Goal: Task Accomplishment & Management: Use online tool/utility

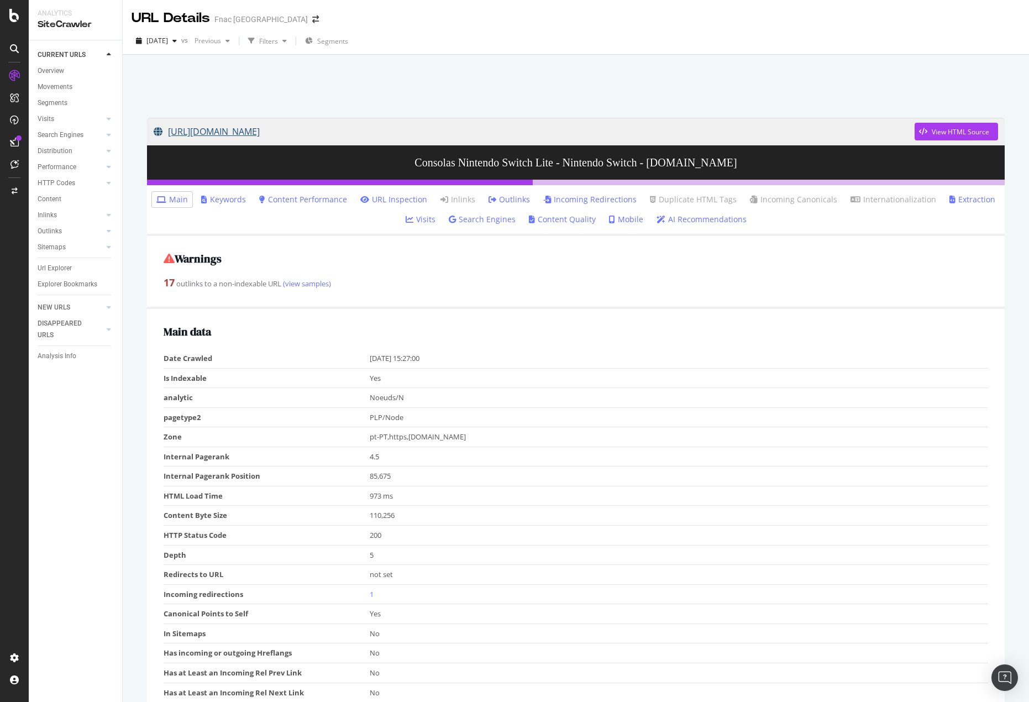
click at [583, 118] on link "[URL][DOMAIN_NAME]" at bounding box center [534, 132] width 761 height 28
click at [57, 267] on div "Url Explorer" at bounding box center [55, 268] width 34 height 12
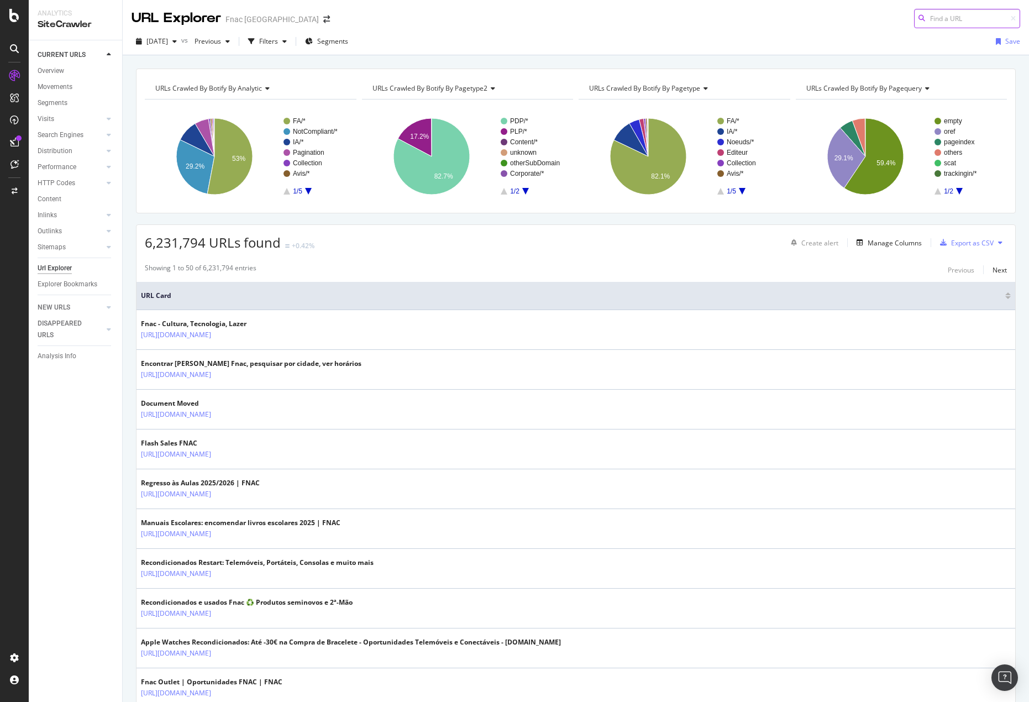
click at [961, 13] on input at bounding box center [967, 18] width 106 height 19
paste input "https://www.fnac.pt/Todos-os-Telemoveis-e-Smartphones/LG/n21679 https://www.fna…"
type input "https://www.fnac.pt/Todos-os-Telemoveis-e-Smartphones/LG/n21679 https://www.fna…"
click at [987, 57] on div "URLs Crawled By Botify By analytic Chart (by Value) Table Expand Export as CSV …" at bounding box center [576, 68] width 906 height 27
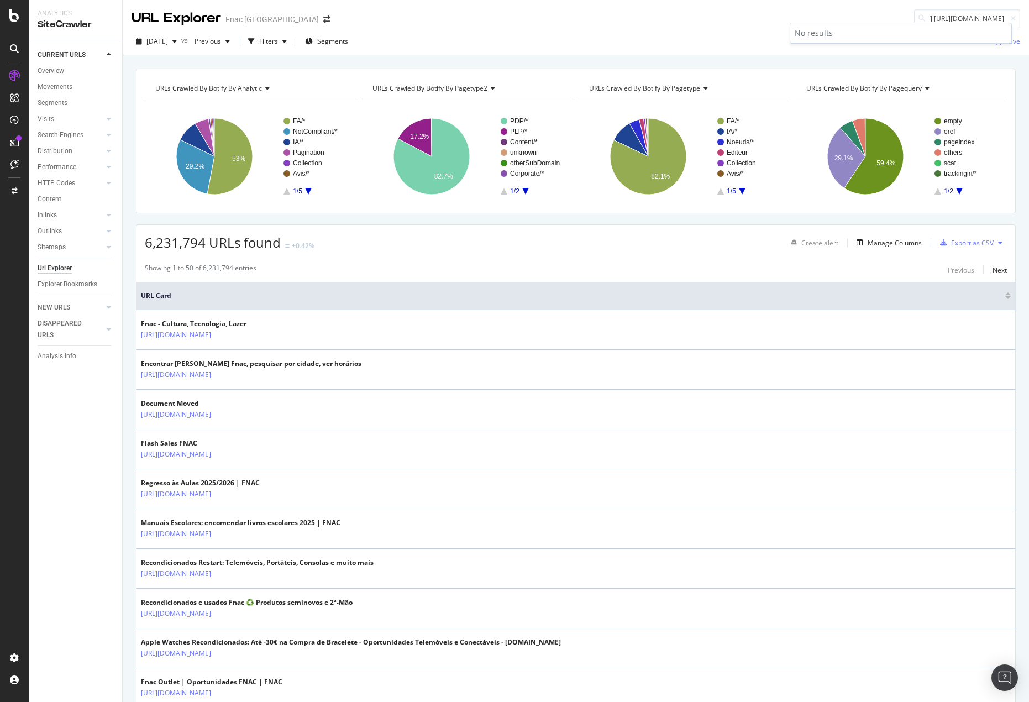
scroll to position [0, 0]
click at [1010, 22] on icon at bounding box center [1012, 18] width 5 height 7
click at [927, 21] on input at bounding box center [967, 18] width 106 height 19
paste input "https://www.fnac.pt/Todos-os-Telemoveis-e-Smartphones/LG/n21679"
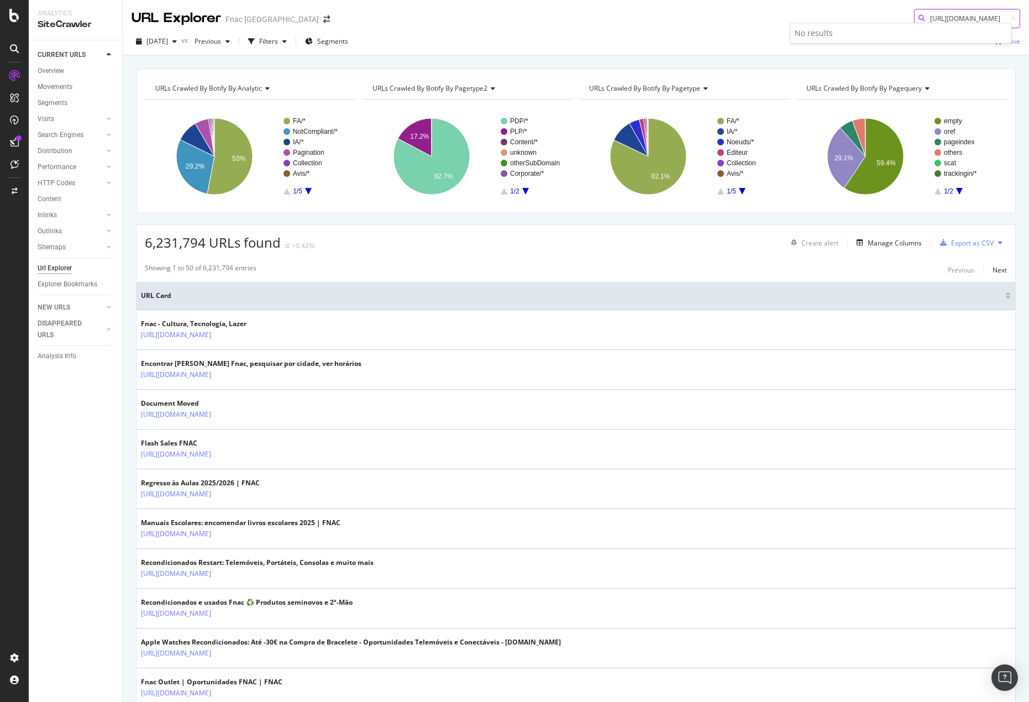
type input "https://www.fnac.pt/Todos-os-Telemoveis-e-Smartphones/LG/n21679"
click at [949, 17] on input "https://www.fnac.pt/Todos-os-Telemoveis-e-Smartphones/LG/n21679" at bounding box center [967, 18] width 106 height 19
click at [1003, 14] on input "https://www.fnac.pt/Todos-os-Telemoveis-e-Smartphones/LG/n21679" at bounding box center [967, 18] width 106 height 19
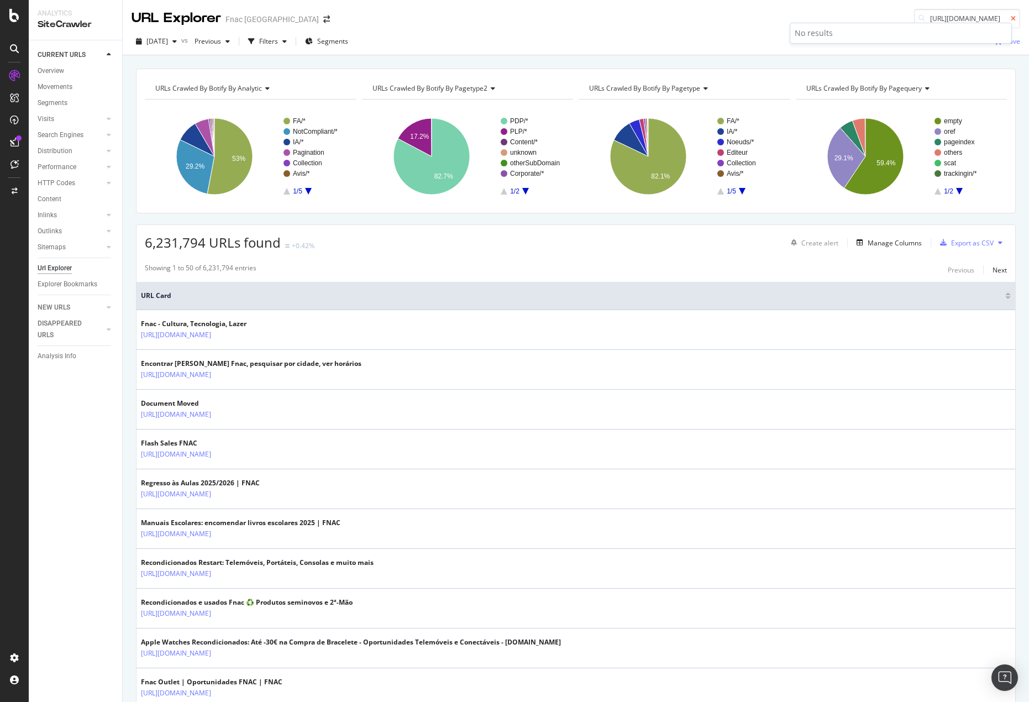
click at [1010, 18] on icon at bounding box center [1012, 18] width 5 height 7
click at [983, 14] on input at bounding box center [967, 18] width 106 height 19
paste input "https://www.fnac.pt/Todos-os-Telemoveis-e-Smartphones/Xiaomi/Xiaomi-Mi-11-Serie…"
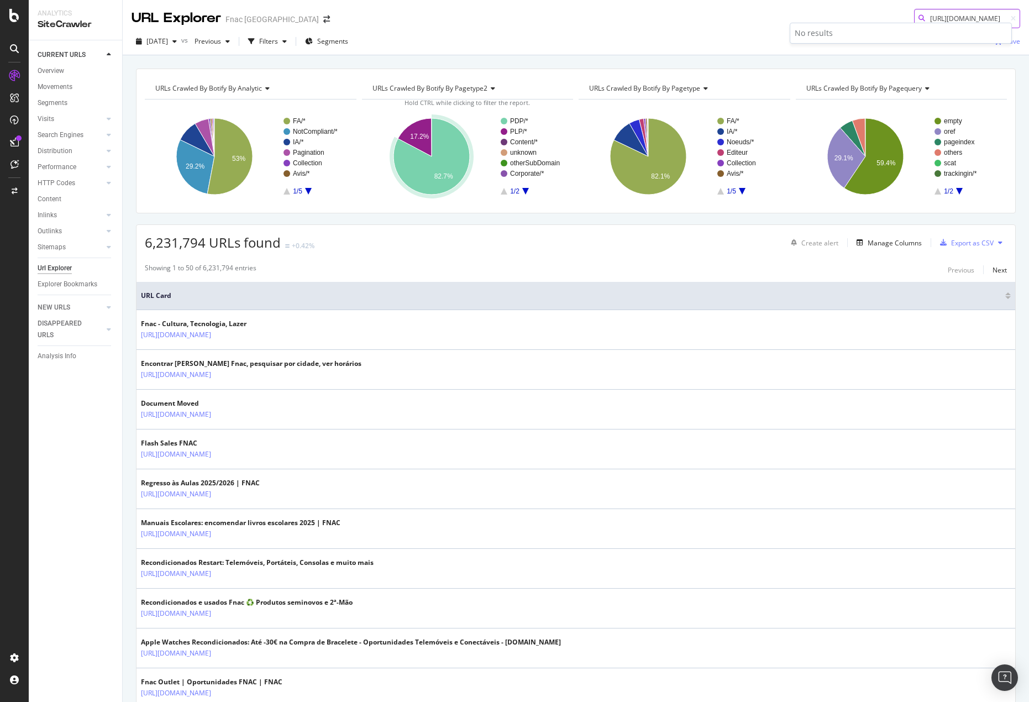
type input "https://www.fnac.pt/Todos-os-Telemoveis-e-Smartphones/Xiaomi/Xiaomi-Mi-11-Serie…"
drag, startPoint x: 864, startPoint y: 63, endPoint x: 894, endPoint y: 63, distance: 30.4
click at [864, 63] on div "URLs Crawled By Botify By analytic Chart (by Value) Table Expand Export as CSV …" at bounding box center [576, 68] width 906 height 27
click at [1010, 17] on icon at bounding box center [1012, 18] width 5 height 7
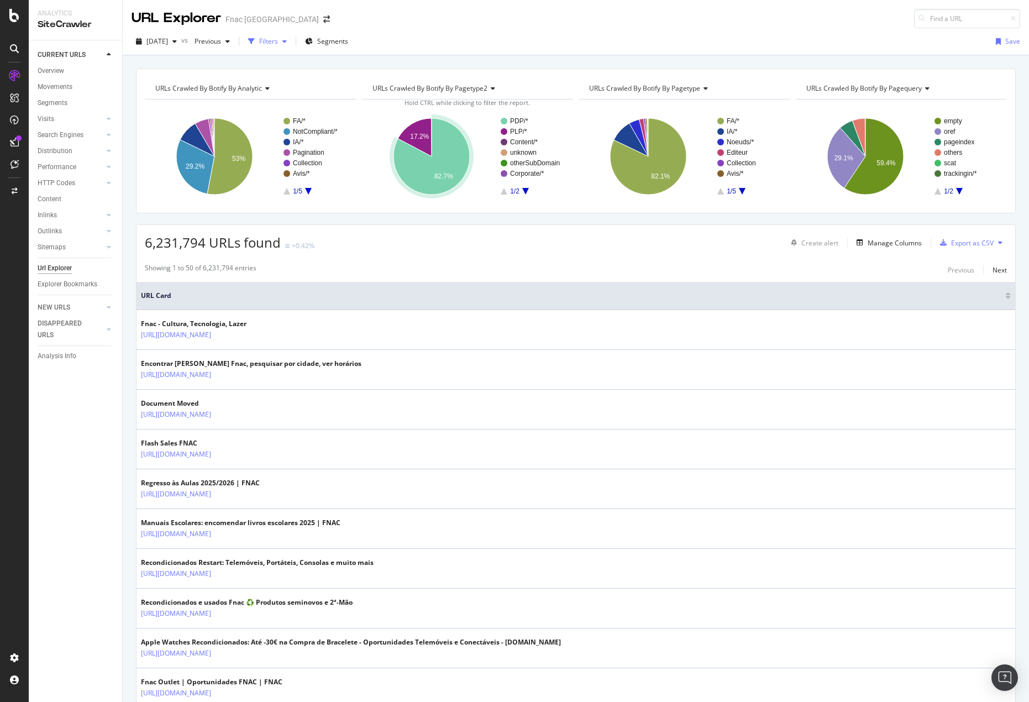
click at [287, 43] on icon "button" at bounding box center [284, 41] width 4 height 7
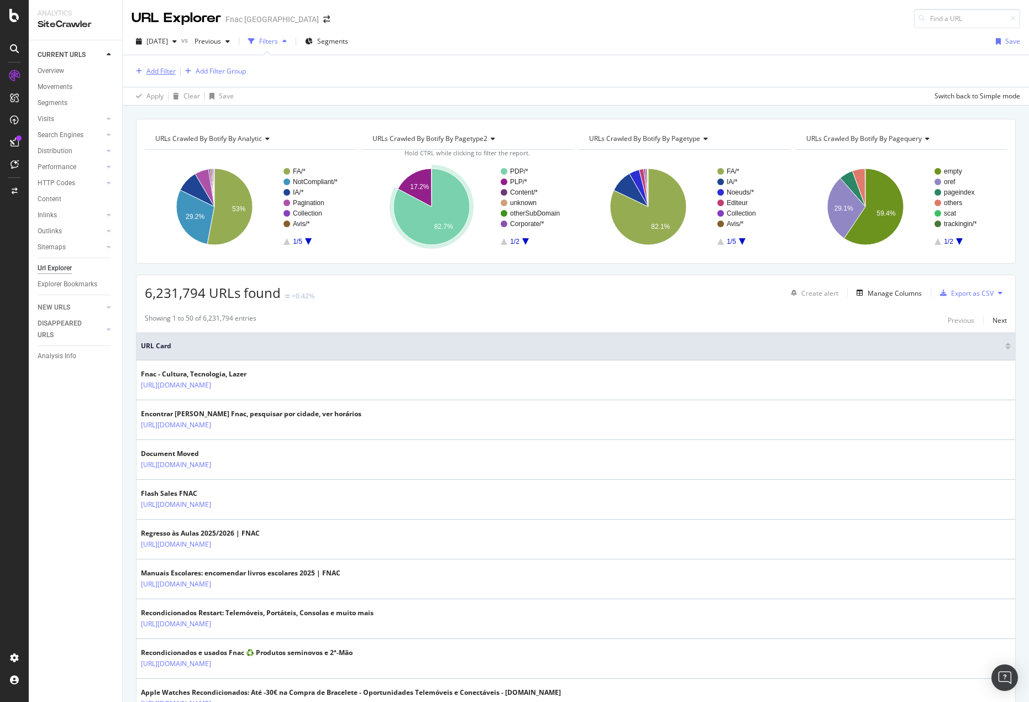
click at [156, 74] on div "Add Filter" at bounding box center [160, 70] width 29 height 9
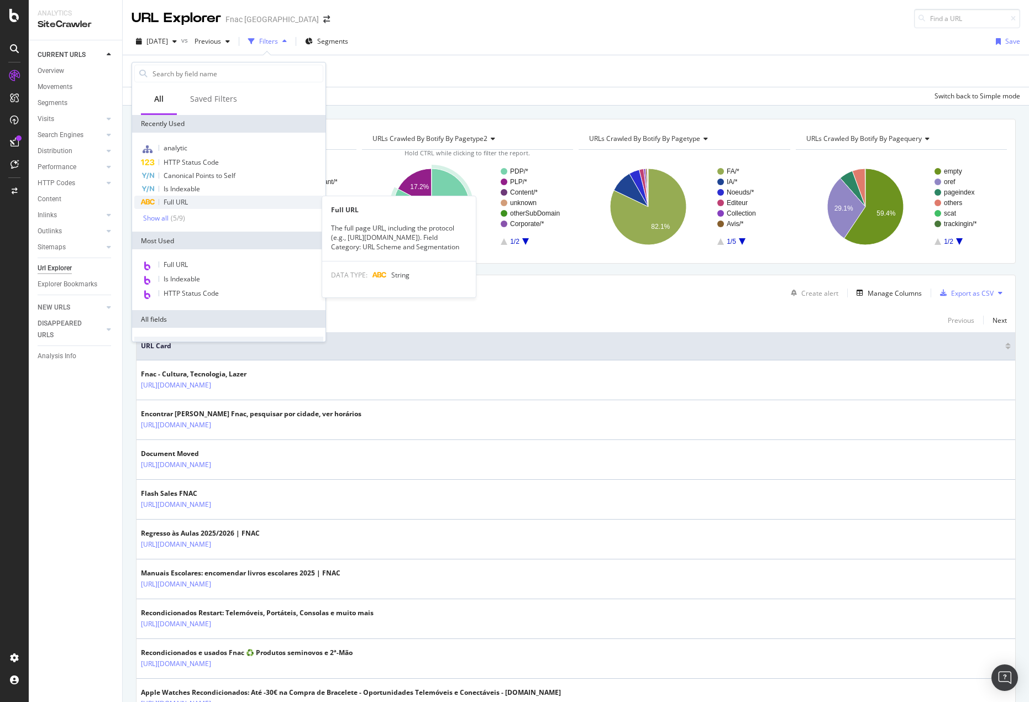
click at [203, 198] on div "Full URL" at bounding box center [228, 202] width 189 height 13
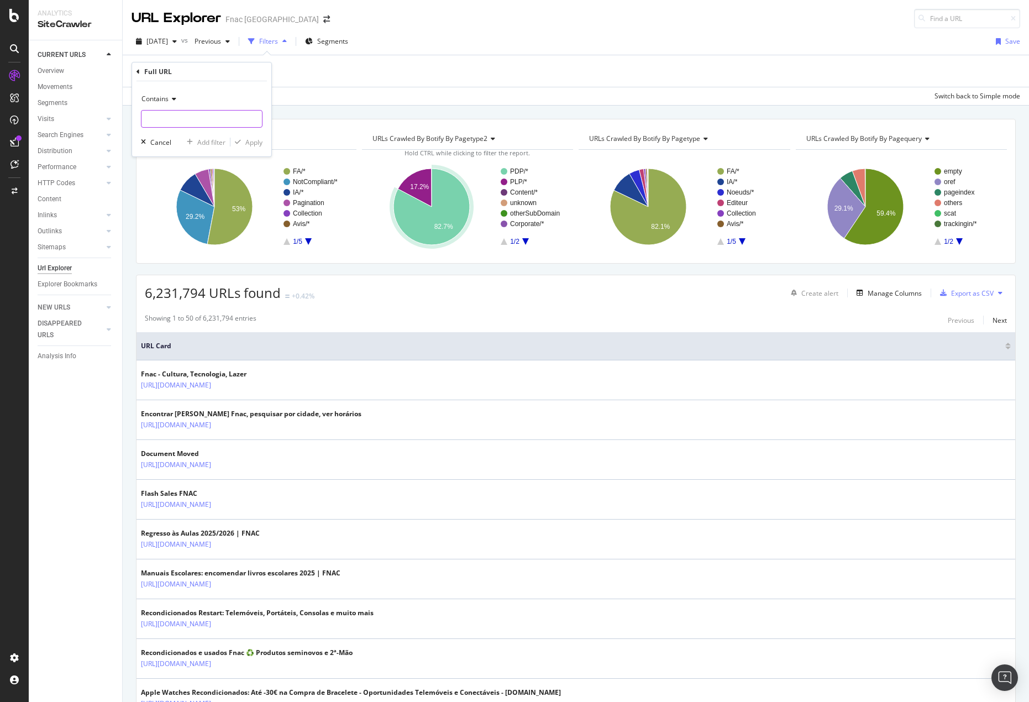
click at [198, 124] on input "text" at bounding box center [201, 119] width 120 height 18
click at [170, 101] on icon at bounding box center [173, 99] width 8 height 7
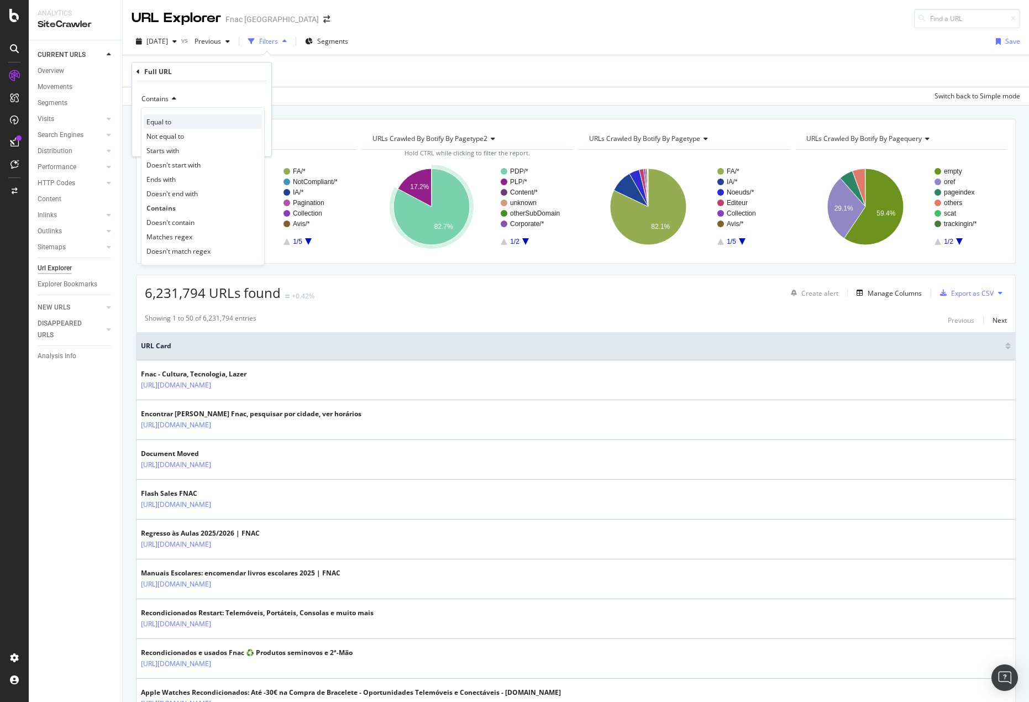
click at [169, 125] on span "Equal to" at bounding box center [158, 121] width 25 height 9
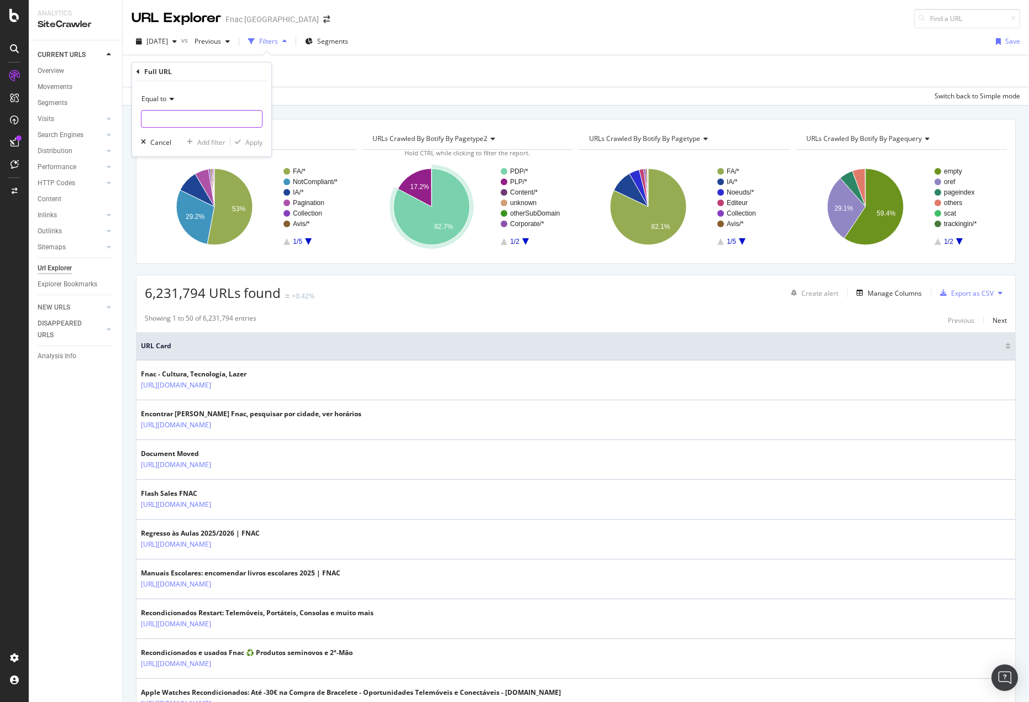
click at [169, 125] on input "text" at bounding box center [201, 119] width 120 height 18
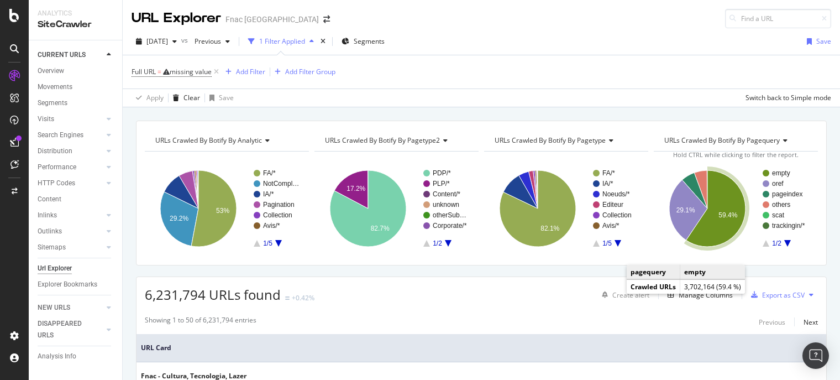
click at [407, 74] on div "Full URL = missing value Add Filter Add Filter Group" at bounding box center [480, 71] width 699 height 33
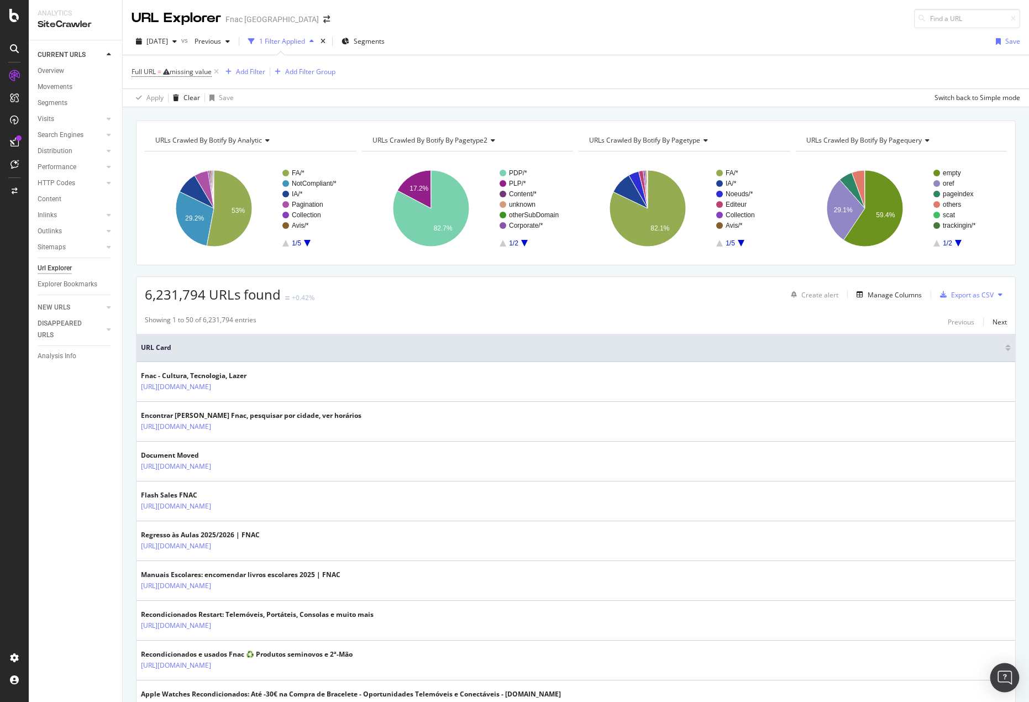
click at [1008, 678] on img "Open Intercom Messenger" at bounding box center [1004, 677] width 14 height 14
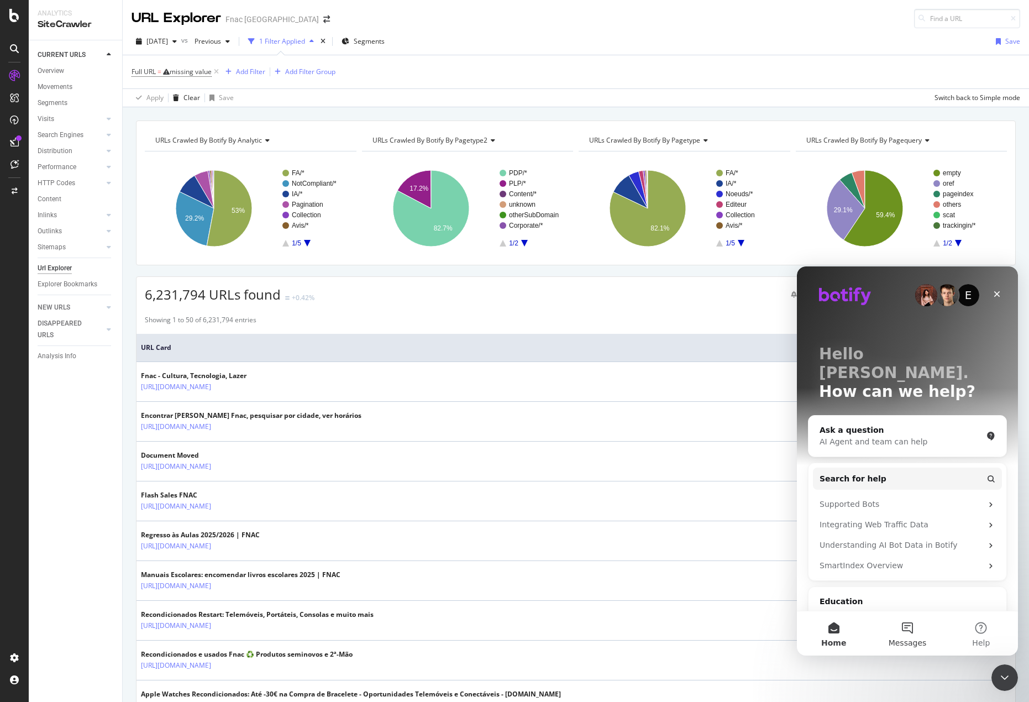
click at [913, 649] on button "Messages" at bounding box center [906, 633] width 73 height 44
click at [911, 629] on button "Messages" at bounding box center [906, 633] width 73 height 44
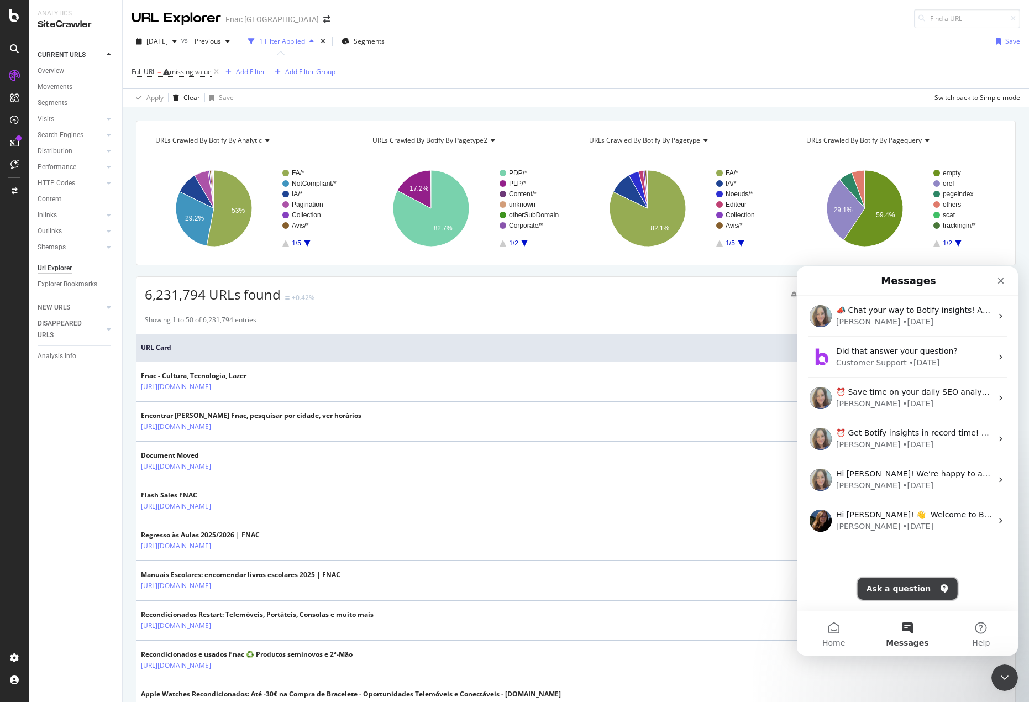
click at [925, 581] on button "Ask a question" at bounding box center [907, 588] width 100 height 22
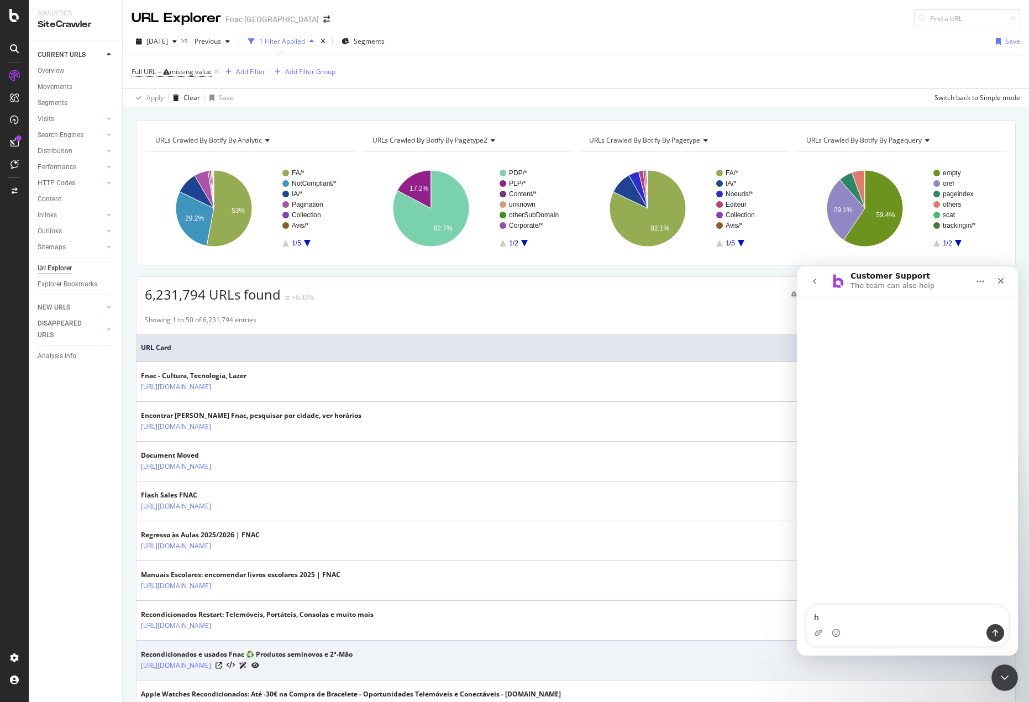
type textarea "hi"
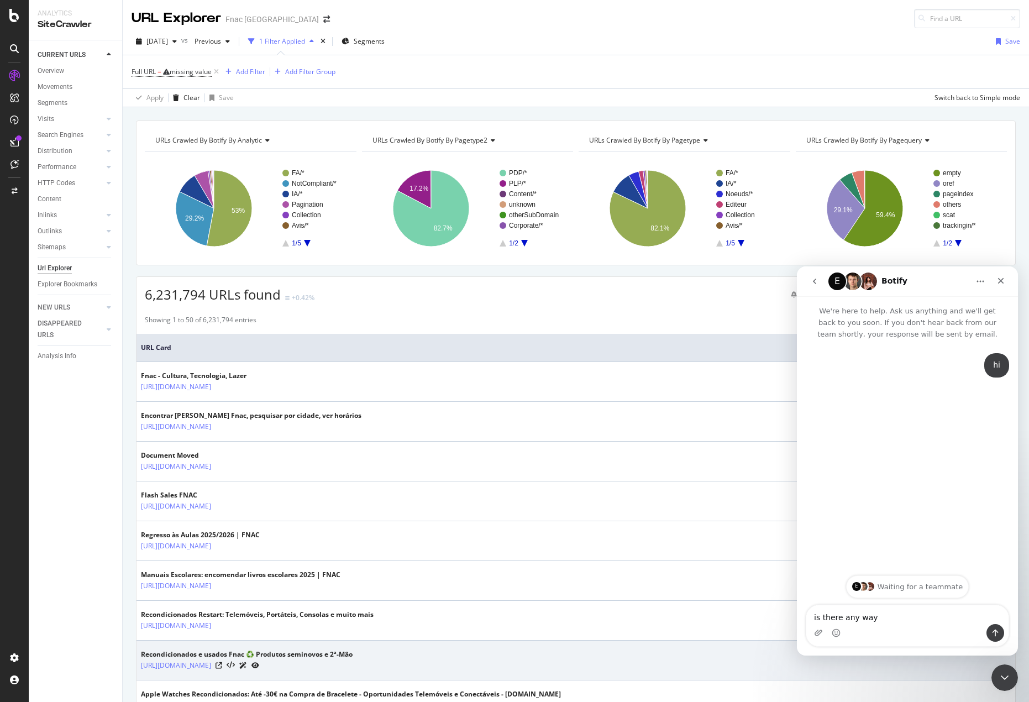
type textarea "is there any way"
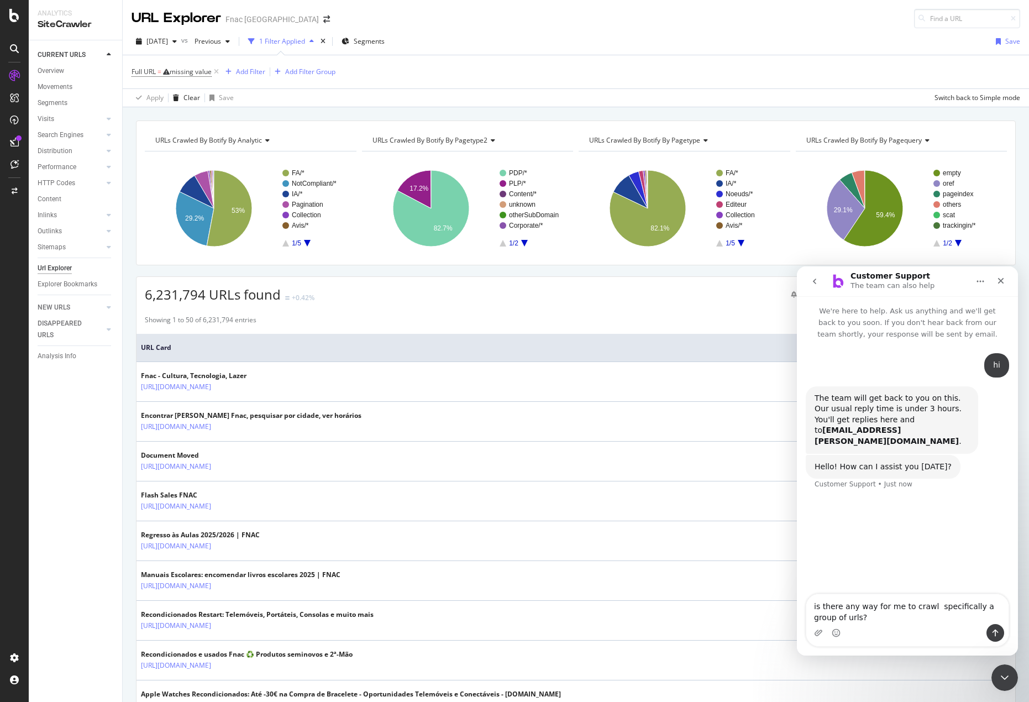
type textarea "is there any way for me to crawl specifically a group of urls?"
click at [888, 623] on textarea "is there any way for me to crawl specifically a group of urls?" at bounding box center [907, 609] width 202 height 30
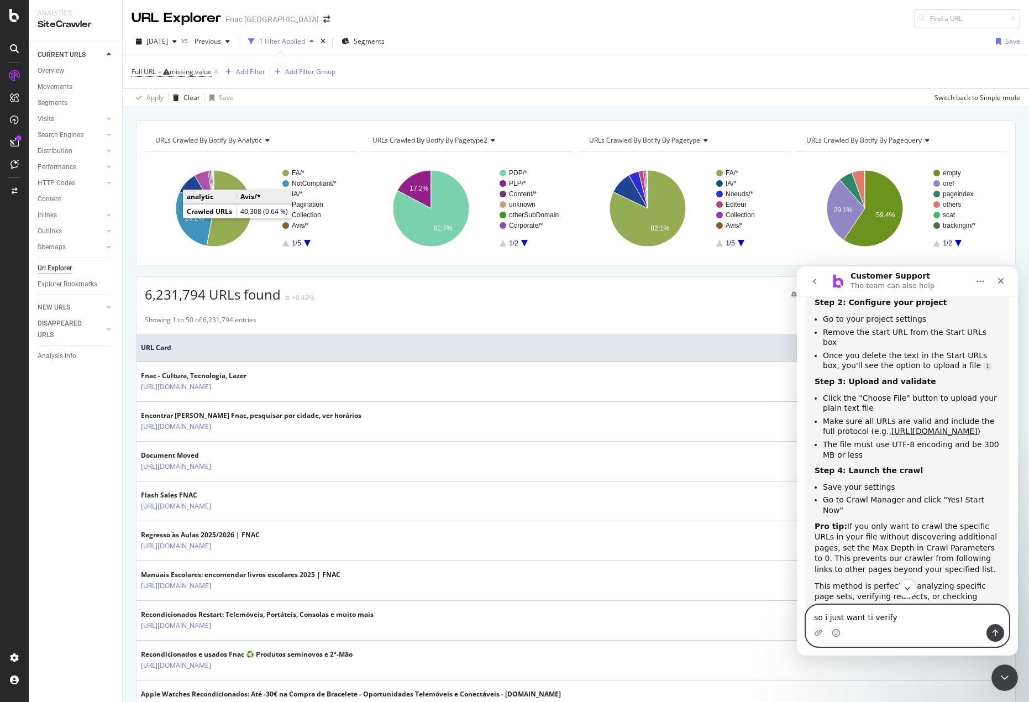
scroll to position [332, 0]
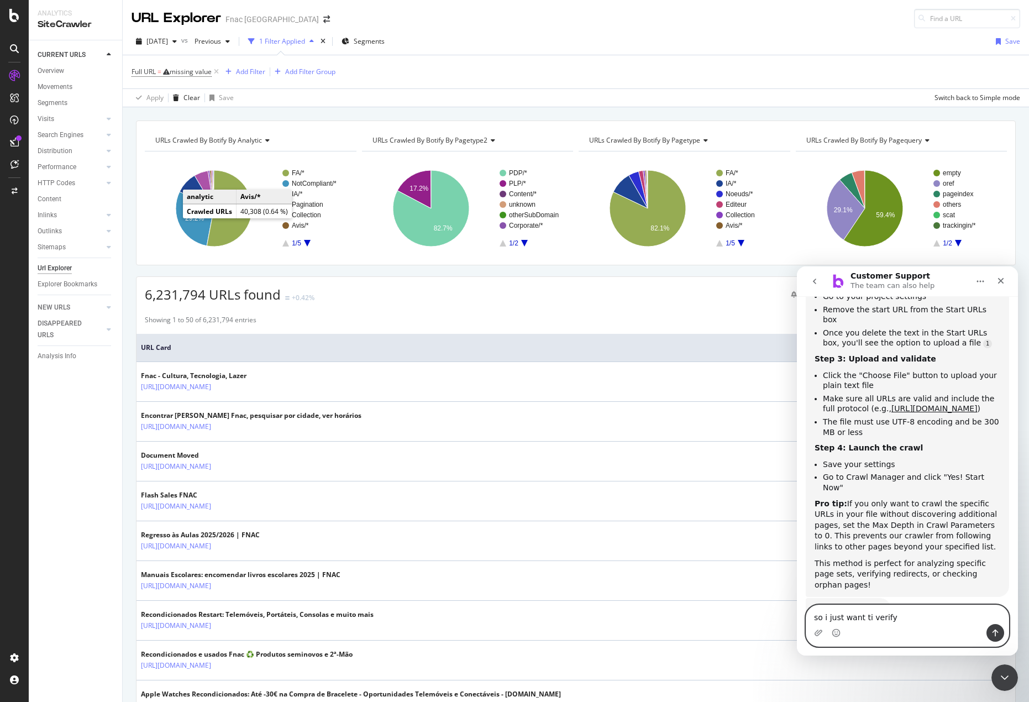
drag, startPoint x: 946, startPoint y: 617, endPoint x: 701, endPoint y: 623, distance: 245.4
click at [797, 623] on html "Customer Support The team can also help We're here to help. Ask us anything and…" at bounding box center [907, 460] width 221 height 389
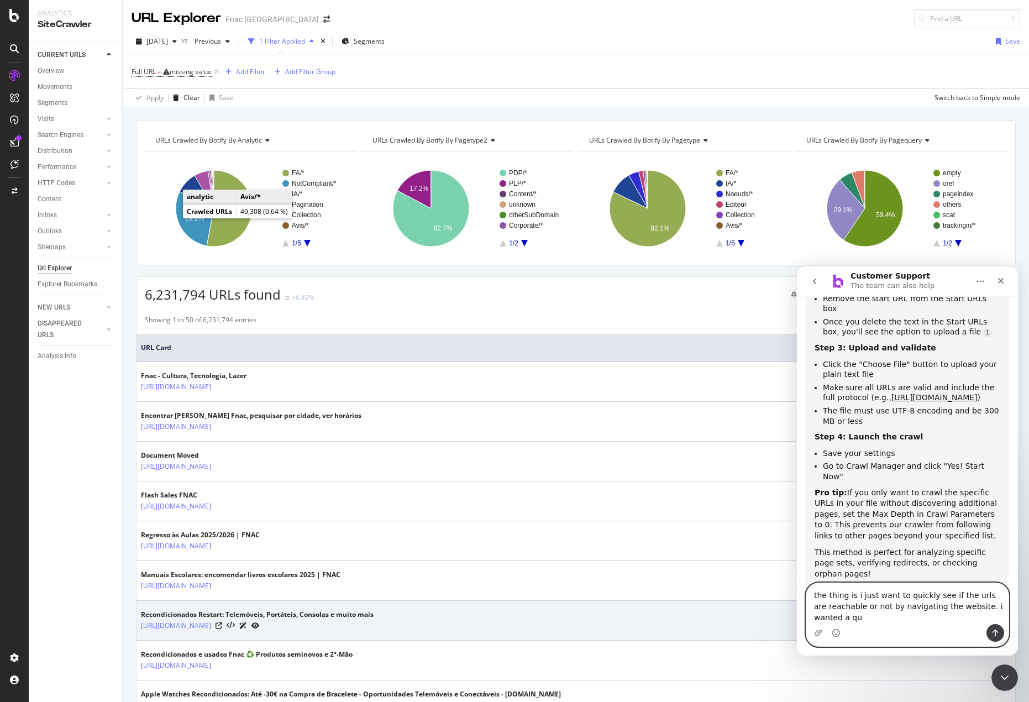
scroll to position [354, 0]
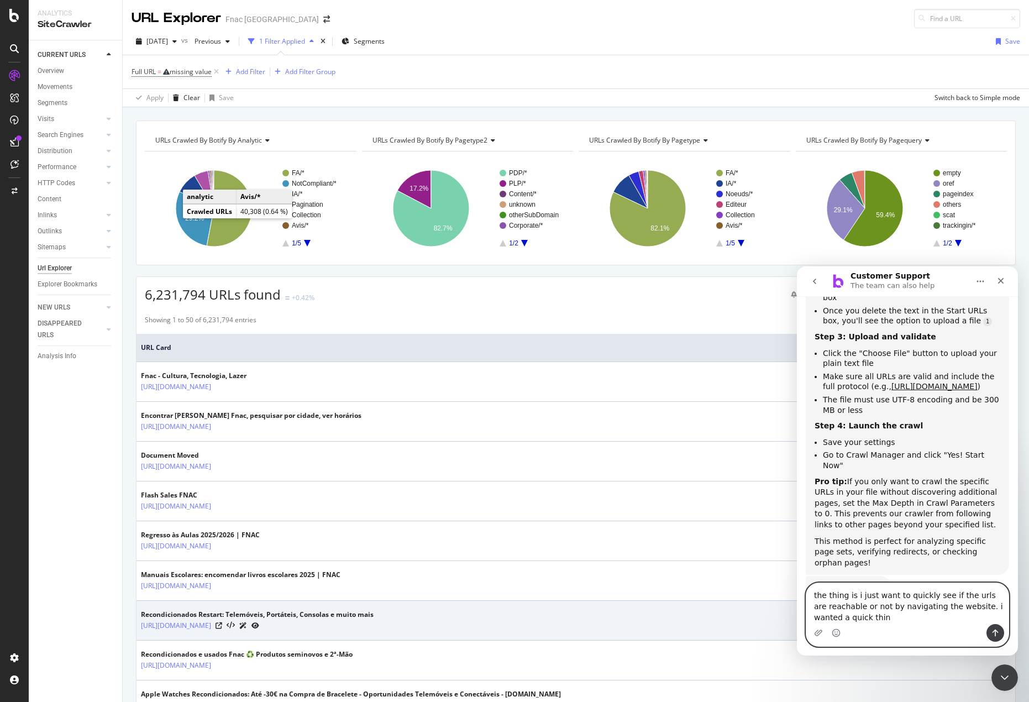
type textarea "the thing is i just want to quickly see if the urls are reachable or not by nav…"
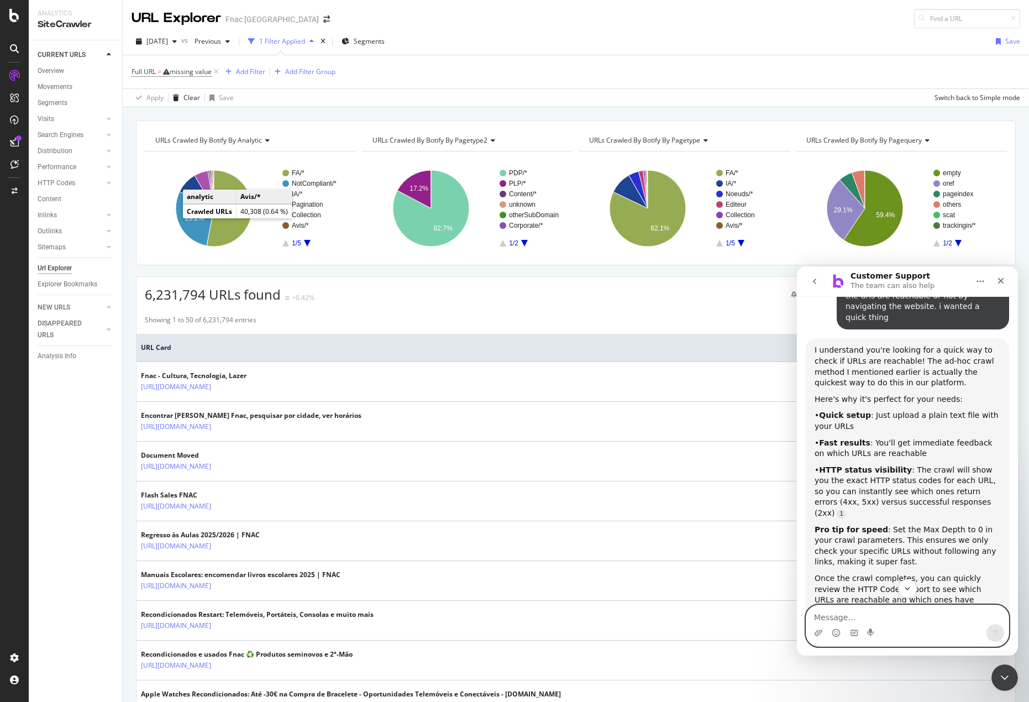
scroll to position [705, 0]
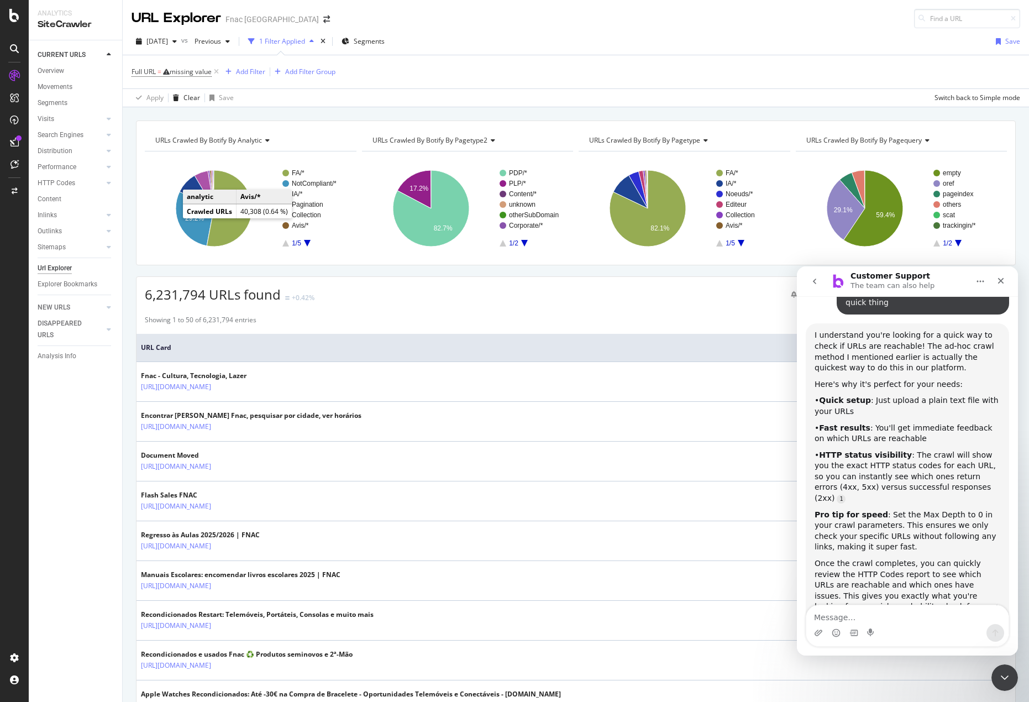
drag, startPoint x: 13, startPoint y: 194, endPoint x: 275, endPoint y: 123, distance: 270.9
click at [275, 123] on div "URLs Crawled By Botify By analytic Chart (by Value) Table Expand Export as CSV …" at bounding box center [576, 192] width 880 height 145
click at [903, 615] on textarea "Message…" at bounding box center [907, 614] width 202 height 19
type textarea "how do i access project settings?"
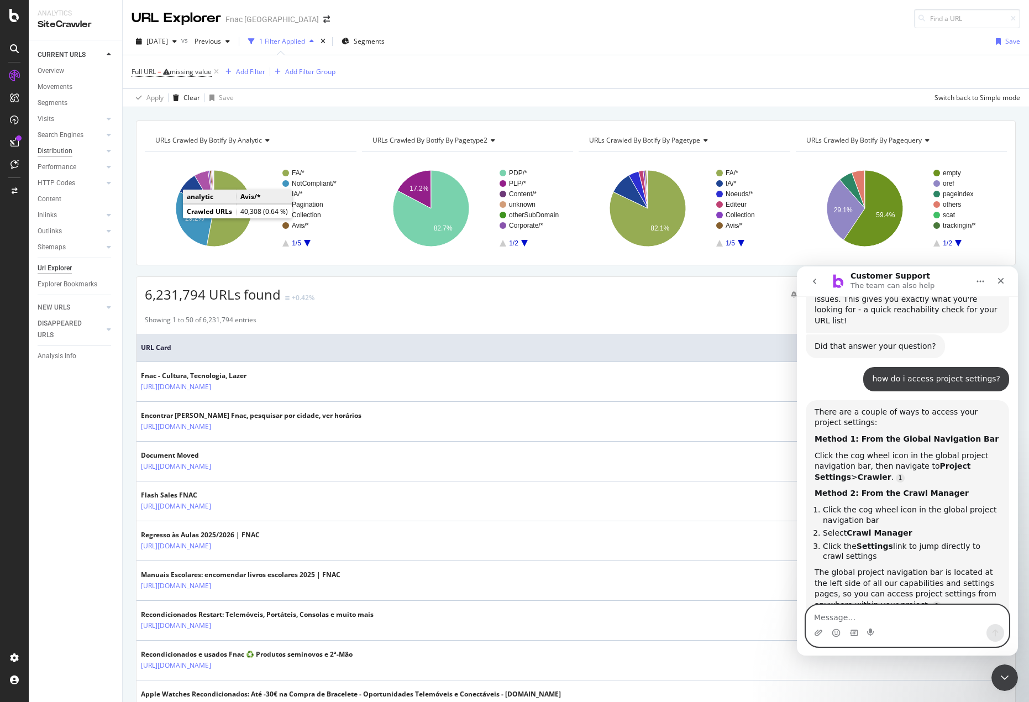
scroll to position [1038, 0]
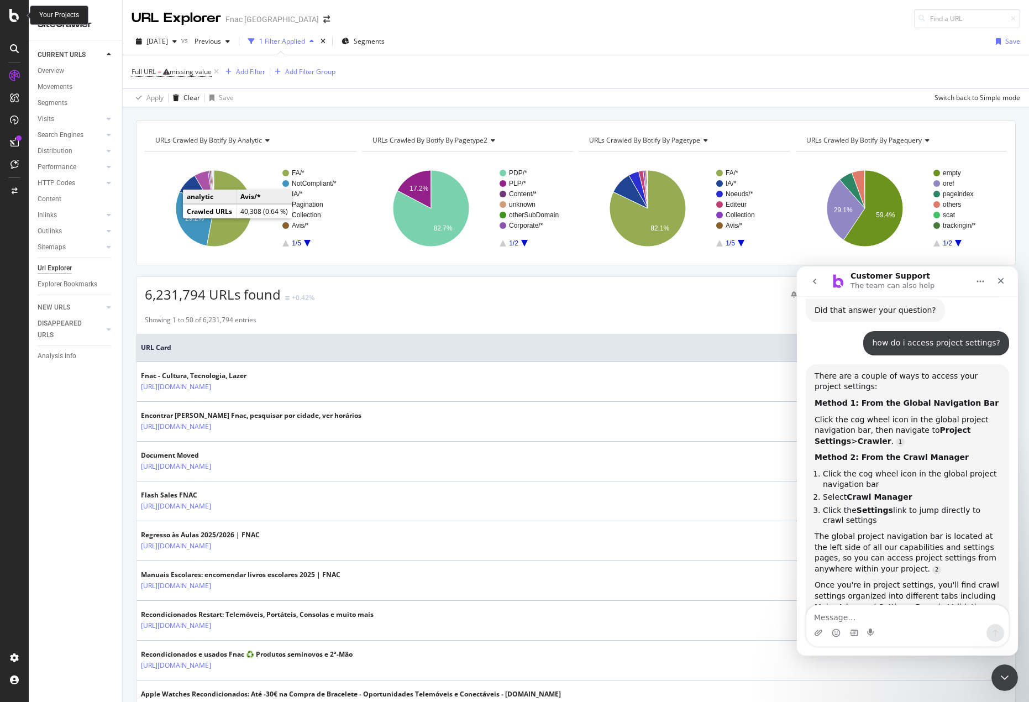
click at [10, 15] on icon at bounding box center [14, 15] width 10 height 13
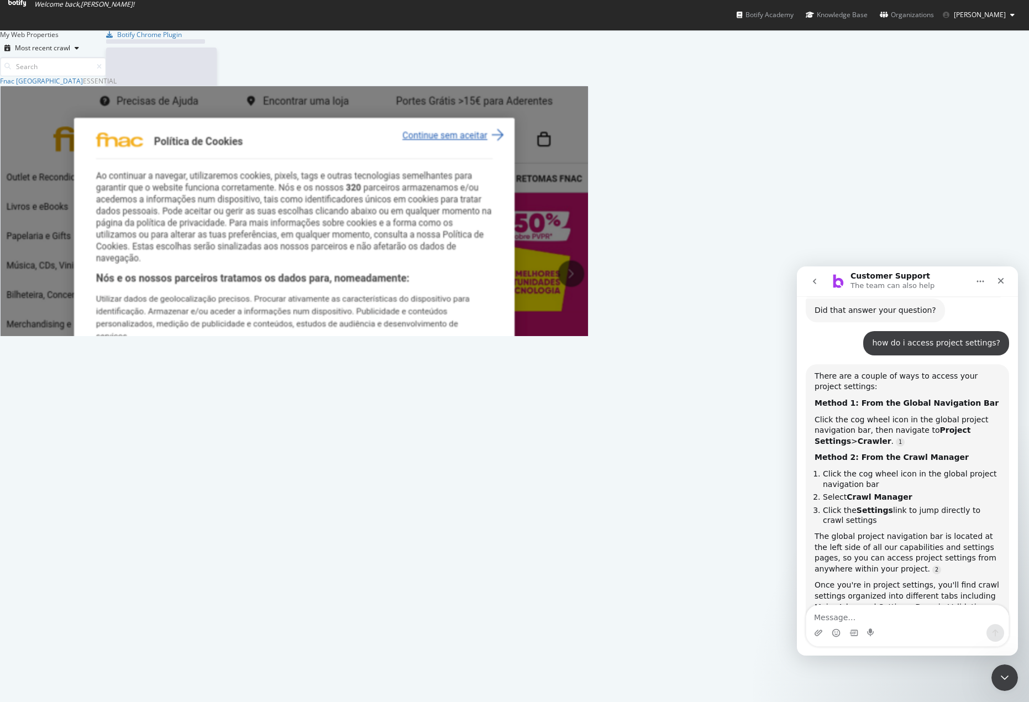
scroll to position [693, 1012]
click at [35, 578] on div "Overview" at bounding box center [18, 583] width 34 height 11
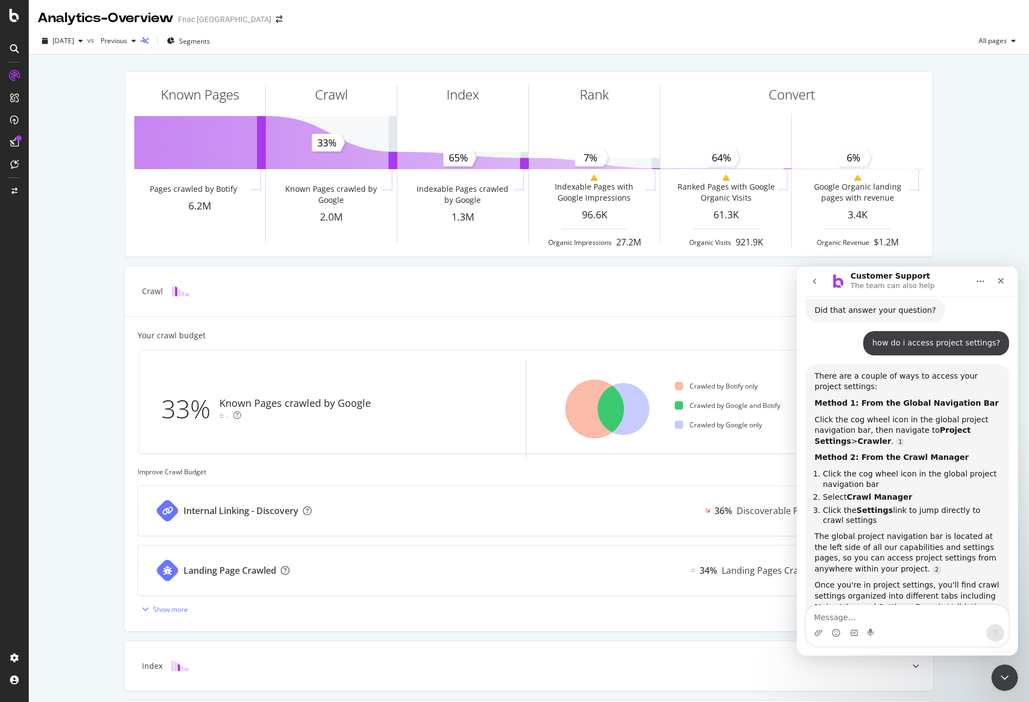
click at [149, 41] on icon at bounding box center [144, 41] width 8 height 7
click at [14, 663] on div at bounding box center [14, 658] width 27 height 18
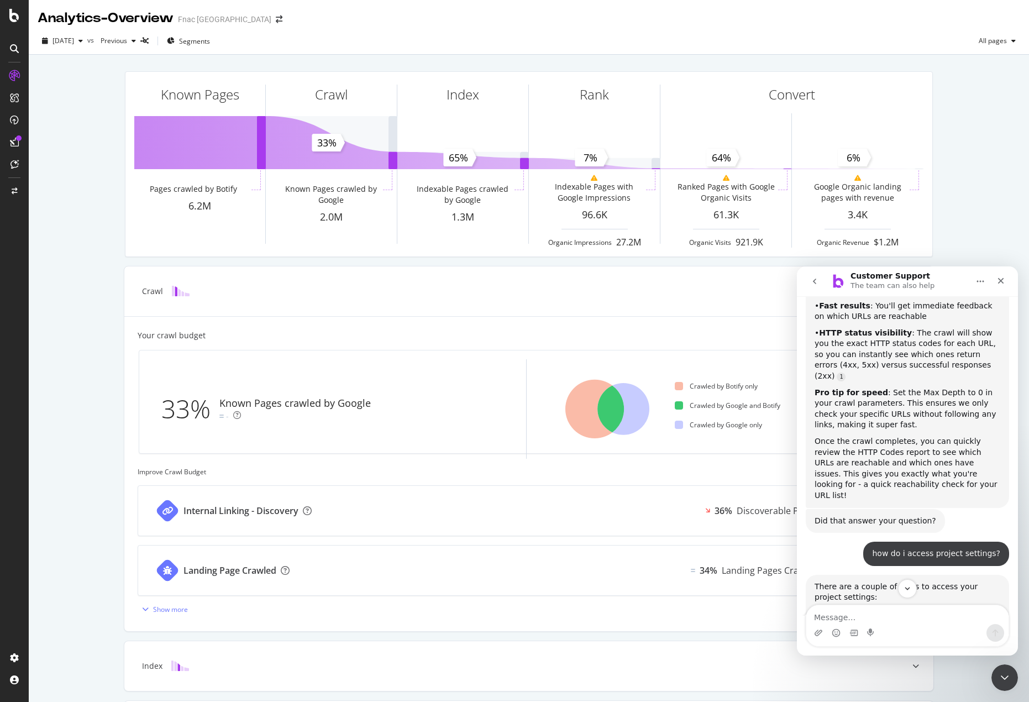
scroll to position [810, 0]
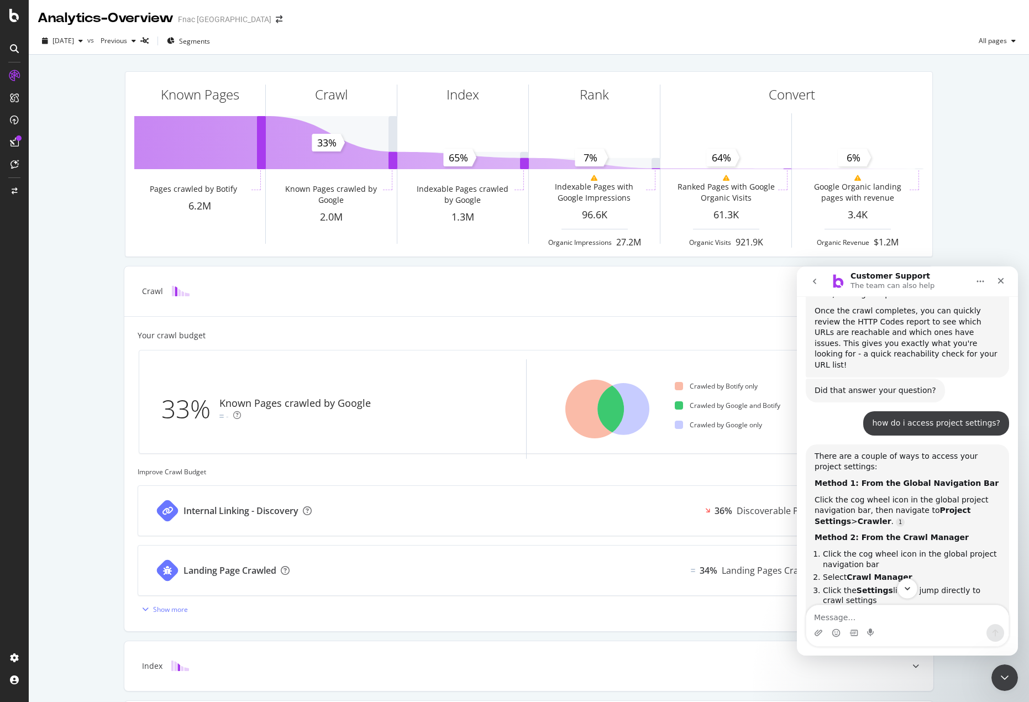
click at [906, 590] on icon "Scroll to bottom" at bounding box center [907, 588] width 10 height 10
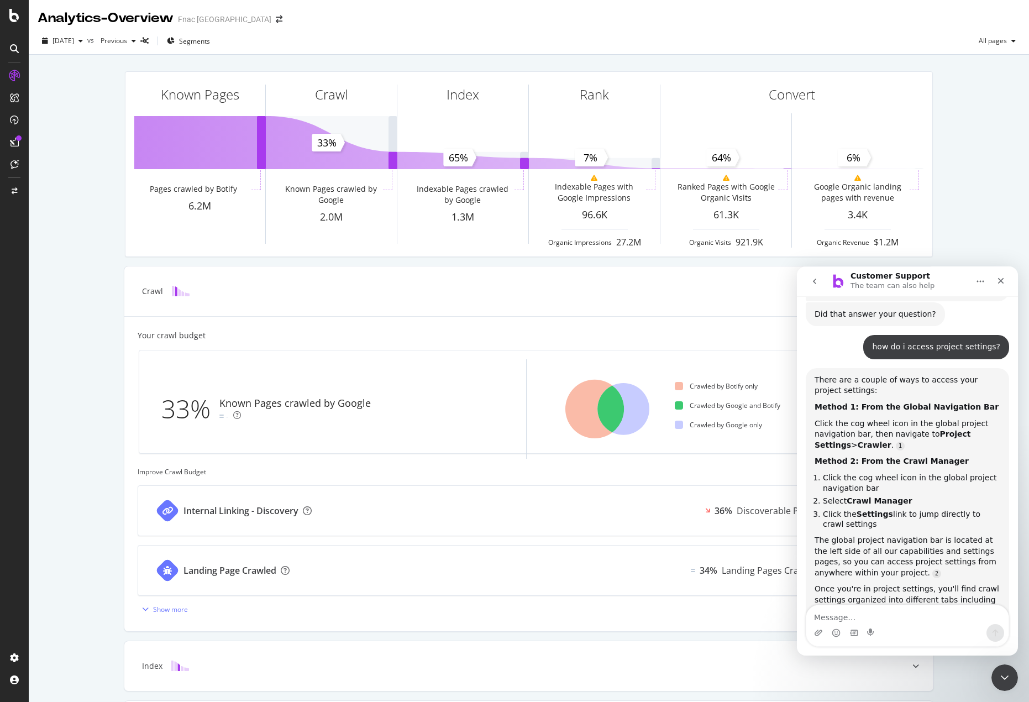
scroll to position [1038, 0]
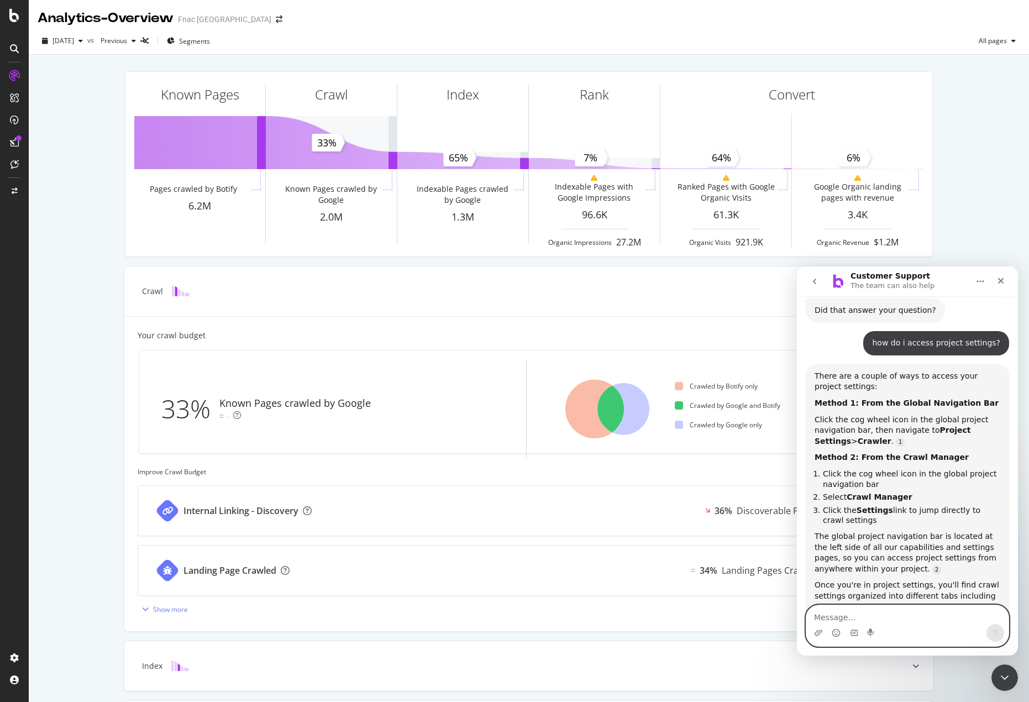
click at [881, 611] on textarea "Message…" at bounding box center [907, 614] width 202 height 19
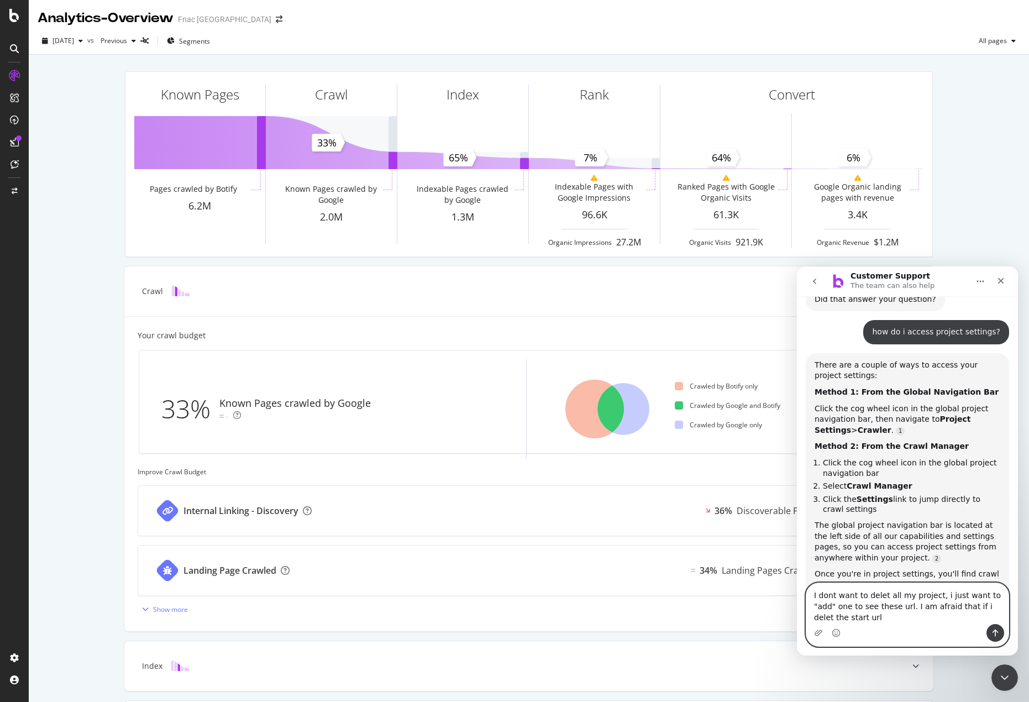
scroll to position [1060, 0]
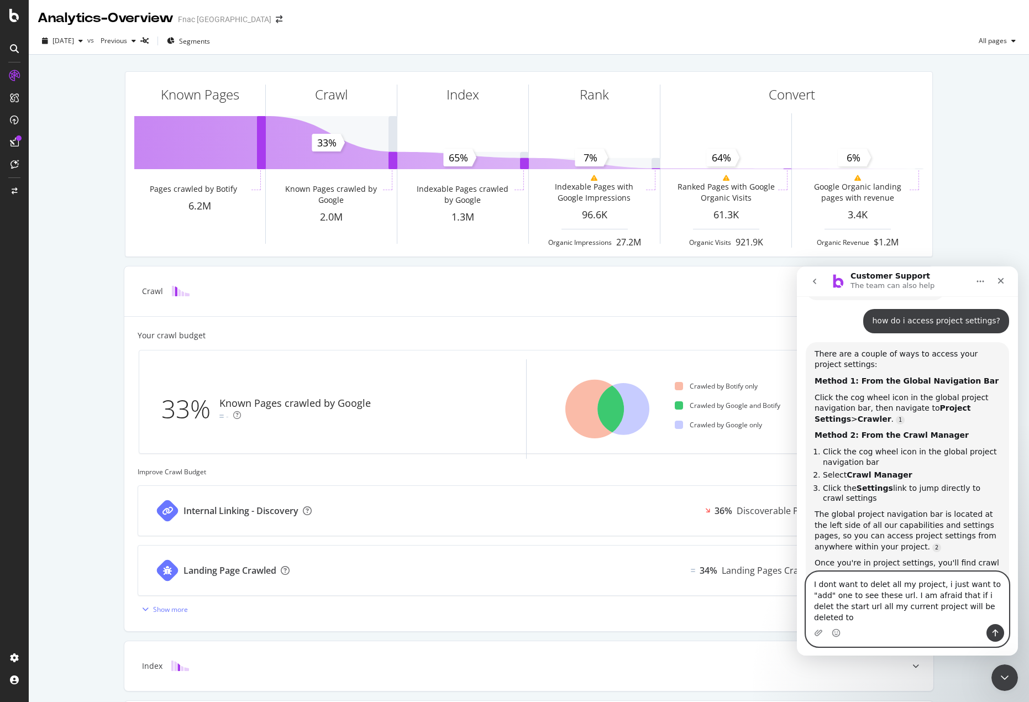
type textarea "I dont want to delet all my project, i just want to "add" one to see these url.…"
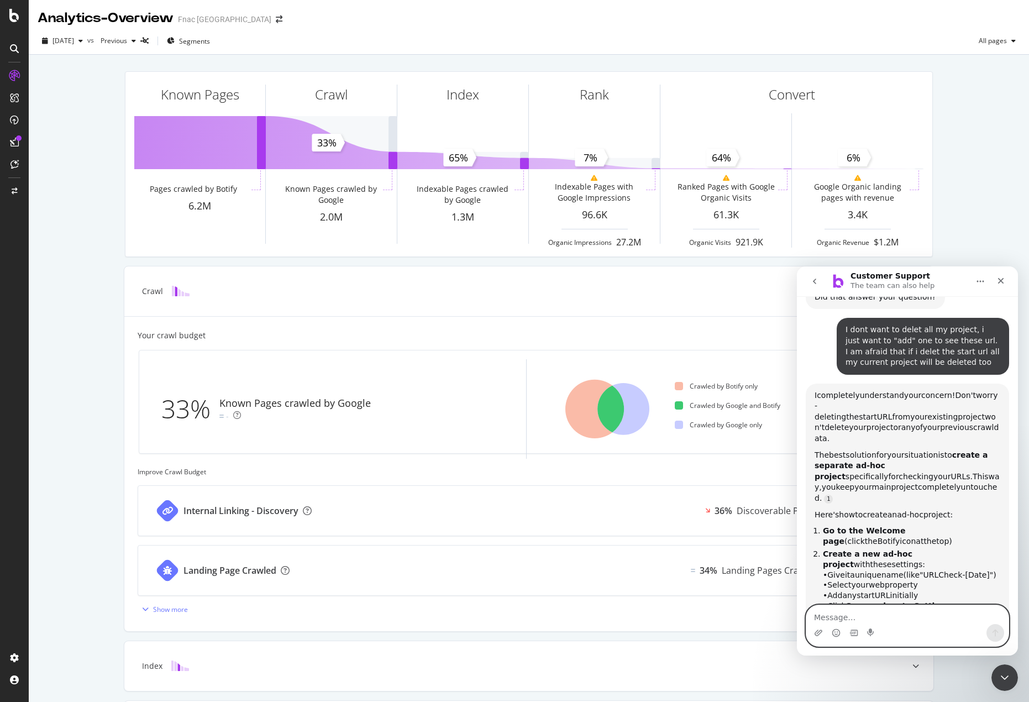
scroll to position [1391, 0]
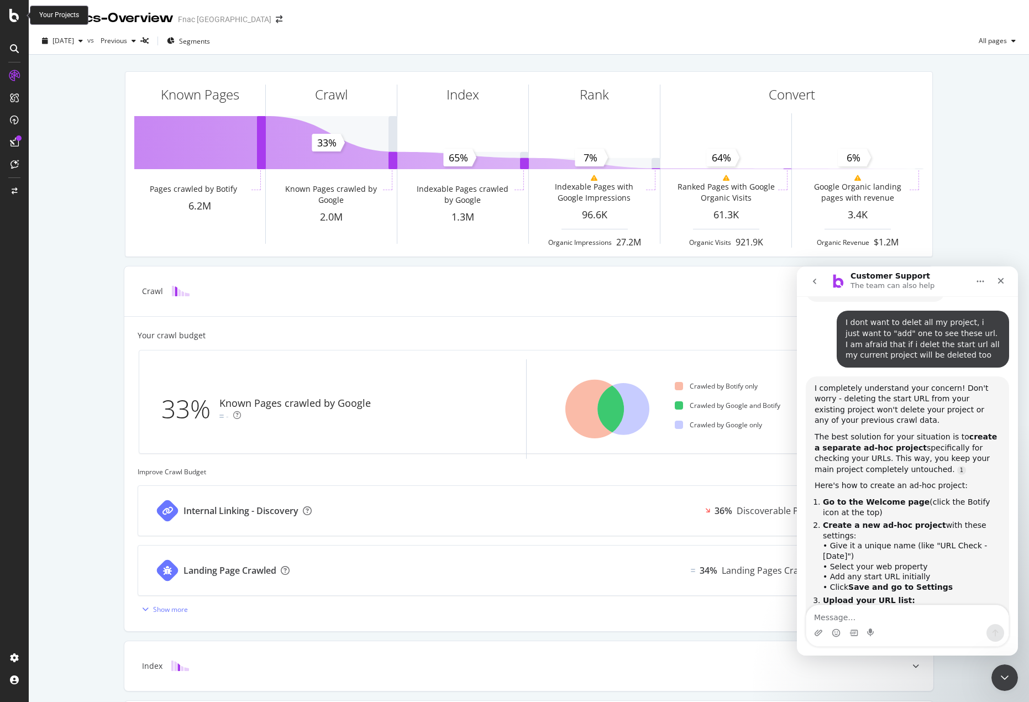
click at [23, 16] on div at bounding box center [14, 15] width 27 height 13
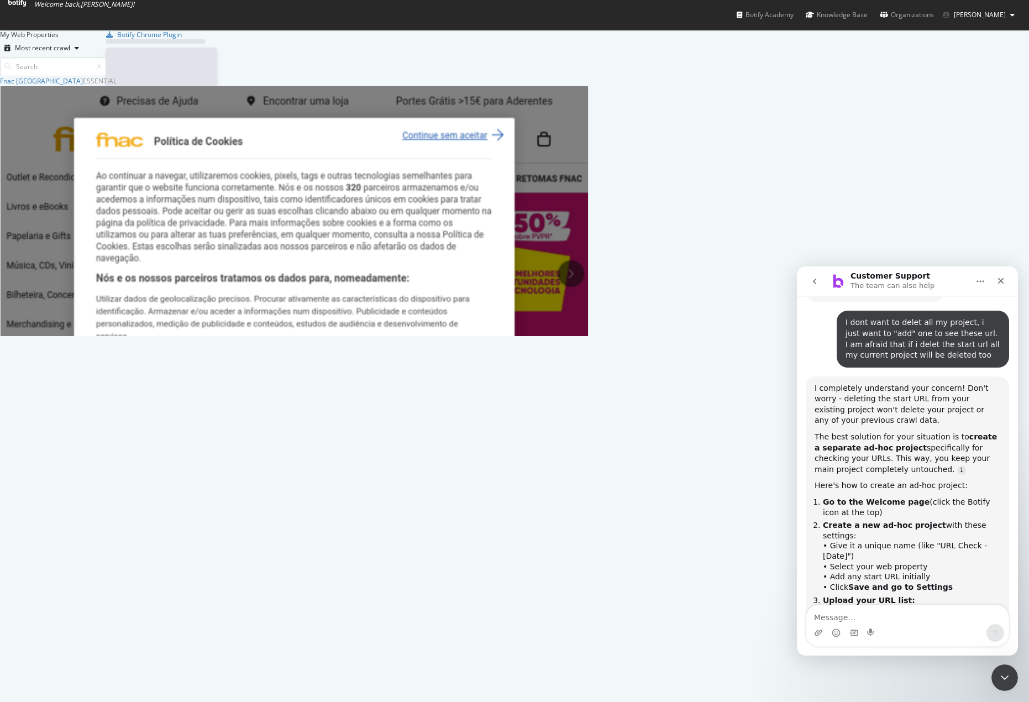
scroll to position [693, 1012]
click at [106, 57] on input at bounding box center [53, 66] width 106 height 19
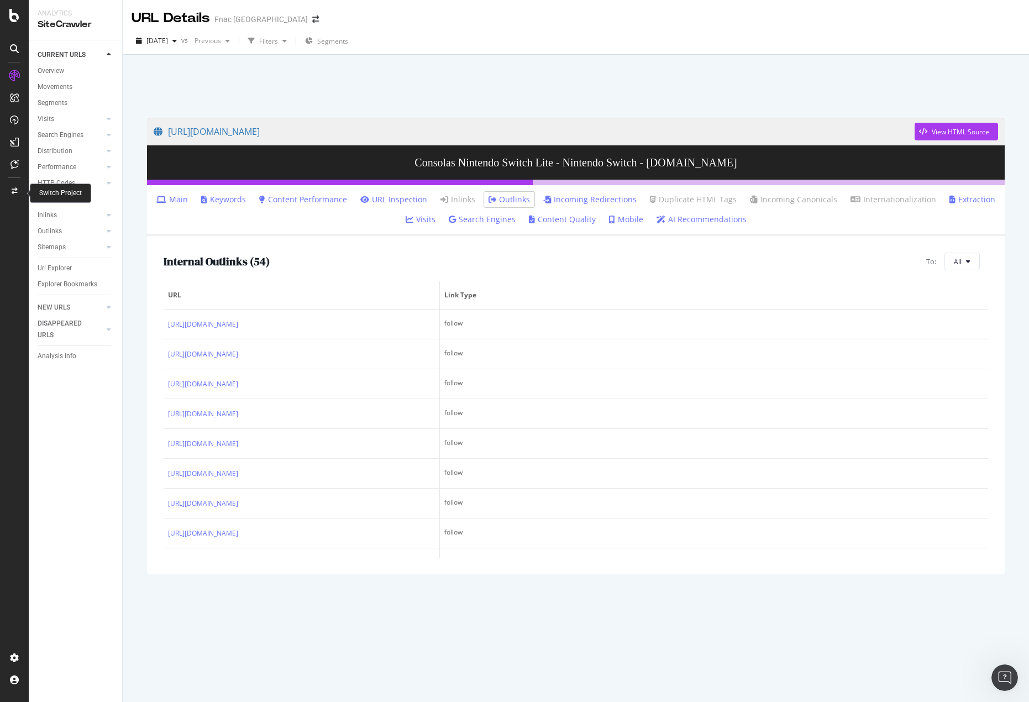
click at [17, 192] on icon at bounding box center [15, 191] width 6 height 7
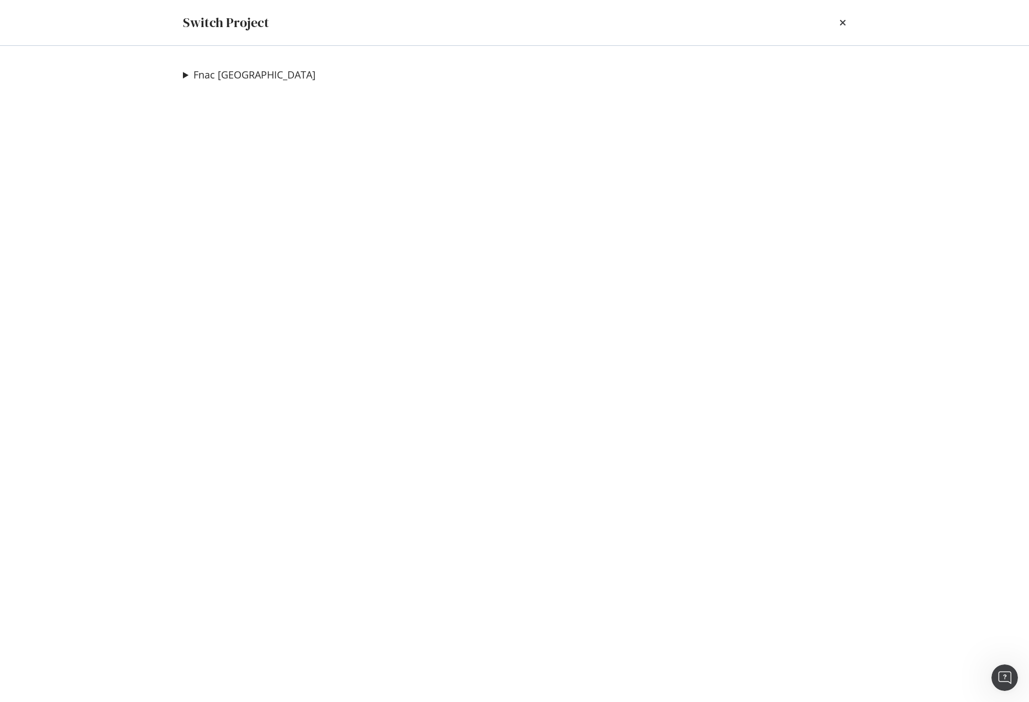
click at [243, 115] on div "Fnac Portugal Check Noeuds PT [PERSON_NAME]-Hoc Project Regresso as aulas Ad-Ho…" at bounding box center [514, 374] width 707 height 656
click at [842, 19] on icon "times" at bounding box center [842, 22] width 7 height 9
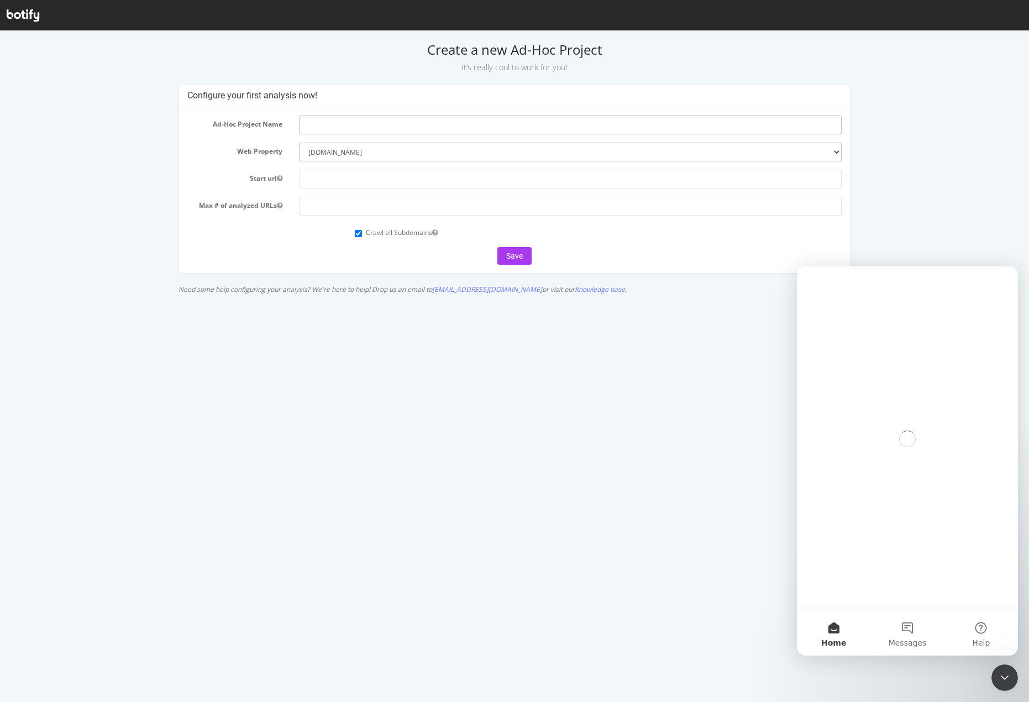
click at [352, 123] on input "text" at bounding box center [570, 124] width 543 height 19
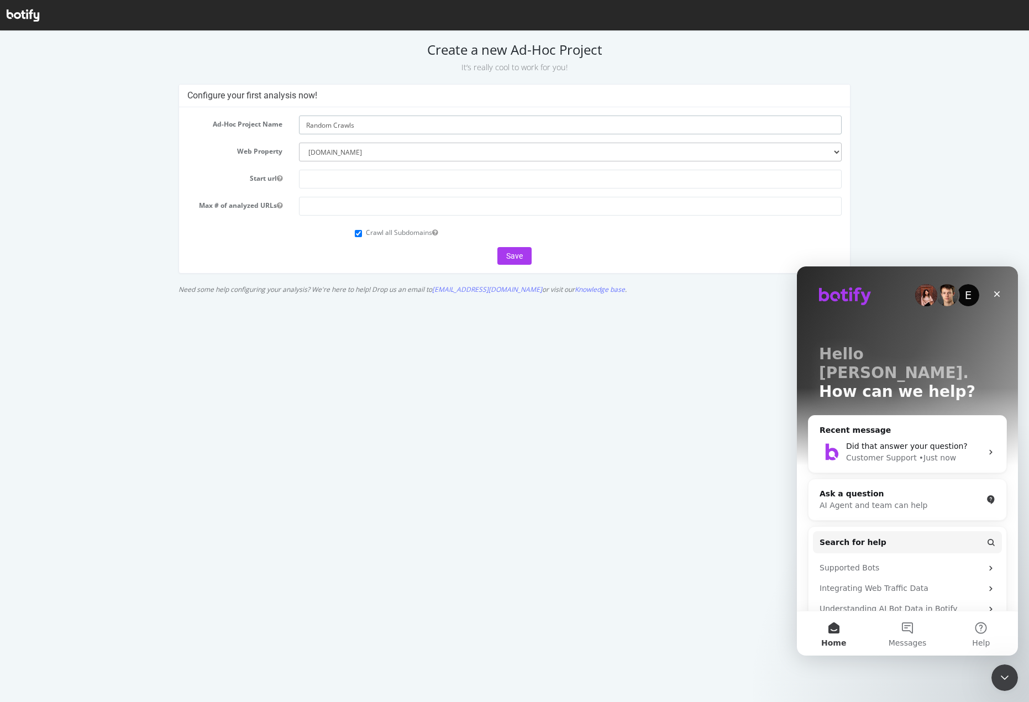
drag, startPoint x: 331, startPoint y: 124, endPoint x: 245, endPoint y: 123, distance: 86.2
click at [245, 123] on div "Ad-Hoc Project Name Random Crawls" at bounding box center [514, 124] width 671 height 19
type input "Review Crawls"
click at [386, 172] on input "text" at bounding box center [570, 179] width 543 height 19
click at [894, 635] on button "Messages" at bounding box center [906, 633] width 73 height 44
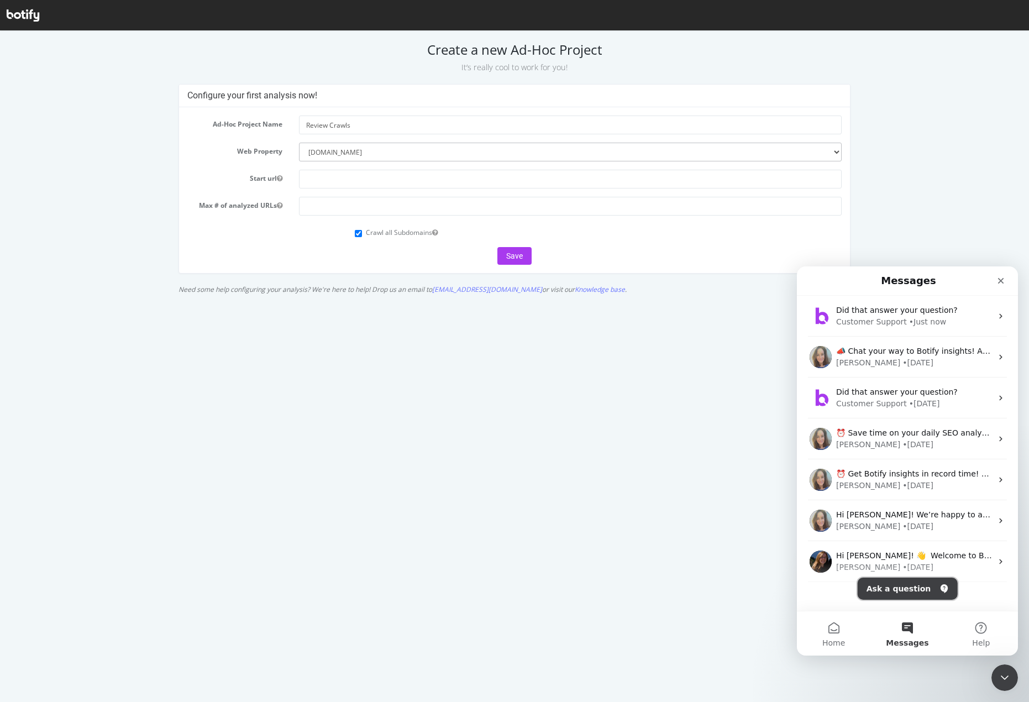
click at [928, 594] on button "Ask a question" at bounding box center [907, 588] width 100 height 22
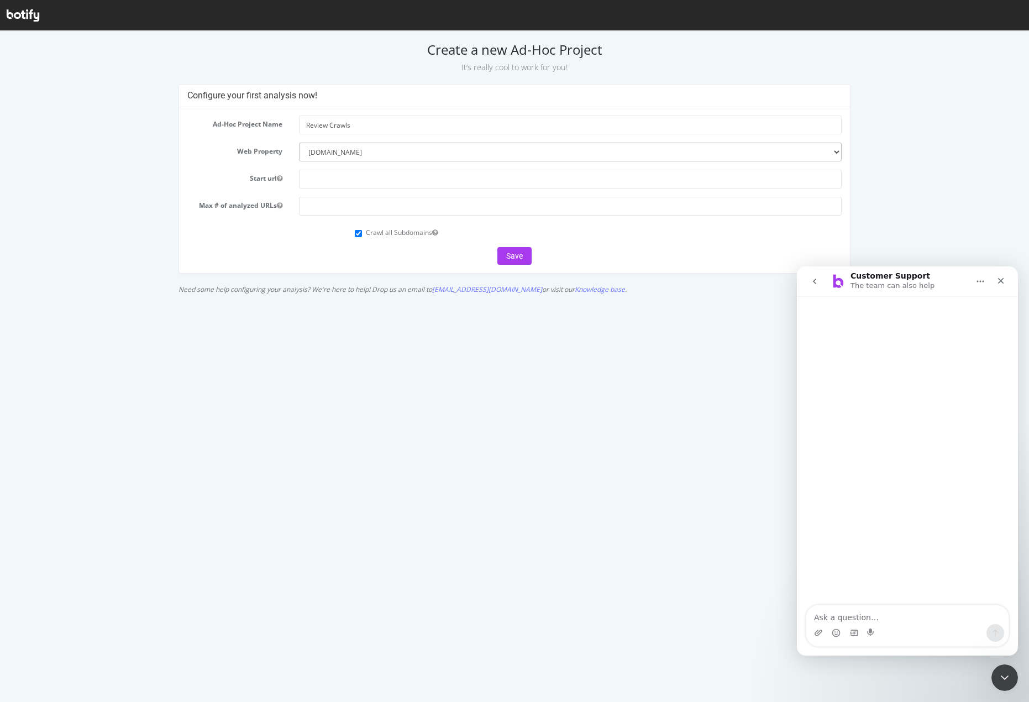
click at [819, 286] on button "go back" at bounding box center [814, 281] width 21 height 21
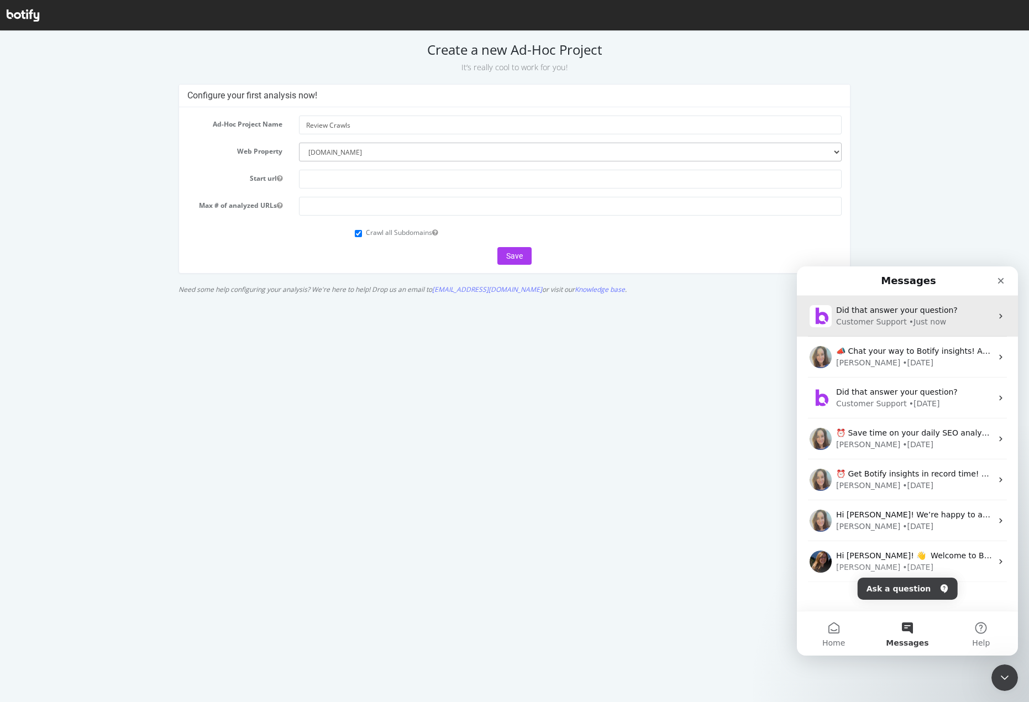
click at [901, 315] on div "Did that answer your question?" at bounding box center [914, 310] width 156 height 12
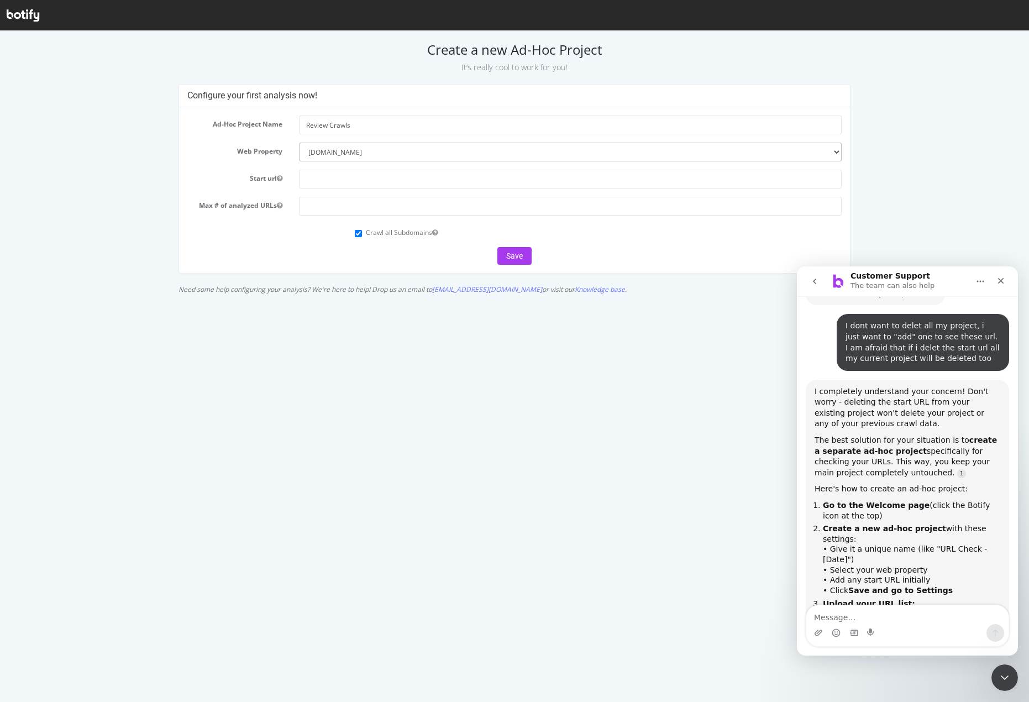
scroll to position [1368, 0]
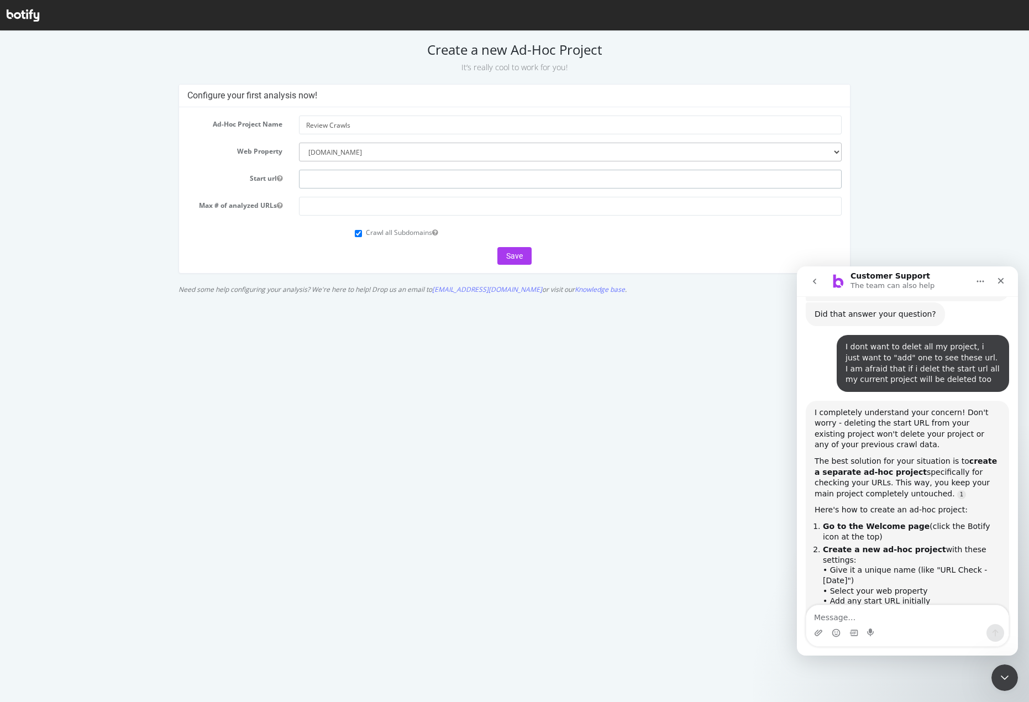
click at [336, 185] on input "text" at bounding box center [570, 179] width 543 height 19
paste input "[URL][DOMAIN_NAME]"
type input "[URL][DOMAIN_NAME]"
click at [507, 254] on button "Save" at bounding box center [514, 256] width 34 height 18
click at [504, 213] on input "number" at bounding box center [570, 206] width 543 height 19
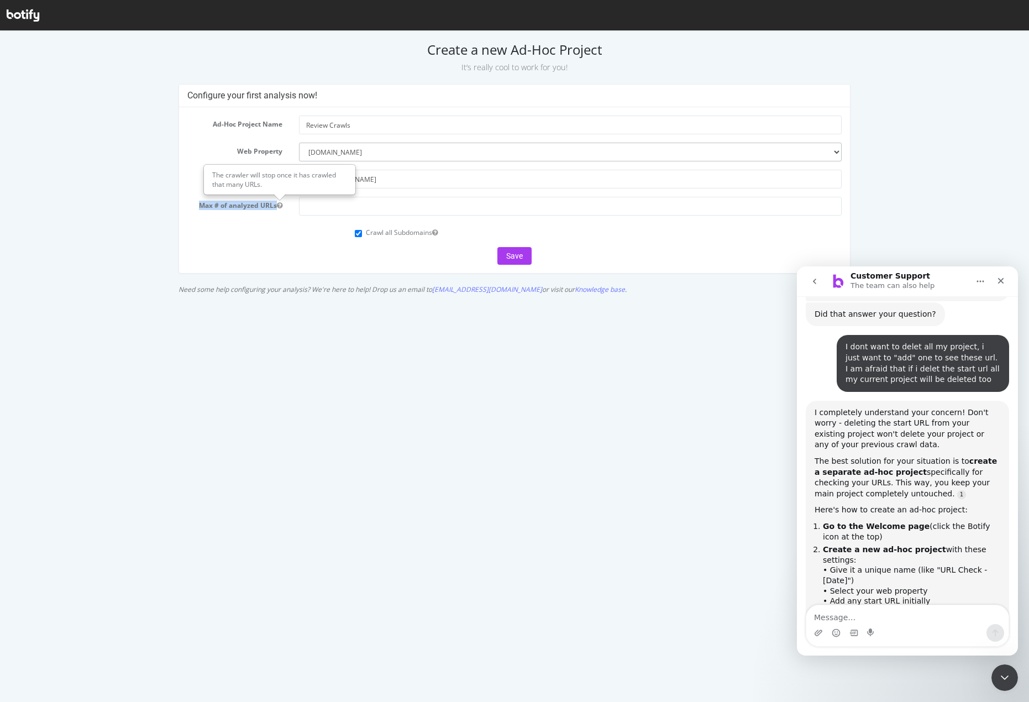
drag, startPoint x: 189, startPoint y: 206, endPoint x: 275, endPoint y: 208, distance: 85.7
click at [275, 208] on label "Max # of analyzed URLs" at bounding box center [235, 203] width 112 height 13
copy label "Max # of analyzed URLs"
click at [877, 617] on textarea "Message…" at bounding box center [907, 614] width 202 height 19
paste textarea "Max # of analyzed URLs"
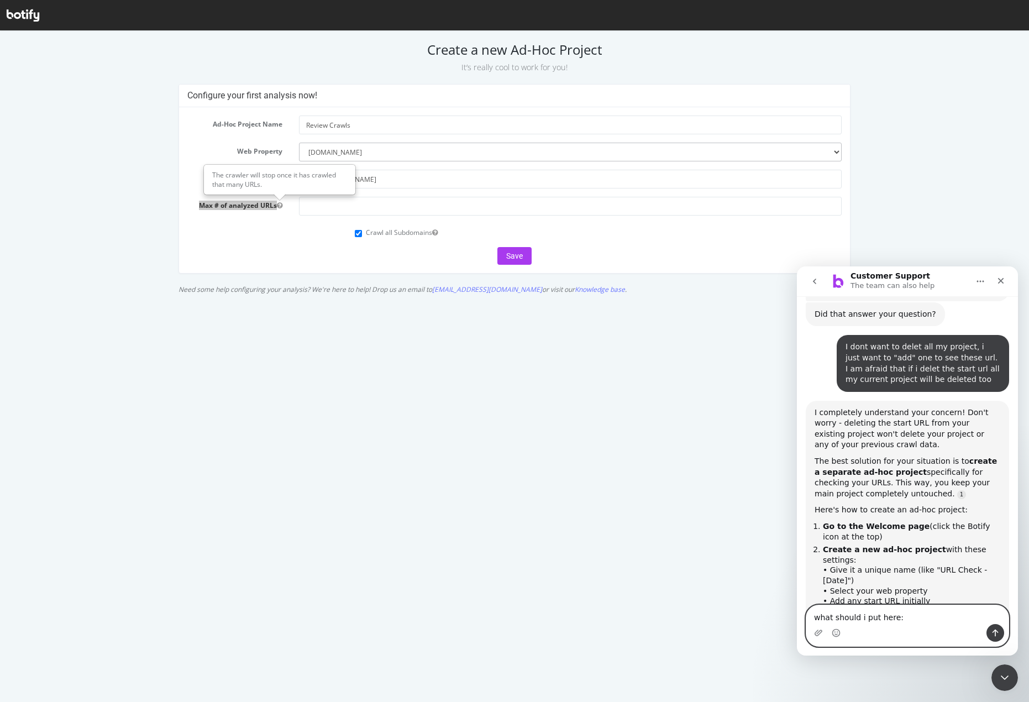
type textarea "what should i put here: Max # of analyzed URLs"
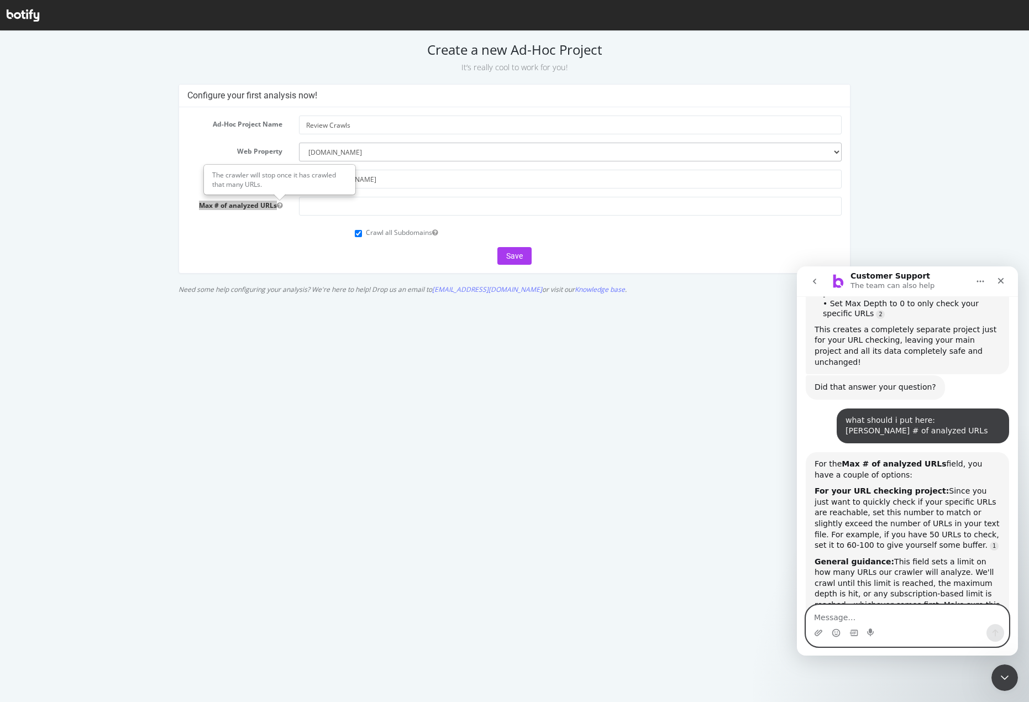
scroll to position [1772, 0]
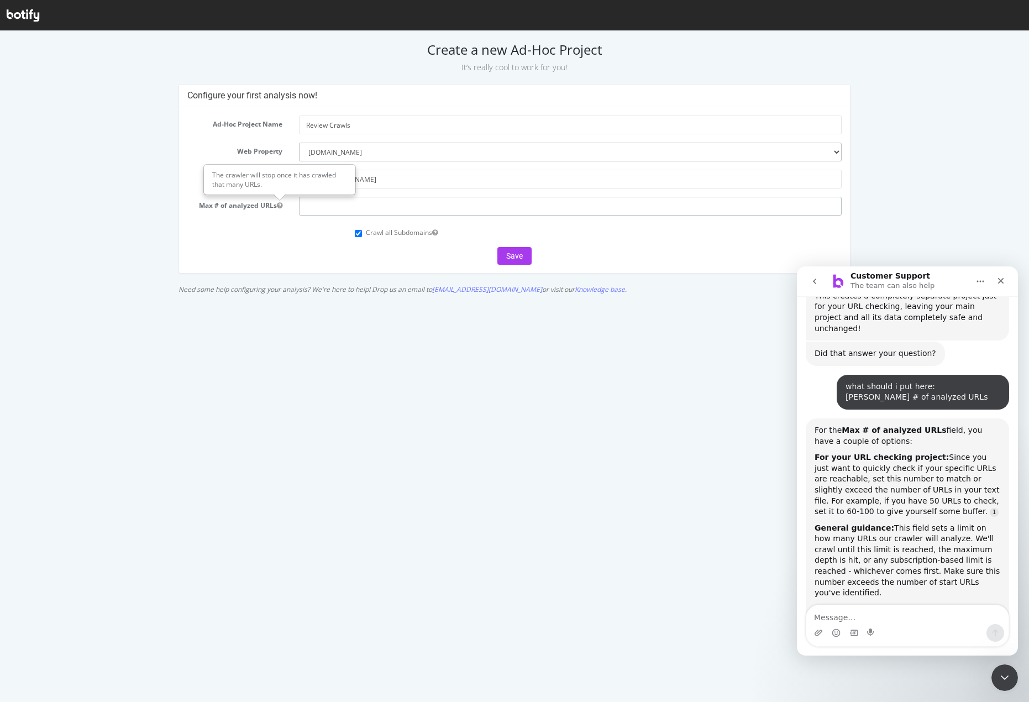
click at [415, 215] on input "number" at bounding box center [570, 206] width 543 height 19
type input "100"
click at [859, 617] on textarea "Message…" at bounding box center [907, 614] width 202 height 19
type textarea "should i put crawl all subdomaisn?"
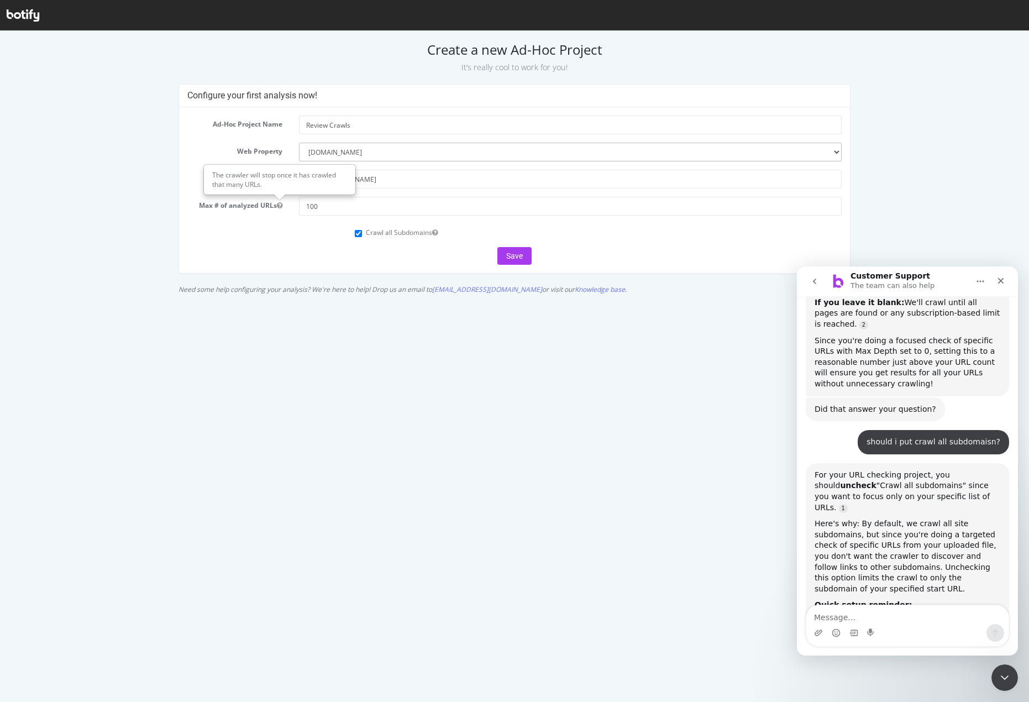
scroll to position [2082, 0]
drag, startPoint x: 355, startPoint y: 233, endPoint x: 361, endPoint y: 233, distance: 6.1
click at [355, 233] on input "Crawl all Subdomains" at bounding box center [358, 233] width 7 height 7
checkbox input "false"
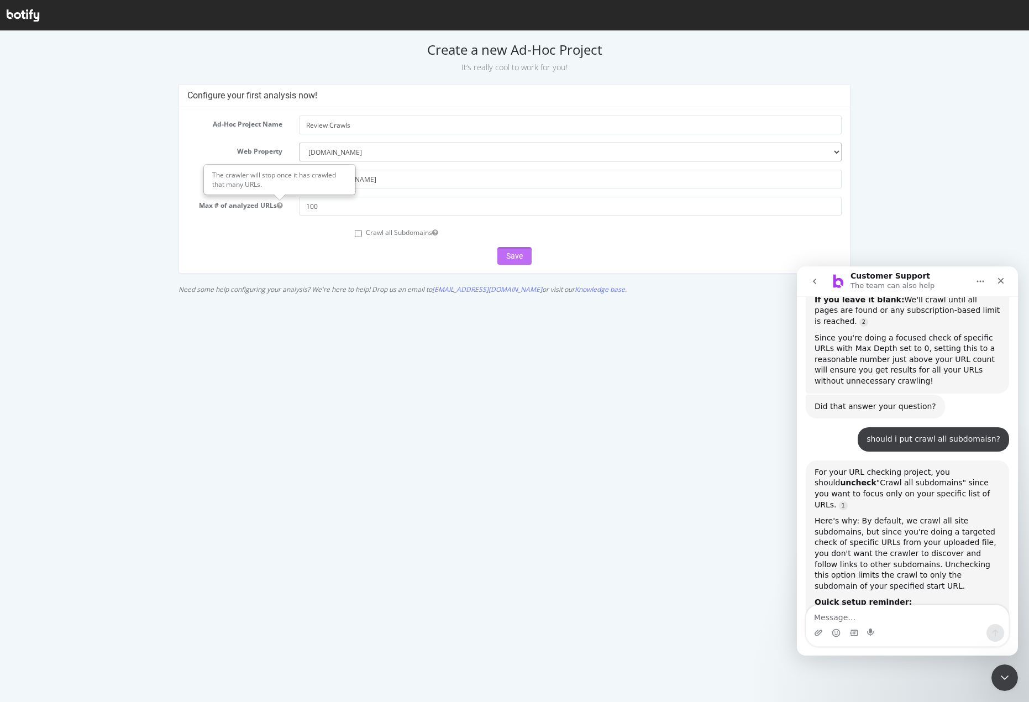
click at [520, 259] on button "Save" at bounding box center [514, 256] width 34 height 18
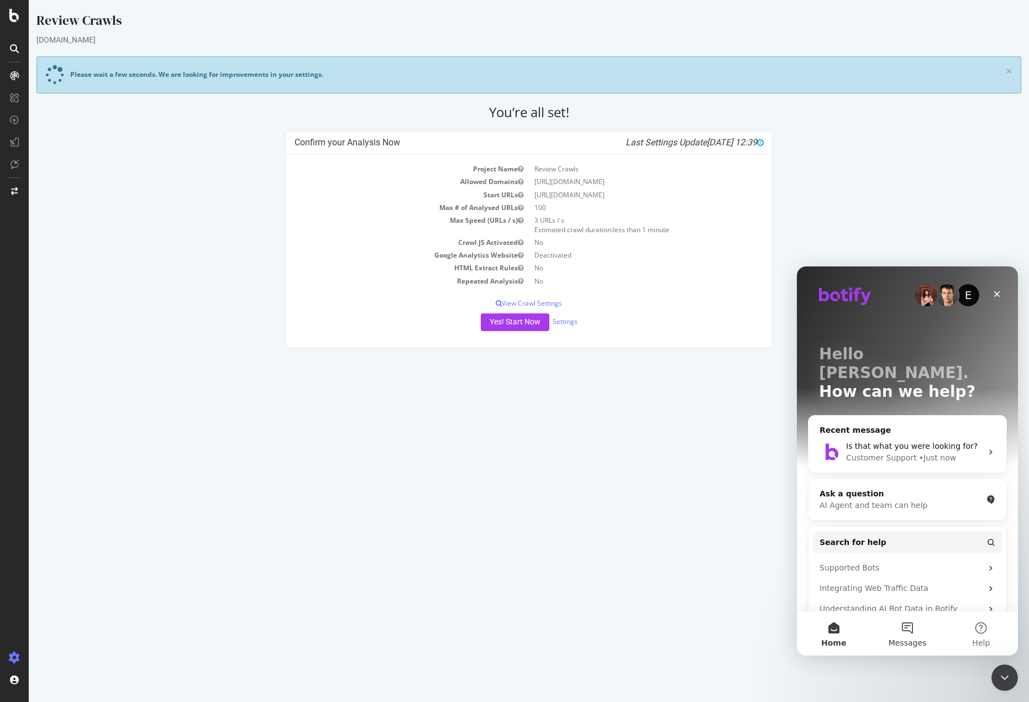
click at [899, 626] on button "Messages" at bounding box center [906, 633] width 73 height 44
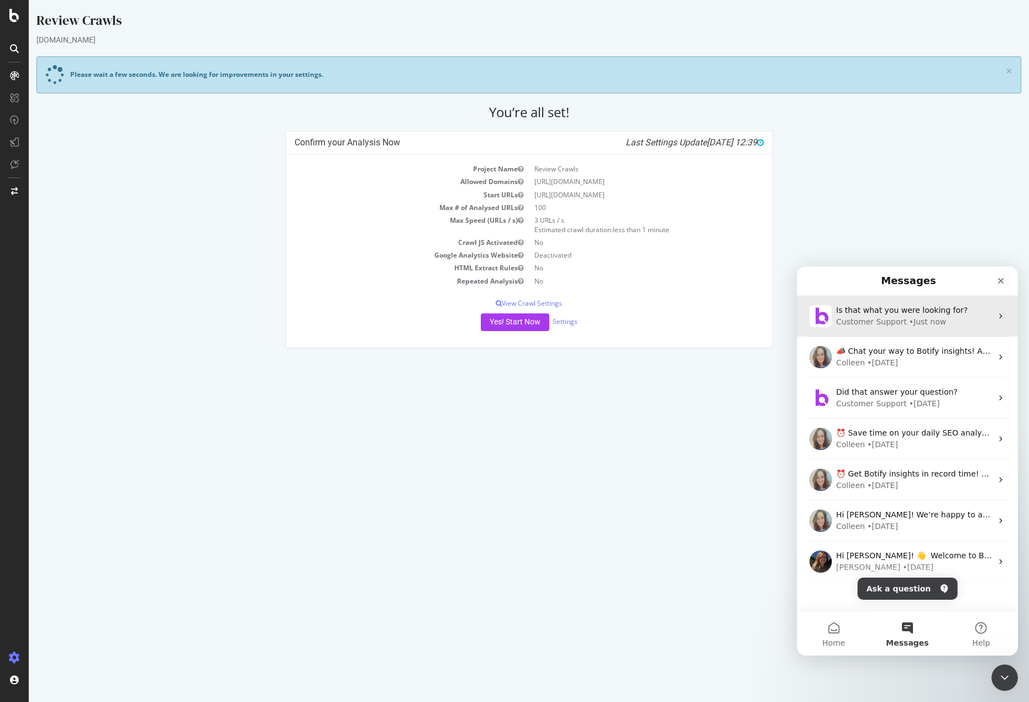
click at [933, 328] on div "Is that what you were looking for? Customer Support • Just now" at bounding box center [907, 316] width 221 height 41
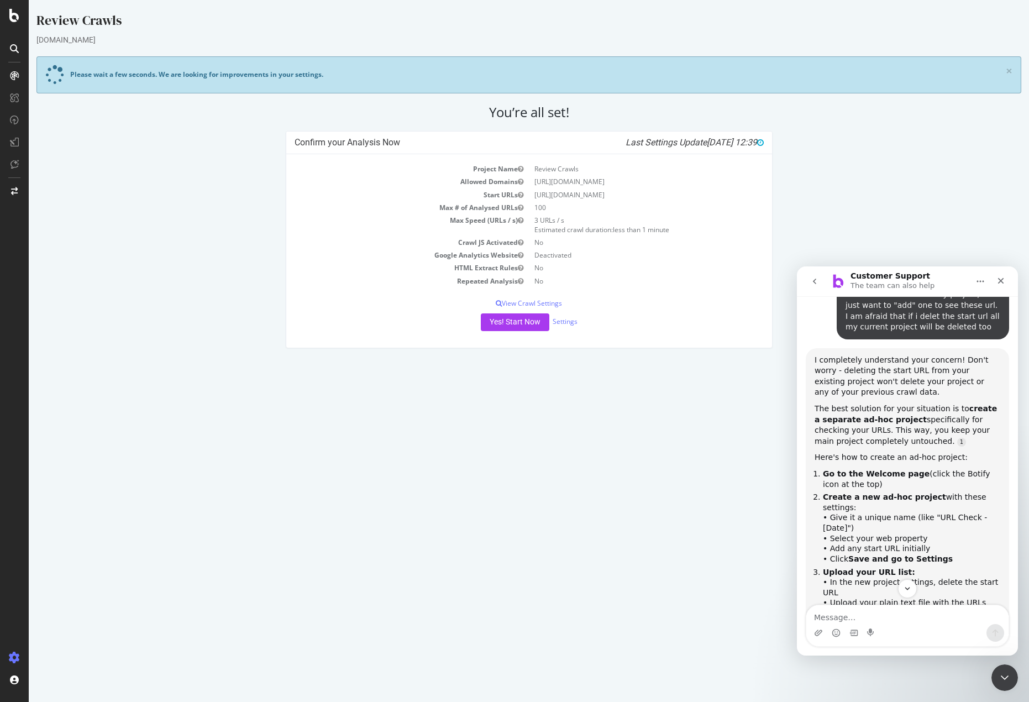
scroll to position [1419, 0]
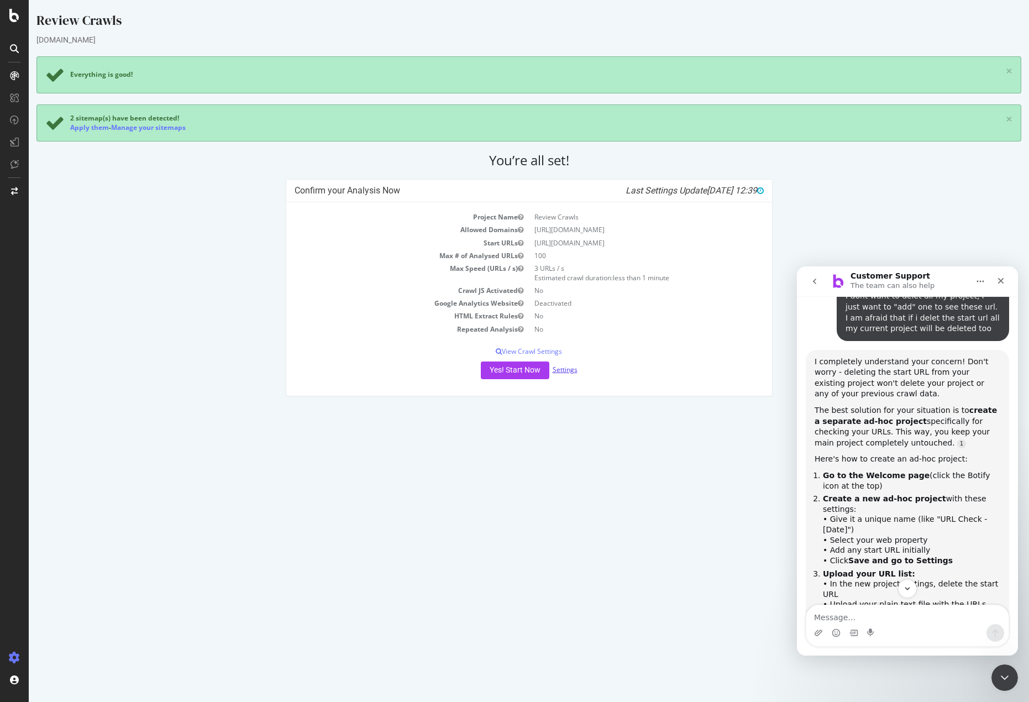
click at [575, 367] on link "Settings" at bounding box center [564, 369] width 25 height 9
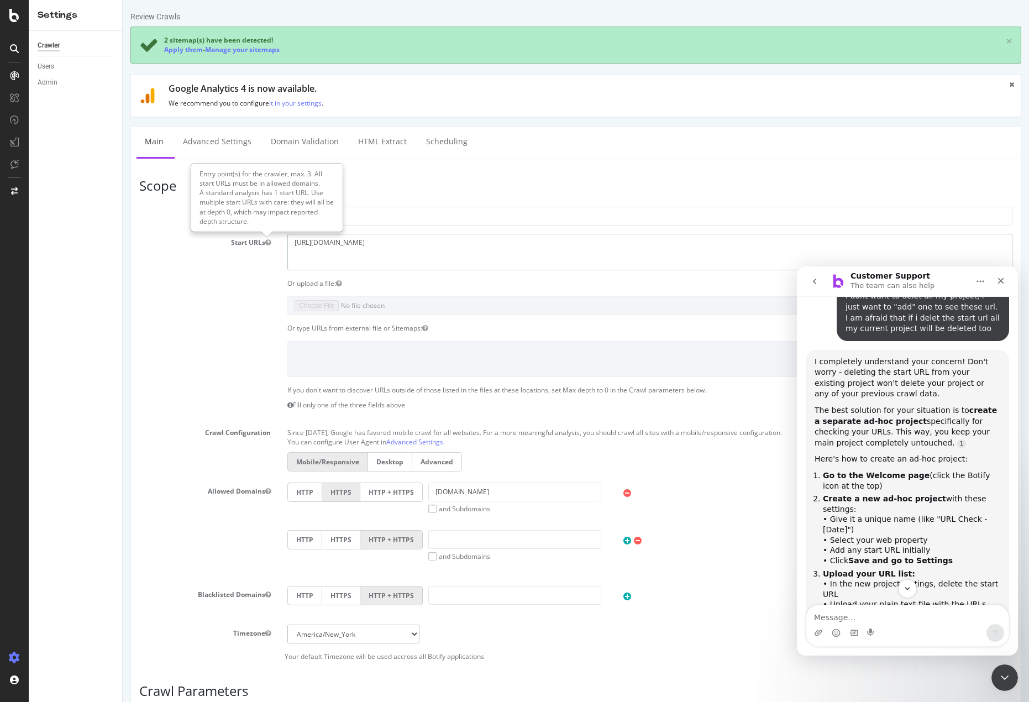
drag, startPoint x: 557, startPoint y: 254, endPoint x: 269, endPoint y: 241, distance: 288.7
click at [269, 241] on div "Start URLs https://www.fnac.pt/Todos-os-Telemoveis-e-Smartphones/LG/n21679" at bounding box center [576, 252] width 890 height 36
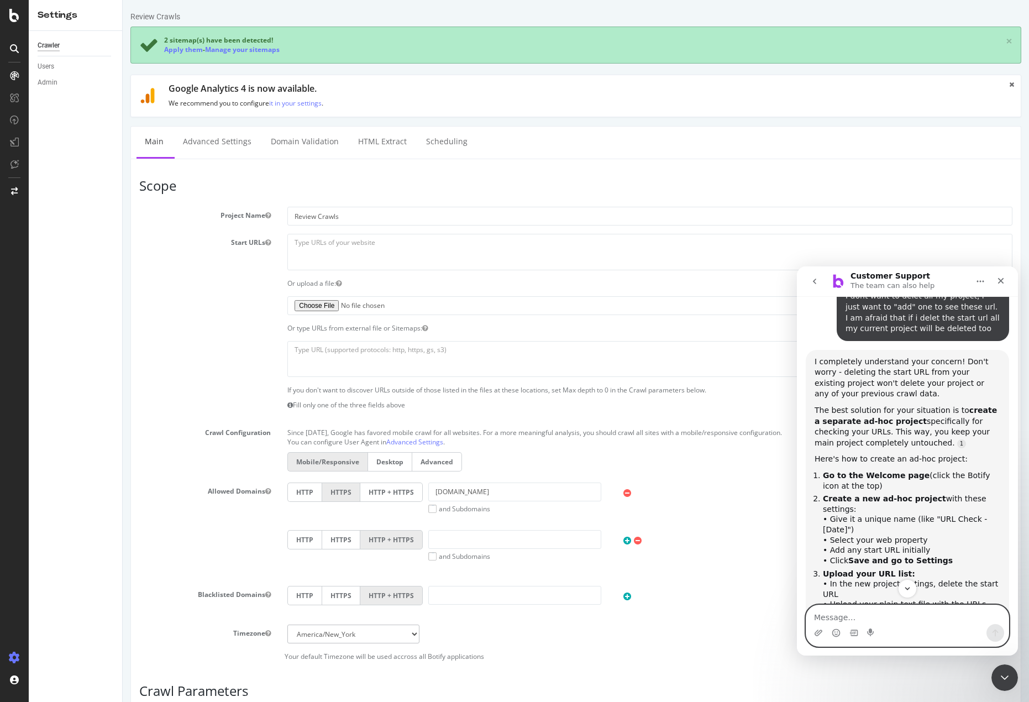
click at [936, 615] on textarea "Message…" at bounding box center [907, 614] width 202 height 19
type textarea "can i jus opy and paste the urls instead of creating a file~'"
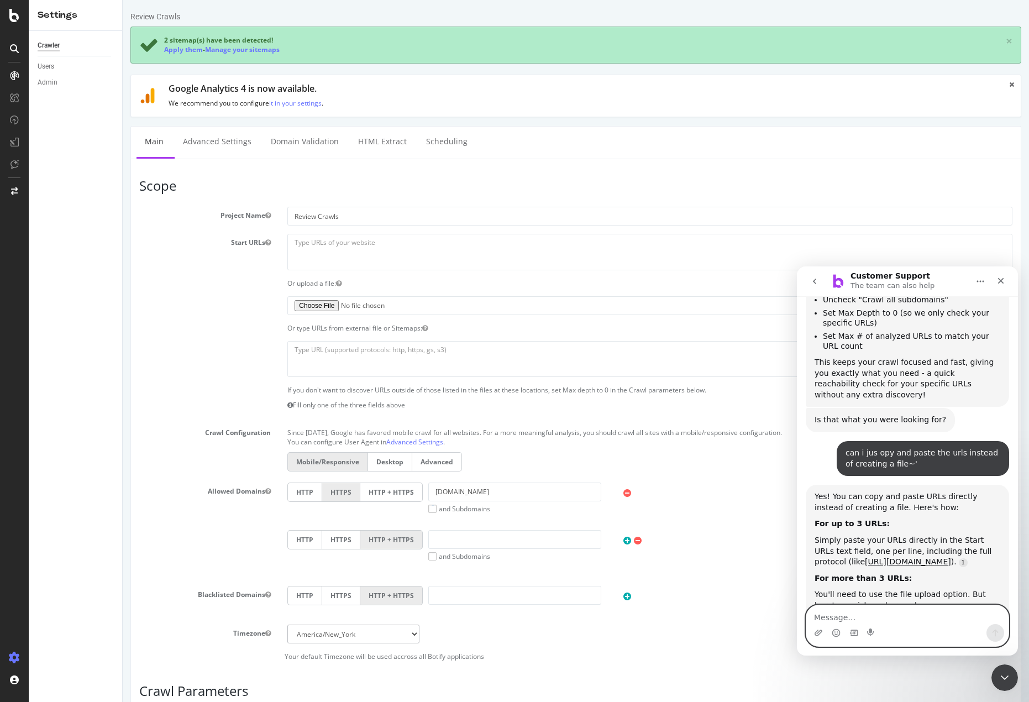
scroll to position [2413, 0]
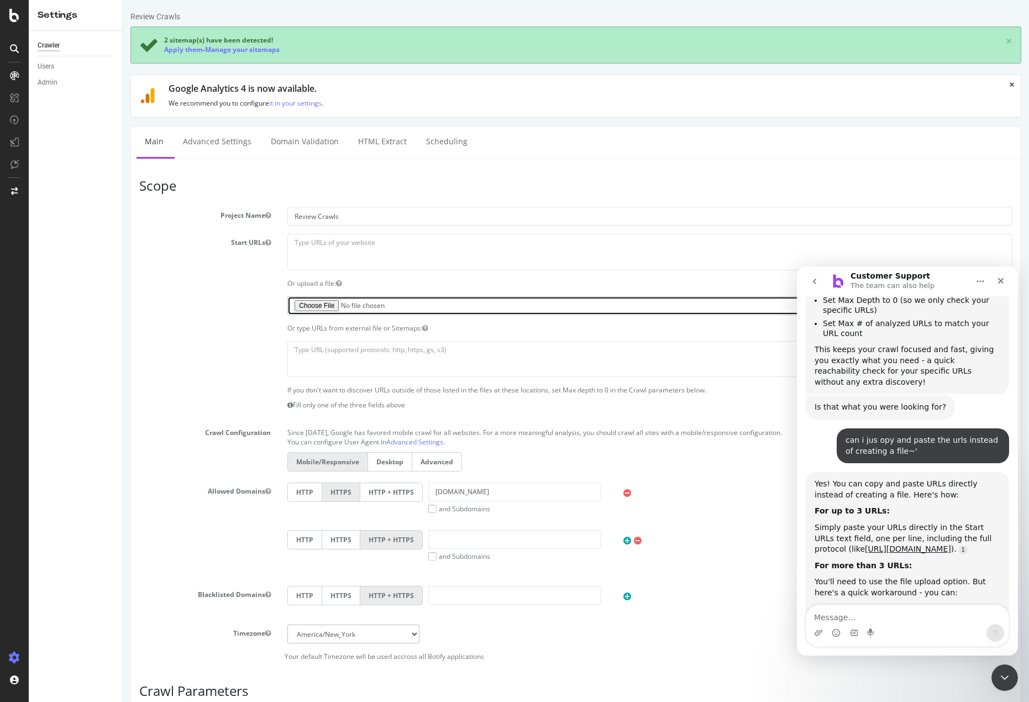
click at [327, 307] on input "file" at bounding box center [575, 305] width 576 height 19
type input "C:\fakepath\botify sample urls.txt"
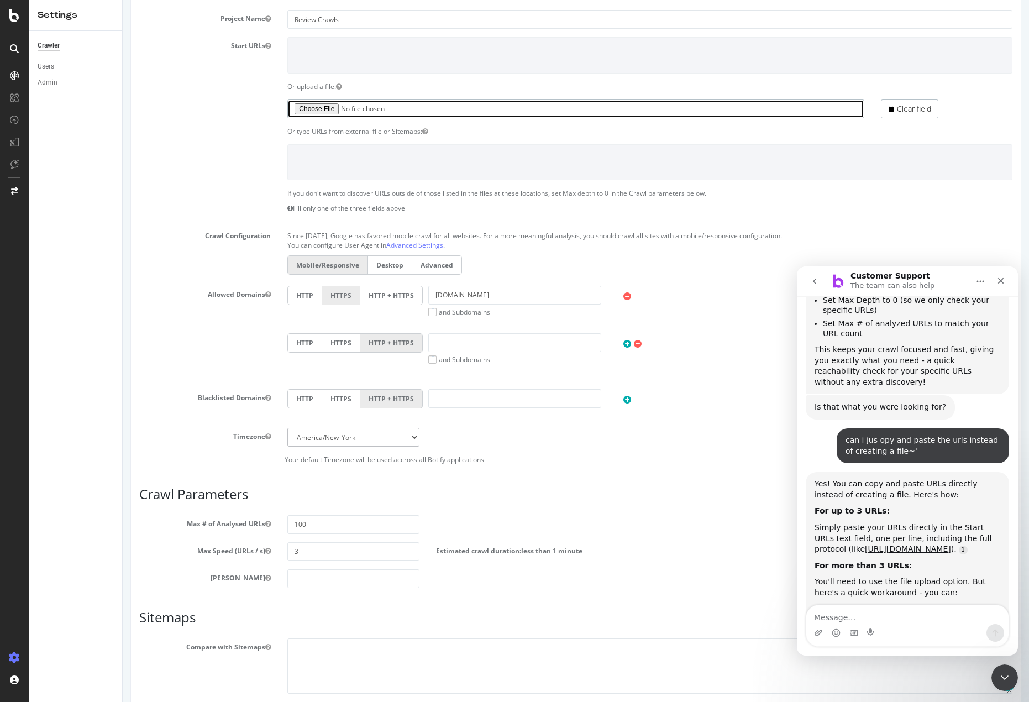
scroll to position [221, 0]
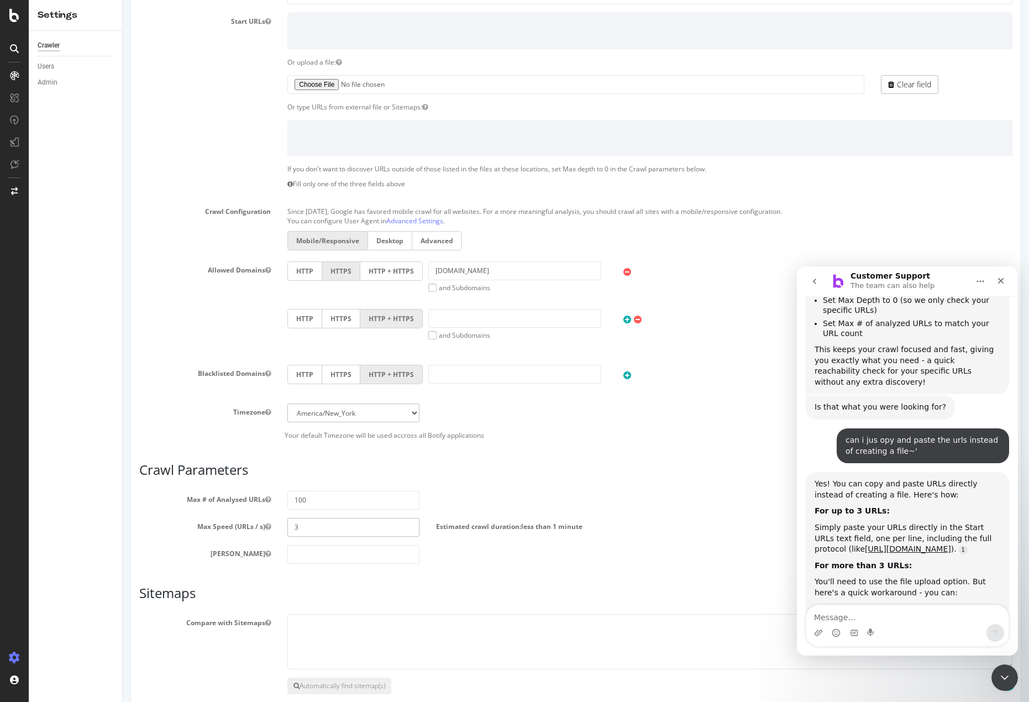
click at [313, 527] on input "3" at bounding box center [352, 527] width 131 height 19
click at [306, 552] on input "number" at bounding box center [352, 554] width 131 height 19
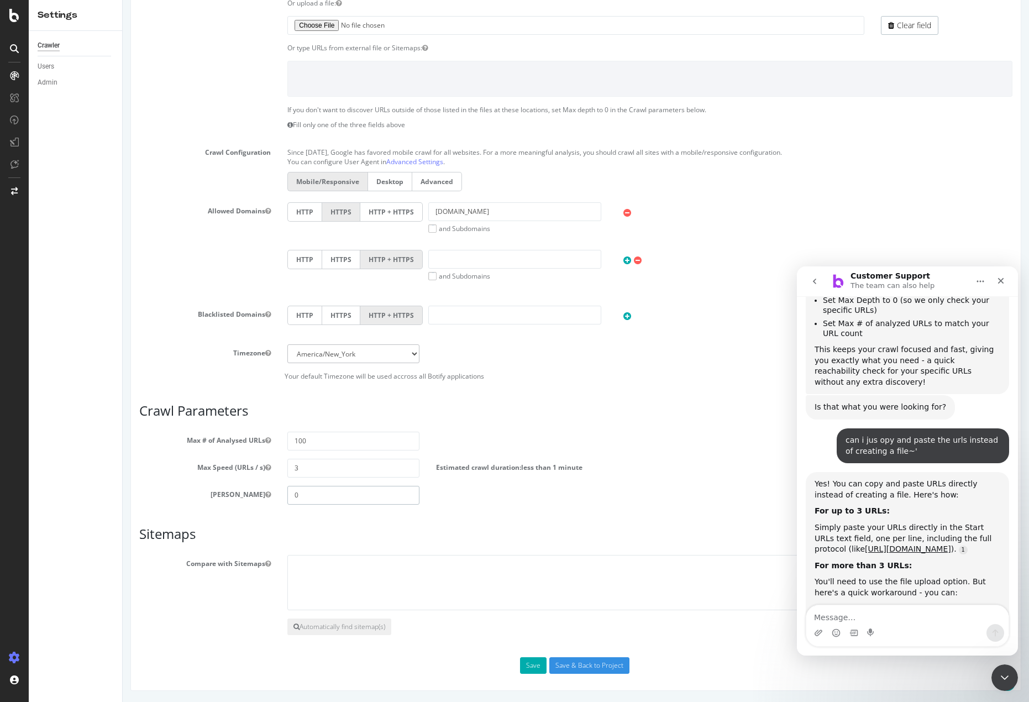
type input "0"
click at [325, 575] on textarea at bounding box center [649, 582] width 725 height 55
click at [338, 590] on textarea at bounding box center [649, 582] width 725 height 55
paste textarea "https://www.fnac.pt/sitemapindex-master.xml"
type textarea "https://www.fnac.pt/sitemapindex-master.xml"
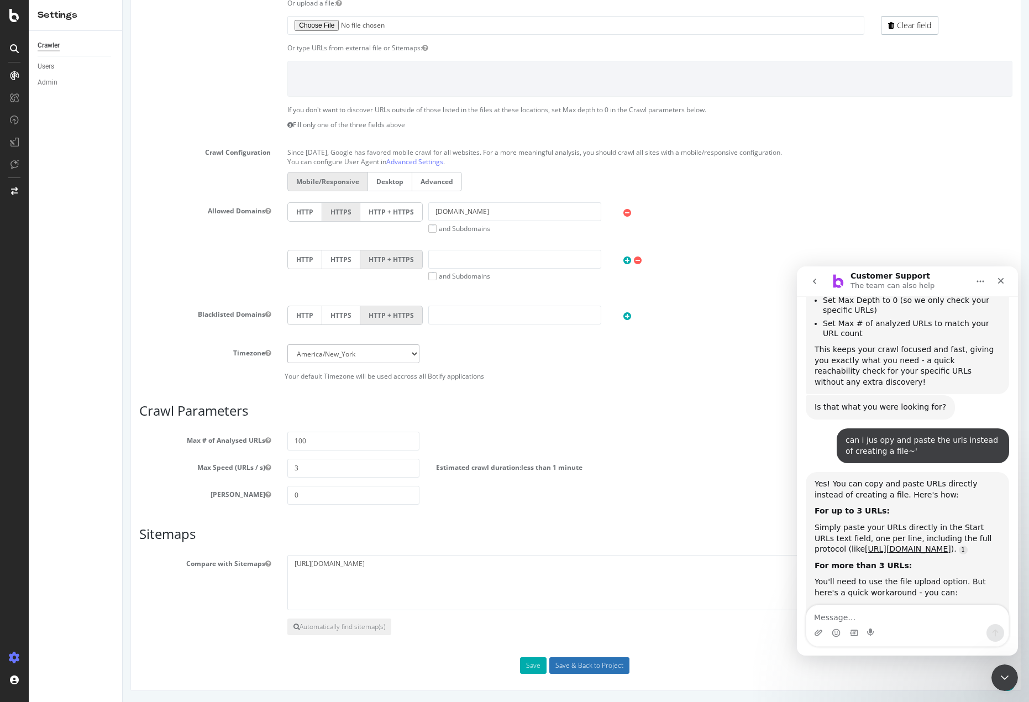
click at [580, 664] on input "Save & Back to Project" at bounding box center [589, 665] width 80 height 17
click at [351, 617] on section "Compare with Sitemaps https://www.fnac.pt/sitemapindex-master.xml Automatically…" at bounding box center [575, 595] width 873 height 80
click at [355, 624] on button "Automatically find sitemap(s)" at bounding box center [339, 626] width 104 height 17
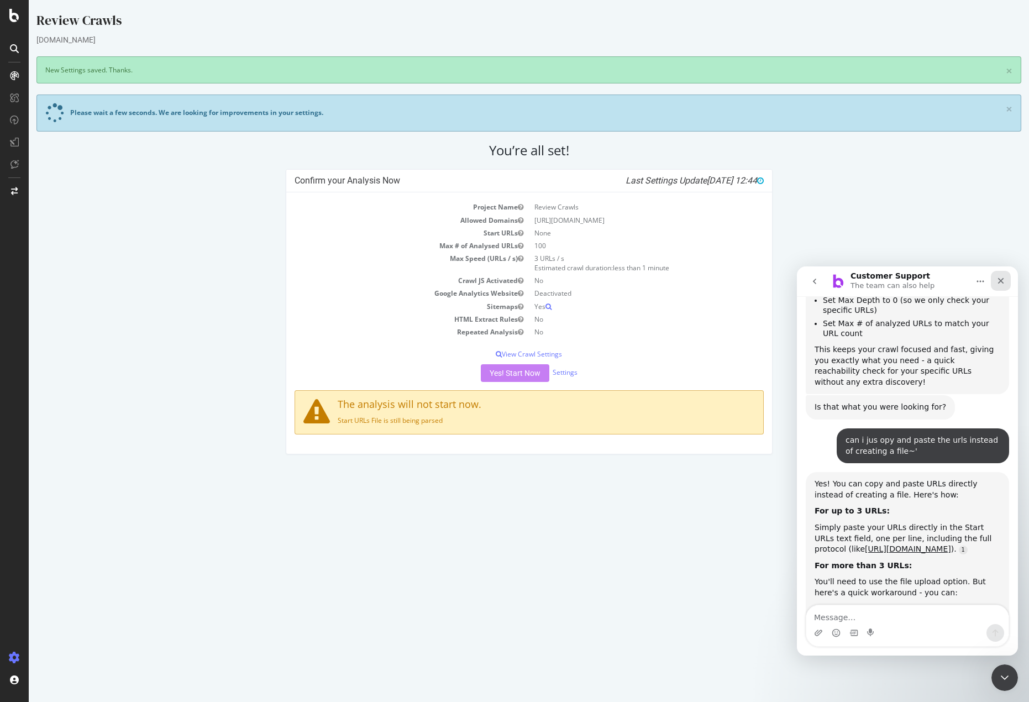
click at [1006, 280] on div "Close" at bounding box center [1001, 281] width 20 height 20
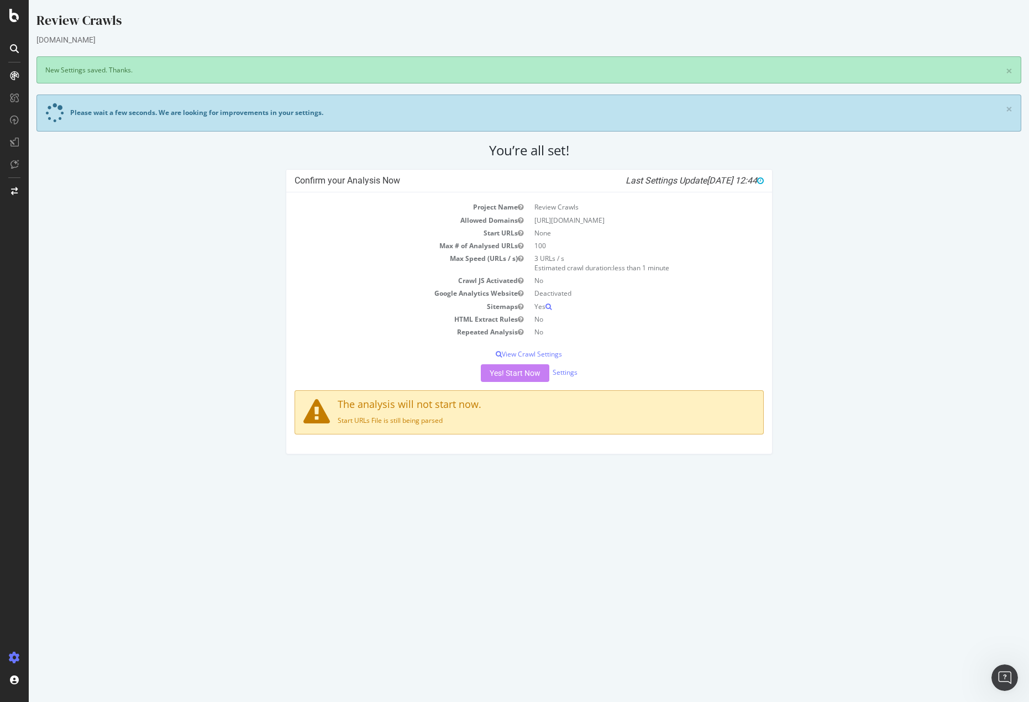
scroll to position [2436, 0]
click at [568, 373] on link "Settings" at bounding box center [564, 371] width 25 height 9
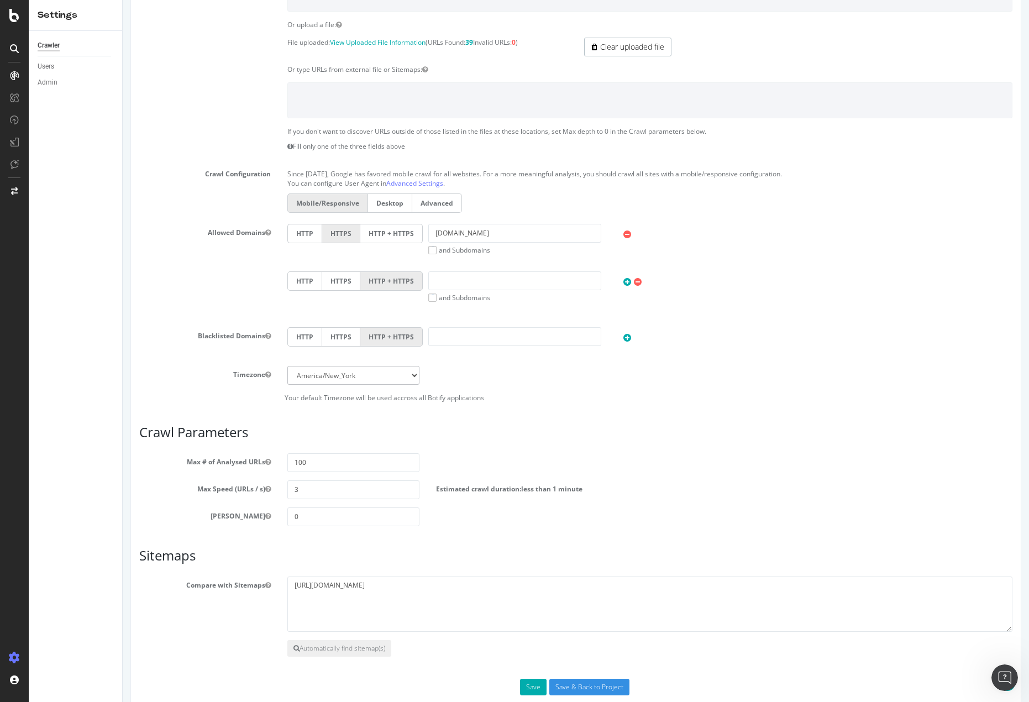
scroll to position [280, 0]
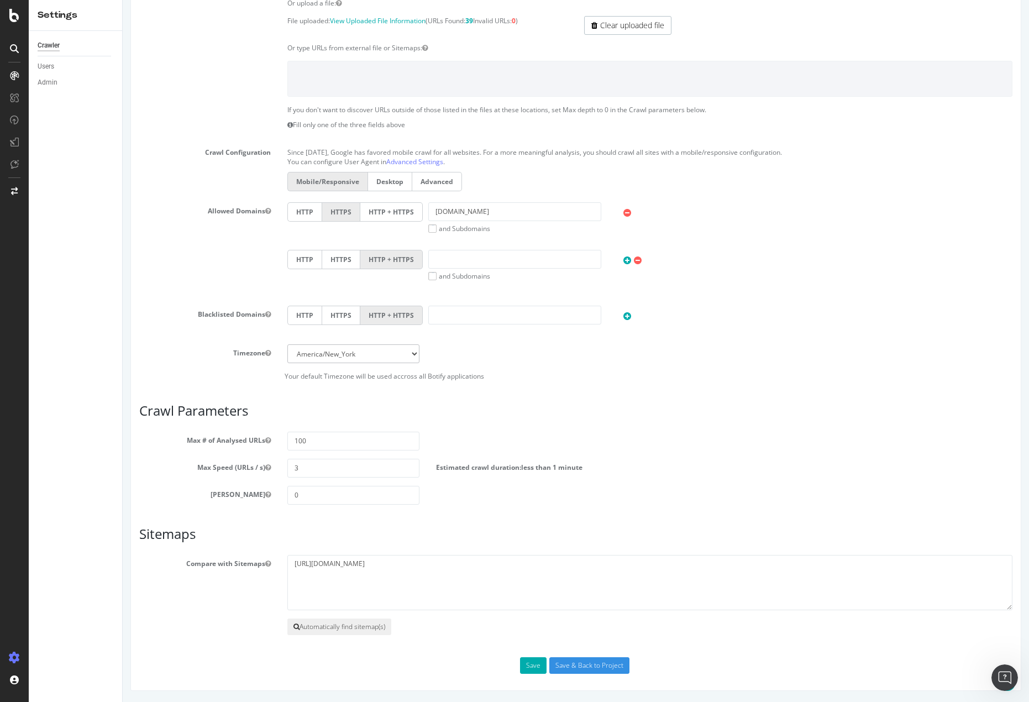
click at [345, 633] on button "Automatically find sitemap(s)" at bounding box center [339, 626] width 104 height 17
click at [452, 560] on textarea "https://www.fnac.pt/sitemapindex-master.xml" at bounding box center [649, 582] width 725 height 55
drag, startPoint x: 452, startPoint y: 560, endPoint x: 404, endPoint y: 560, distance: 47.5
click at [414, 560] on textarea "https://www.fnac.pt/sitemapindex-master.xml" at bounding box center [649, 582] width 725 height 55
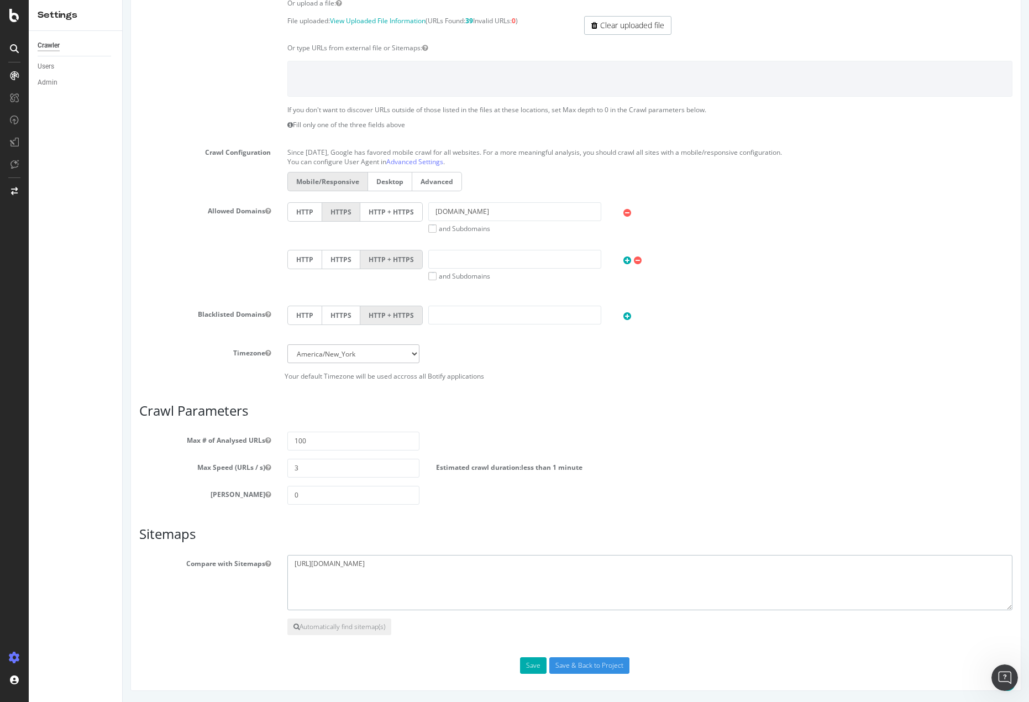
type textarea "https://www.fter.xmlnac.pt/sitemapindex-mas"
drag, startPoint x: 573, startPoint y: 586, endPoint x: 558, endPoint y: 584, distance: 15.6
click at [558, 584] on textarea "https://www.fnac.pt/sitemapindex-master.xml" at bounding box center [649, 582] width 725 height 55
drag, startPoint x: 487, startPoint y: 576, endPoint x: 202, endPoint y: 575, distance: 285.6
click at [205, 576] on div "Compare with Sitemaps https://www.fnac.pt/sitemapindex-master.xml" at bounding box center [576, 582] width 890 height 55
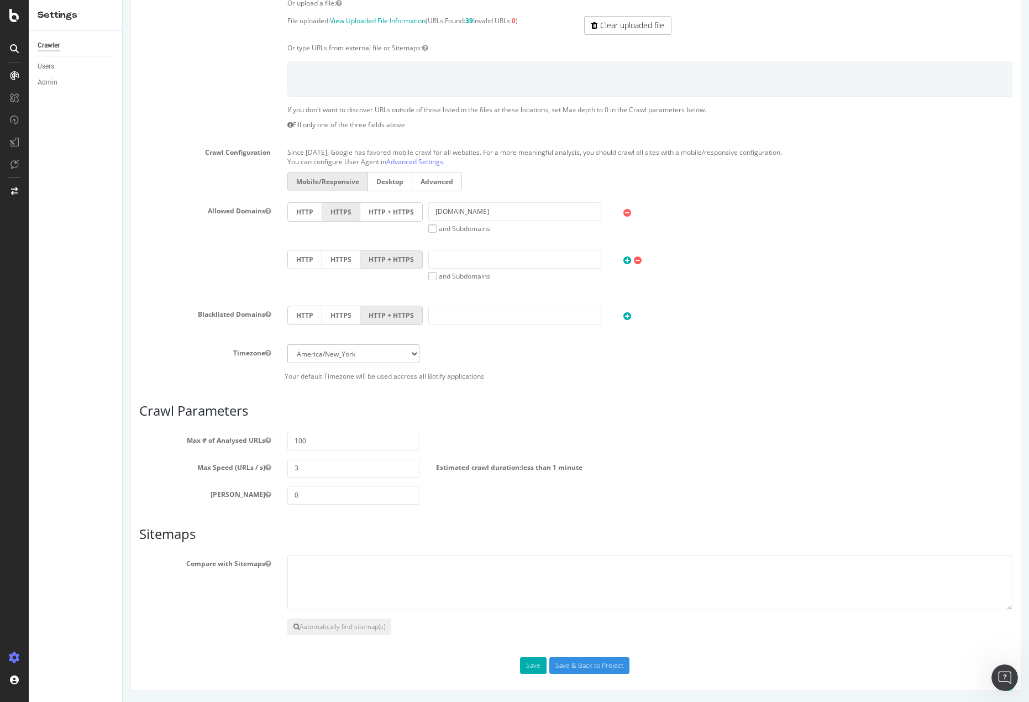
click at [399, 648] on div "Scope Project Name Review Crawls Start URLs Or upload a file: File uploaded: Vi…" at bounding box center [575, 285] width 873 height 775
click at [383, 629] on button "Automatically find sitemap(s)" at bounding box center [339, 626] width 104 height 17
click at [377, 629] on button "Automatically find sitemap(s)" at bounding box center [339, 626] width 104 height 17
drag, startPoint x: 368, startPoint y: 629, endPoint x: 361, endPoint y: 627, distance: 7.4
click at [367, 629] on button "Automatically find sitemap(s)" at bounding box center [339, 626] width 104 height 17
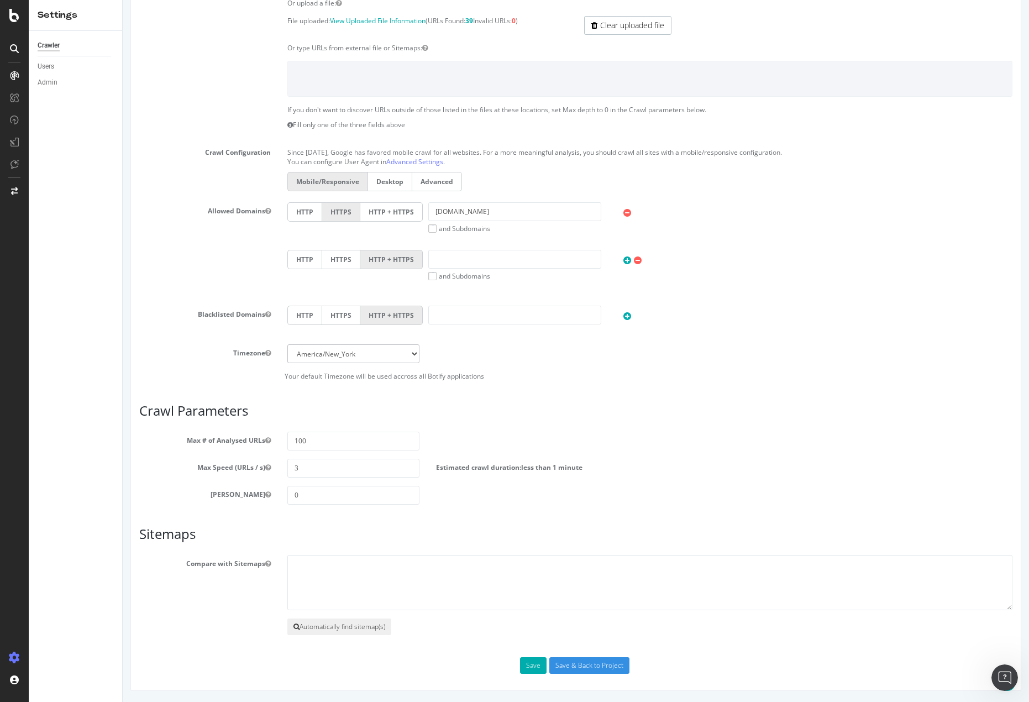
click at [355, 627] on button "Automatically find sitemap(s)" at bounding box center [339, 626] width 104 height 17
click at [352, 626] on button "Automatically find sitemap(s)" at bounding box center [339, 626] width 104 height 17
click at [343, 626] on button "Automatically find sitemap(s)" at bounding box center [339, 626] width 104 height 17
click at [269, 566] on icon "button" at bounding box center [268, 563] width 6 height 7
click at [335, 573] on textarea "https://www.fnac.pt/sitemapindex-master.xml" at bounding box center [649, 582] width 725 height 55
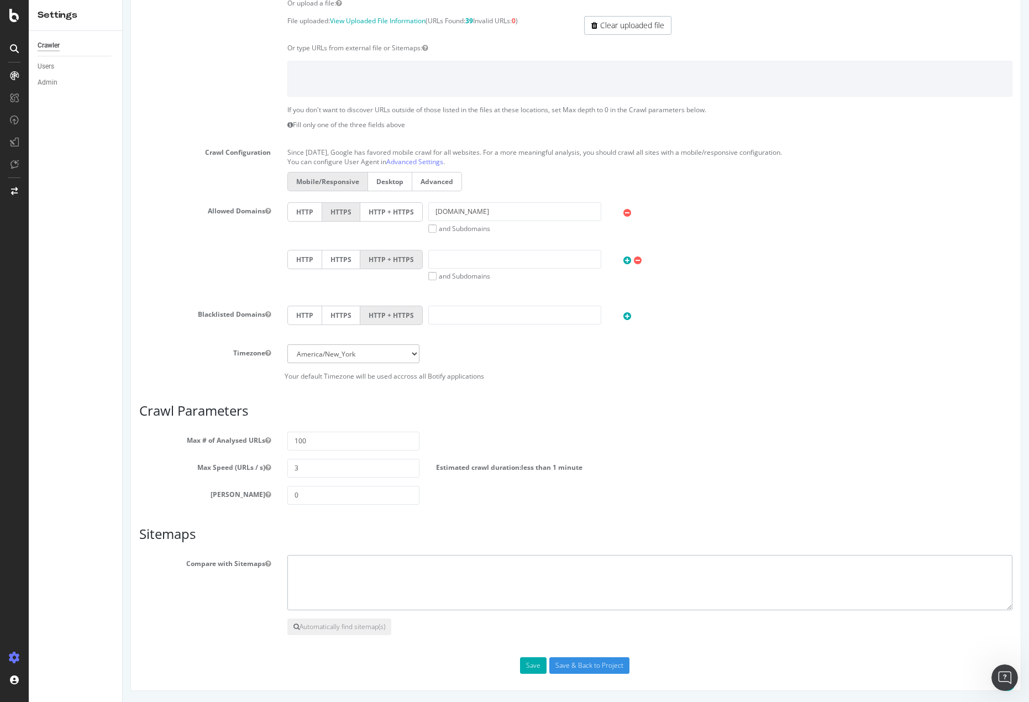
paste textarea "https://www.fnac.pt/sitemapindex-master.xml"
type textarea "https://www.fnac.pt/sitemapindex-master.xml"
drag, startPoint x: 329, startPoint y: 616, endPoint x: 328, endPoint y: 627, distance: 10.6
click at [329, 617] on section "Compare with Sitemaps https://www.fnac.pt/sitemapindex-master.xml Automatically…" at bounding box center [575, 595] width 873 height 80
click at [328, 628] on button "Automatically find sitemap(s)" at bounding box center [339, 626] width 104 height 17
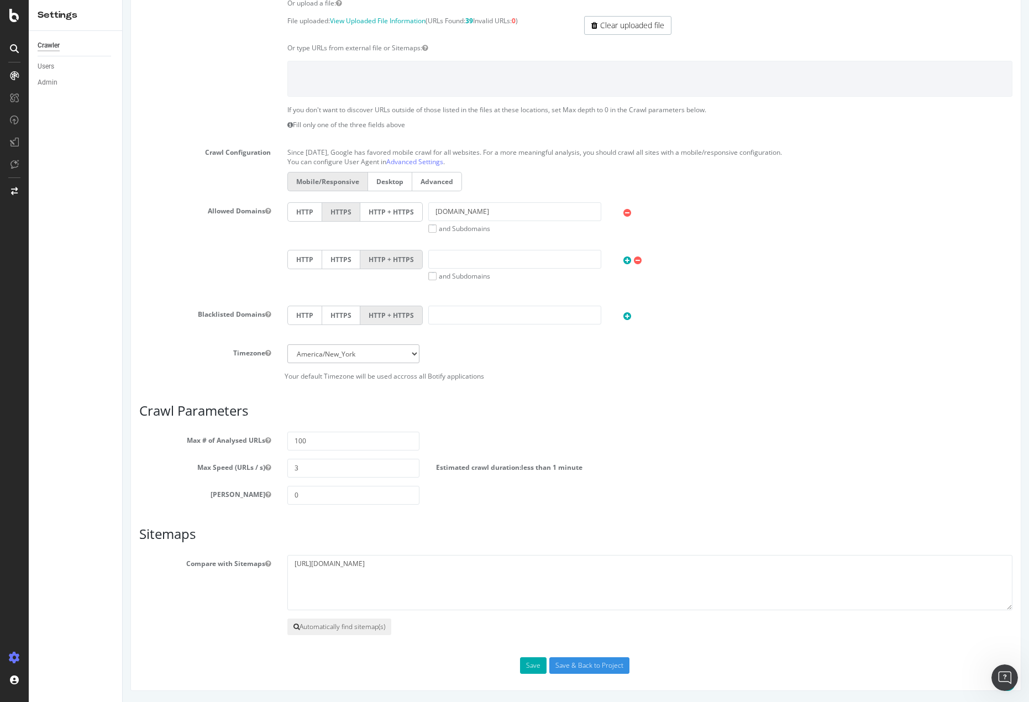
click at [328, 628] on button "Automatically find sitemap(s)" at bounding box center [339, 626] width 104 height 17
click at [578, 671] on input "Save & Back to Project" at bounding box center [589, 665] width 80 height 17
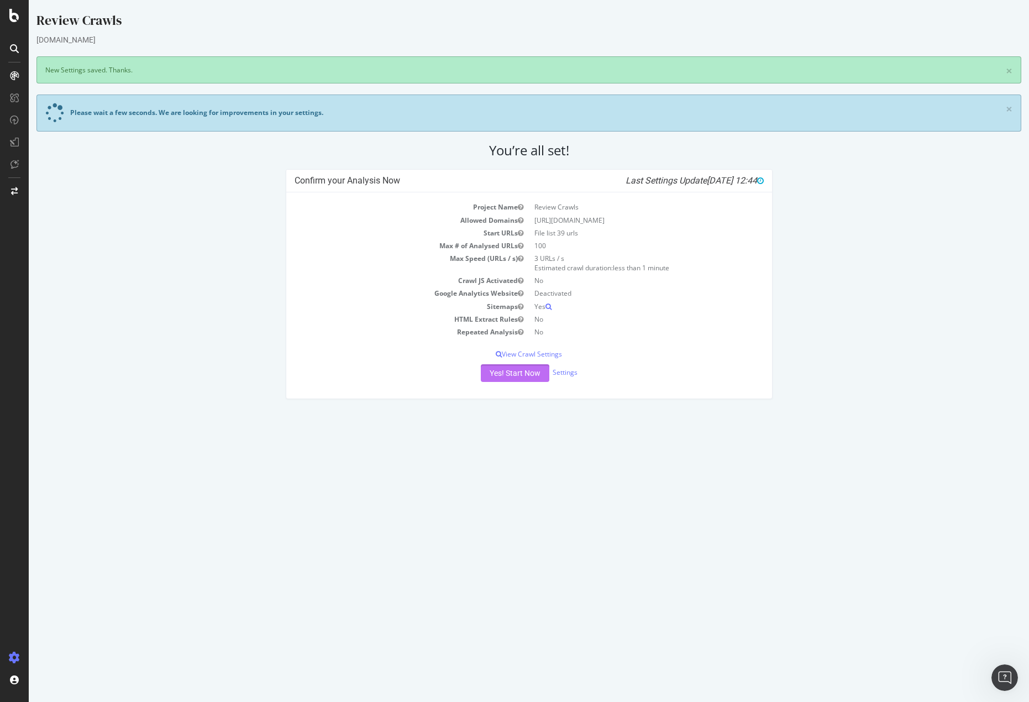
click at [520, 369] on button "Yes! Start Now" at bounding box center [515, 373] width 69 height 18
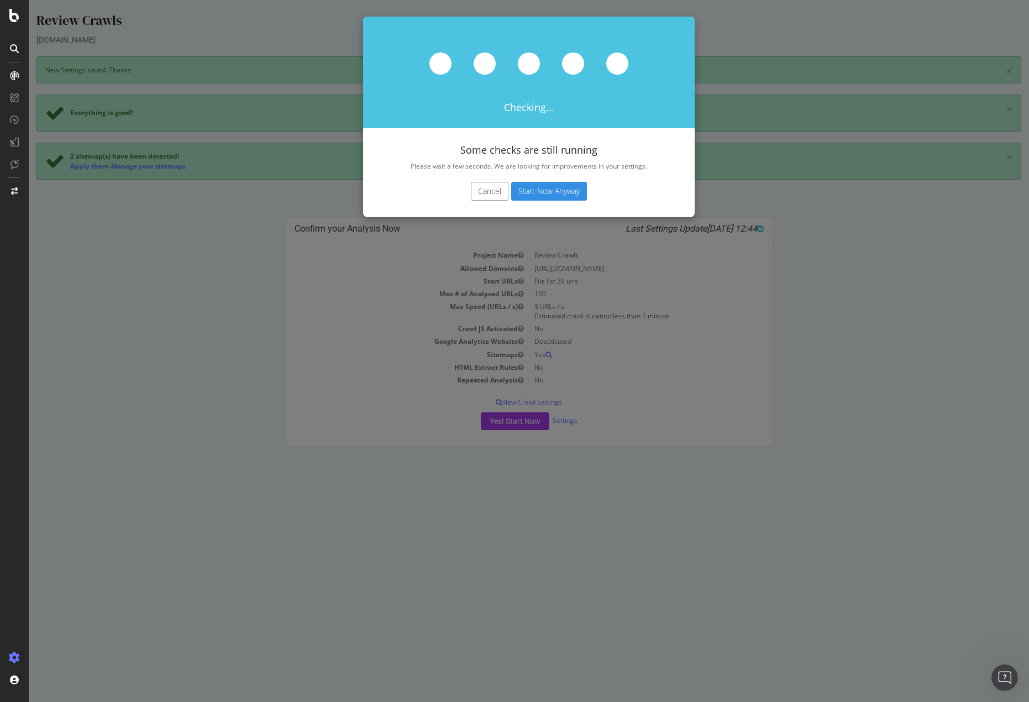
click at [538, 178] on div "Cancel Start Now Anyway" at bounding box center [528, 196] width 331 height 41
click at [544, 185] on button "Start Now Anyway" at bounding box center [549, 191] width 76 height 19
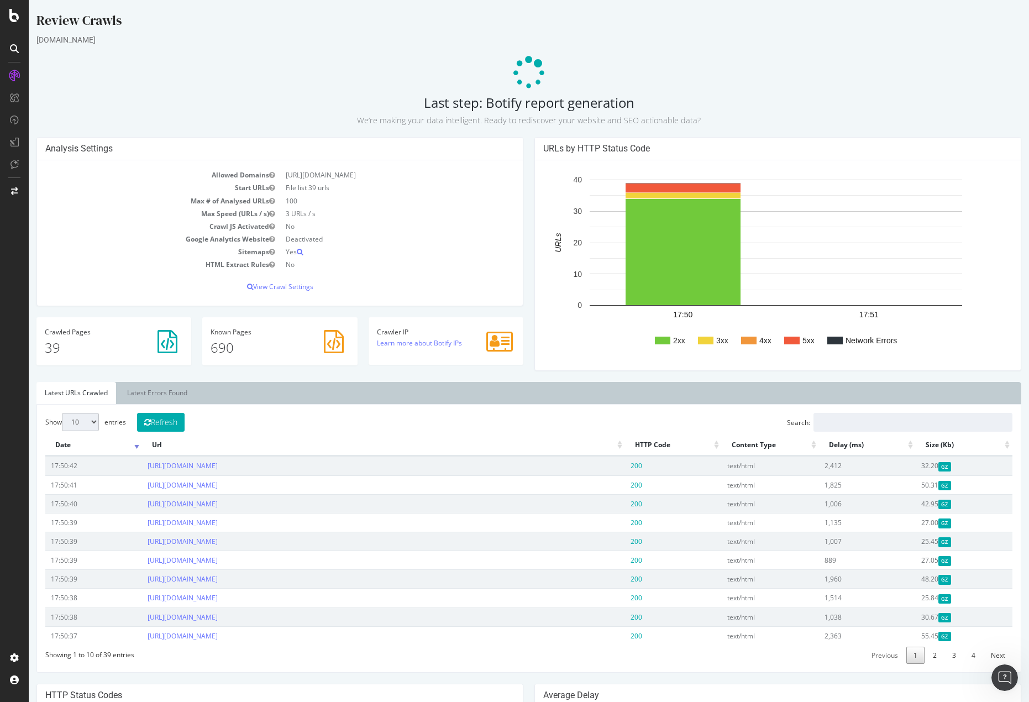
click at [315, 423] on div "Show 10 25 50 100 entries Refresh Search: Date Url HTTP Code Content Type Delay…" at bounding box center [528, 538] width 967 height 251
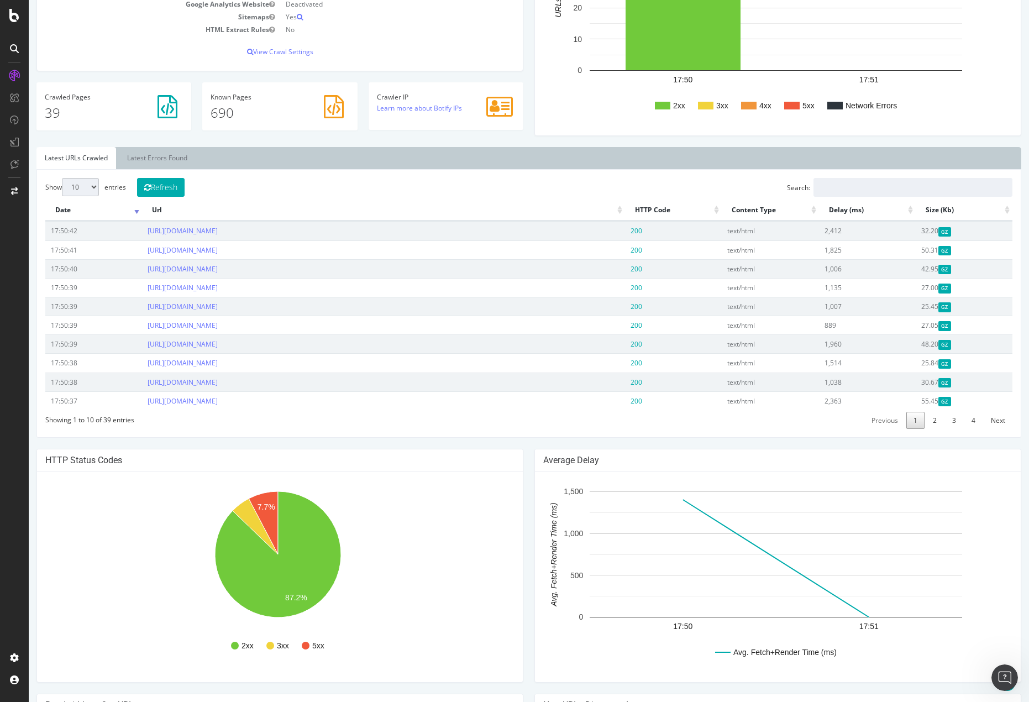
scroll to position [177, 0]
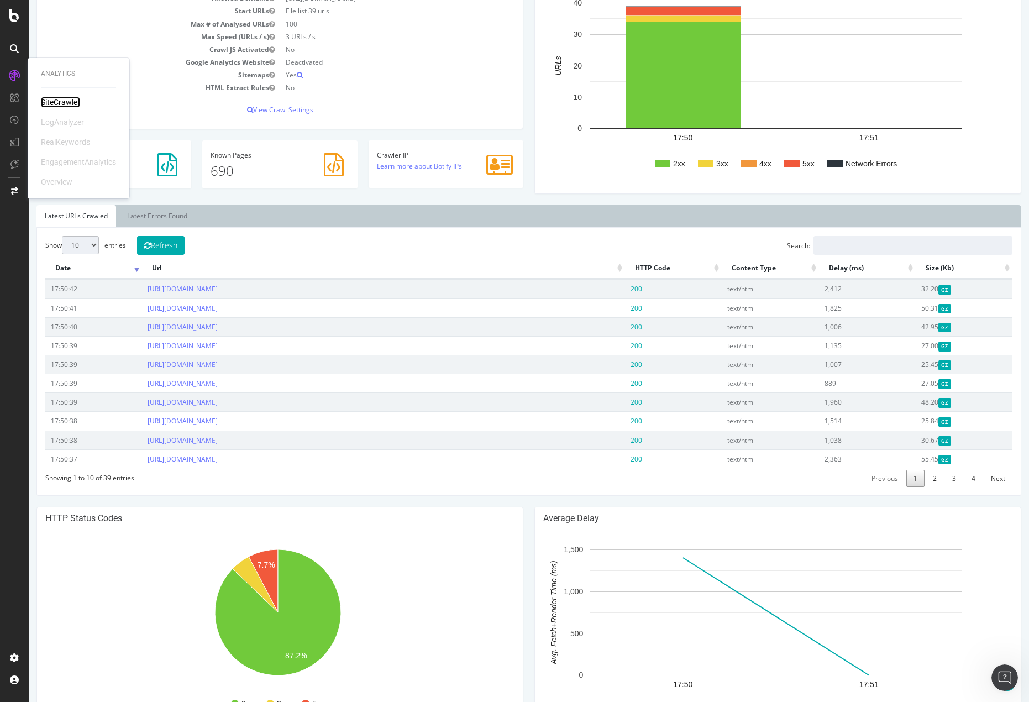
click at [56, 102] on div "SiteCrawler" at bounding box center [60, 102] width 39 height 11
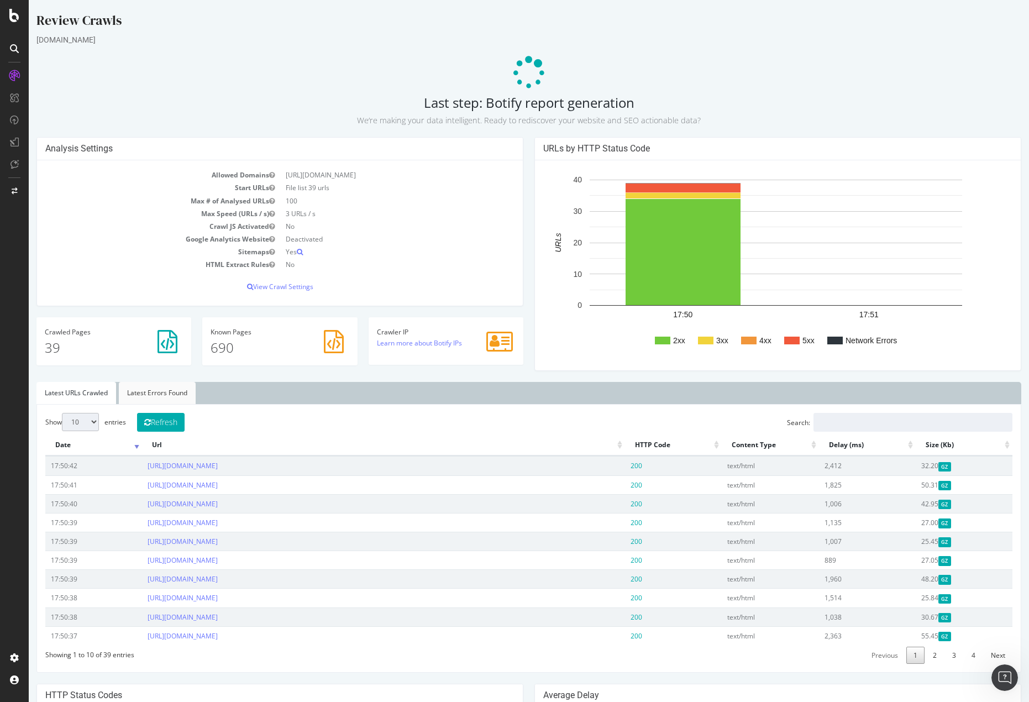
click at [165, 388] on link "Latest Errors Found" at bounding box center [157, 393] width 77 height 22
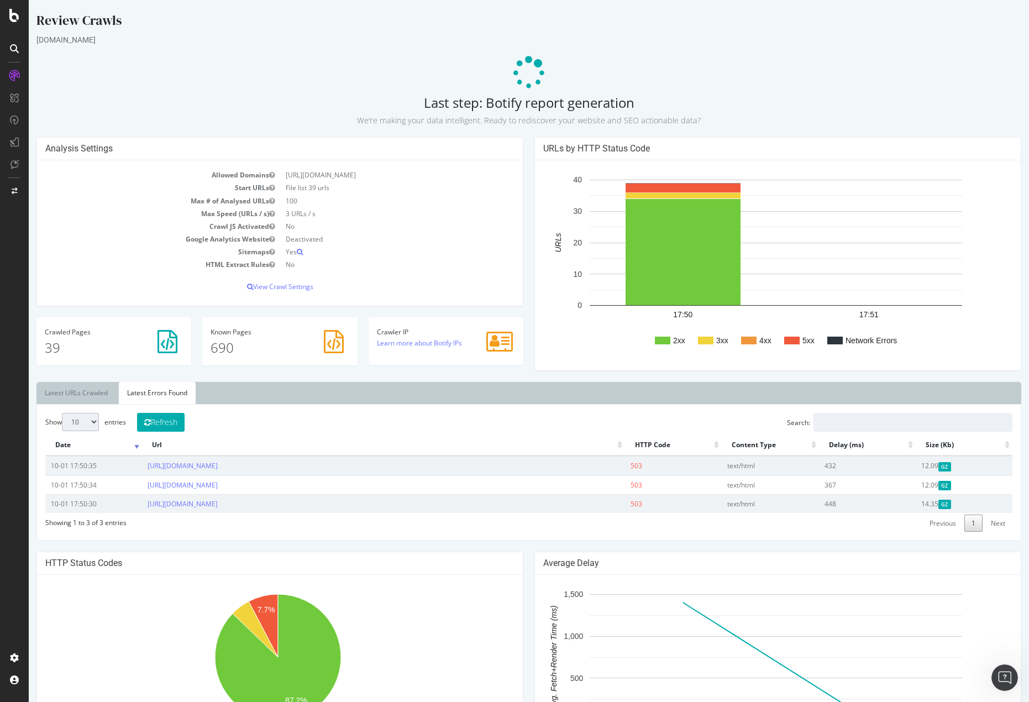
click at [724, 535] on div "Show 10 25 50 100 entries Refresh Search: Date Url HTTP Code Content Type Delay…" at bounding box center [528, 472] width 985 height 136
drag, startPoint x: 361, startPoint y: 487, endPoint x: 140, endPoint y: 490, distance: 220.5
click at [140, 490] on tr "10-01 17:50:34 https://www.fnac.pt/Huawei-P30-Series/Huawei-P30-Pro/n1308283 50…" at bounding box center [528, 484] width 967 height 19
copy tr "https://www.fnac.pt/Huawei-P30-Series/Huawei-P30-Pro/n1308283"
click at [991, 674] on div "Open Intercom Messenger" at bounding box center [1003, 675] width 36 height 36
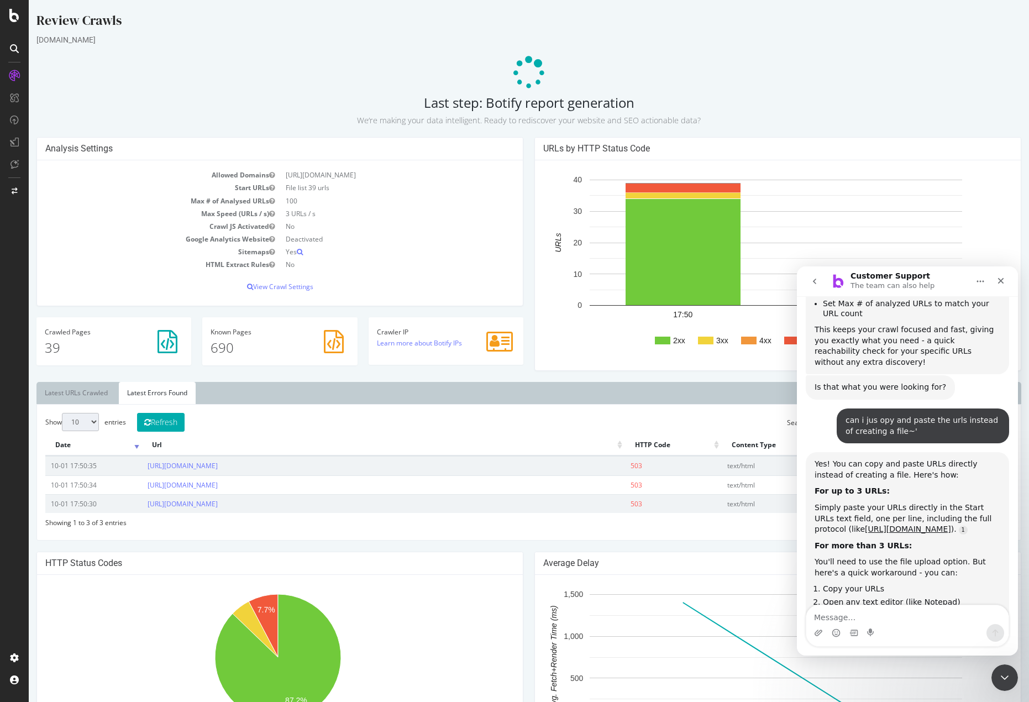
scroll to position [2436, 0]
click at [881, 619] on textarea "Message…" at bounding box center [907, 614] width 202 height 19
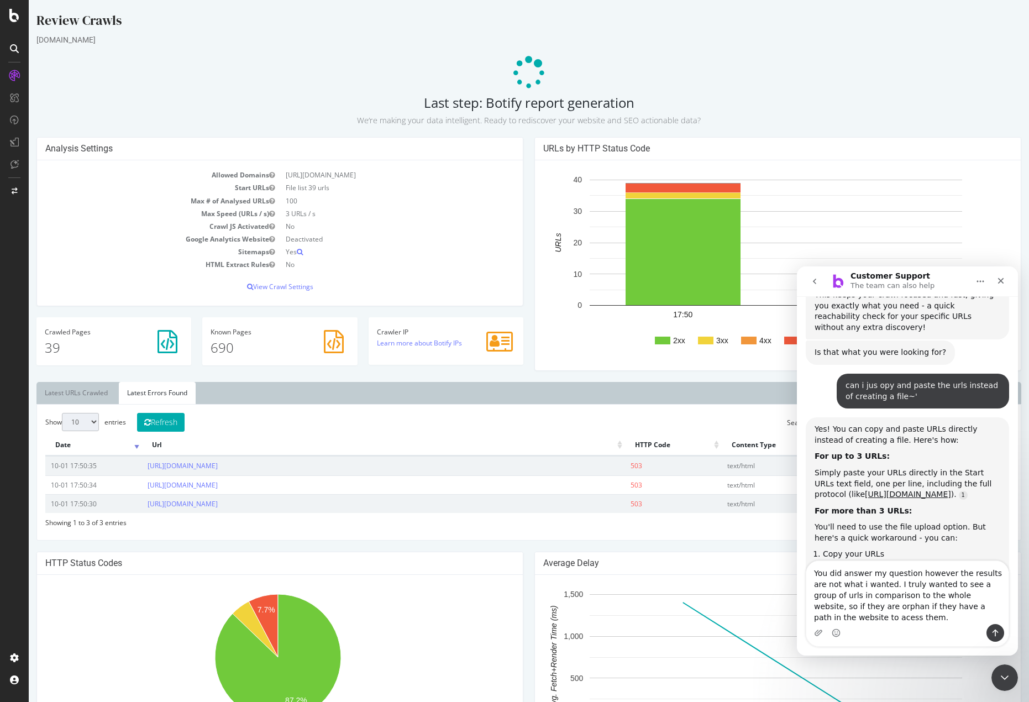
scroll to position [2481, 0]
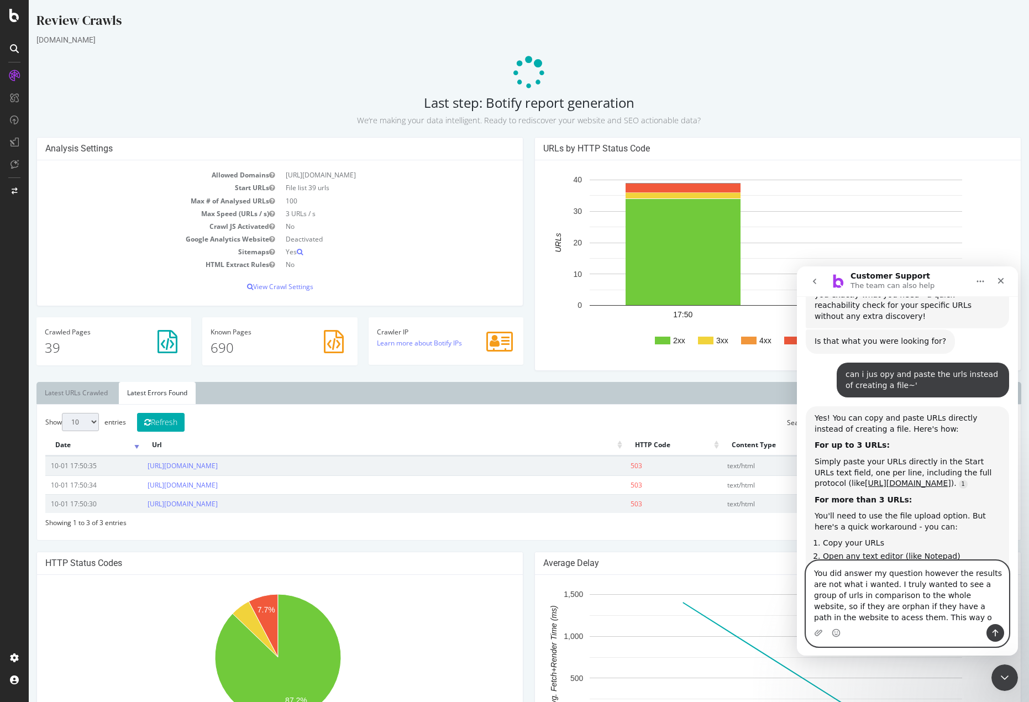
click at [880, 619] on textarea "You did answer my question however the results are not what i wanted. I truly w…" at bounding box center [907, 592] width 202 height 63
type textarea "You did answer my question however the results are not what i wanted. I truly w…"
click at [986, 644] on div "You did answer my question however the results are not what i wanted. I truly w…" at bounding box center [907, 598] width 202 height 96
click at [994, 631] on icon "Send a message…" at bounding box center [995, 632] width 9 height 9
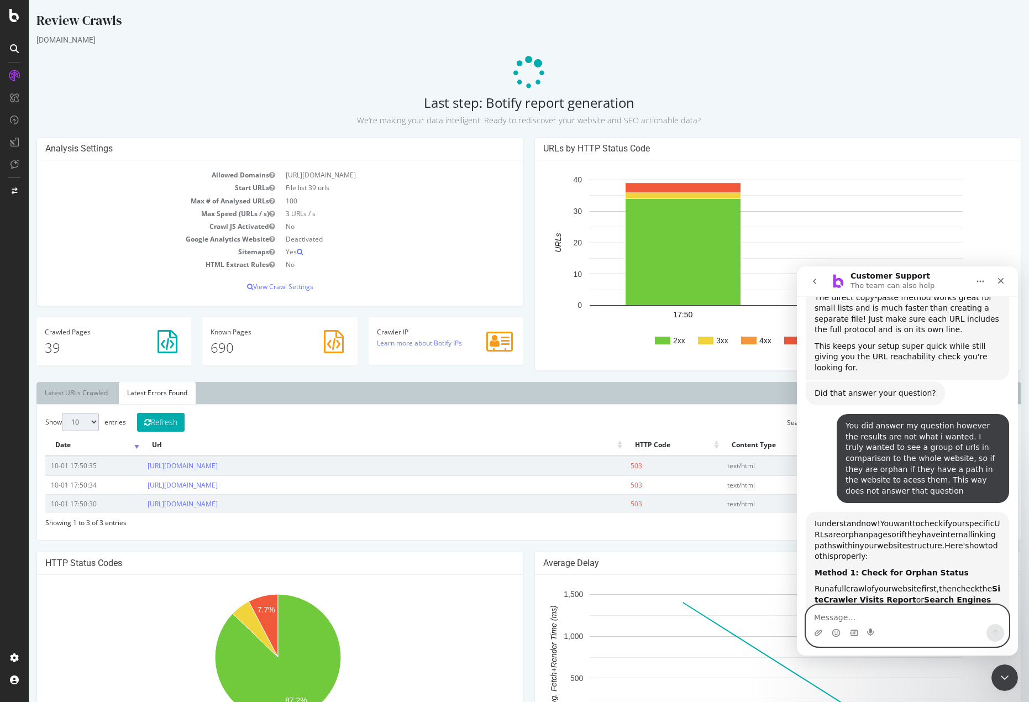
scroll to position [2811, 0]
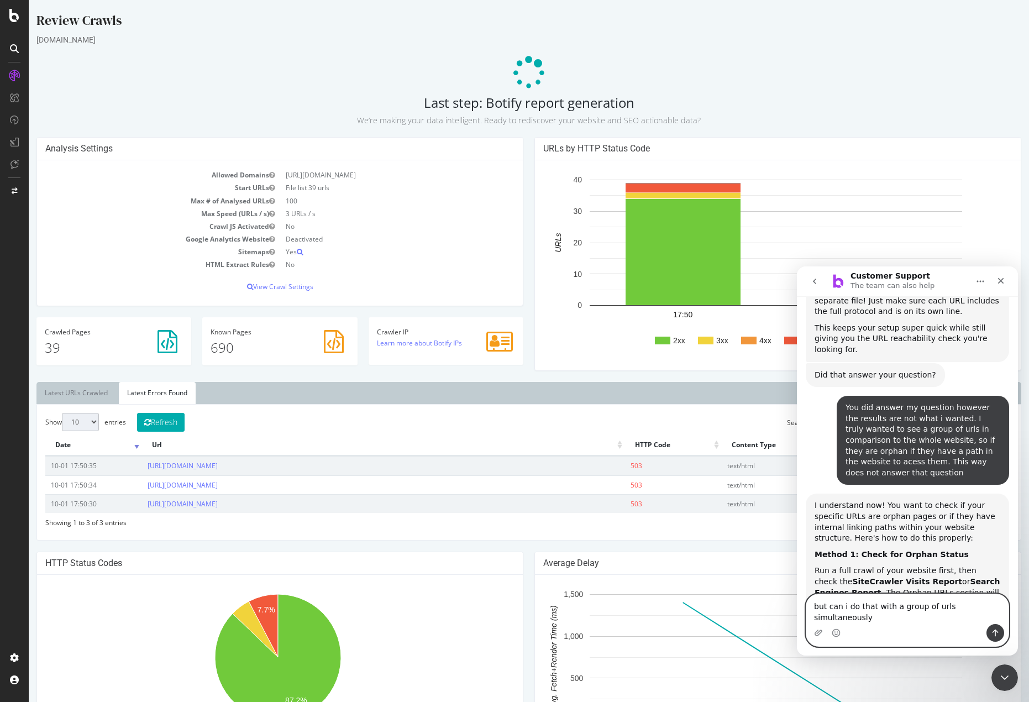
type textarea "but can i do that with a group of urls simultaneously?"
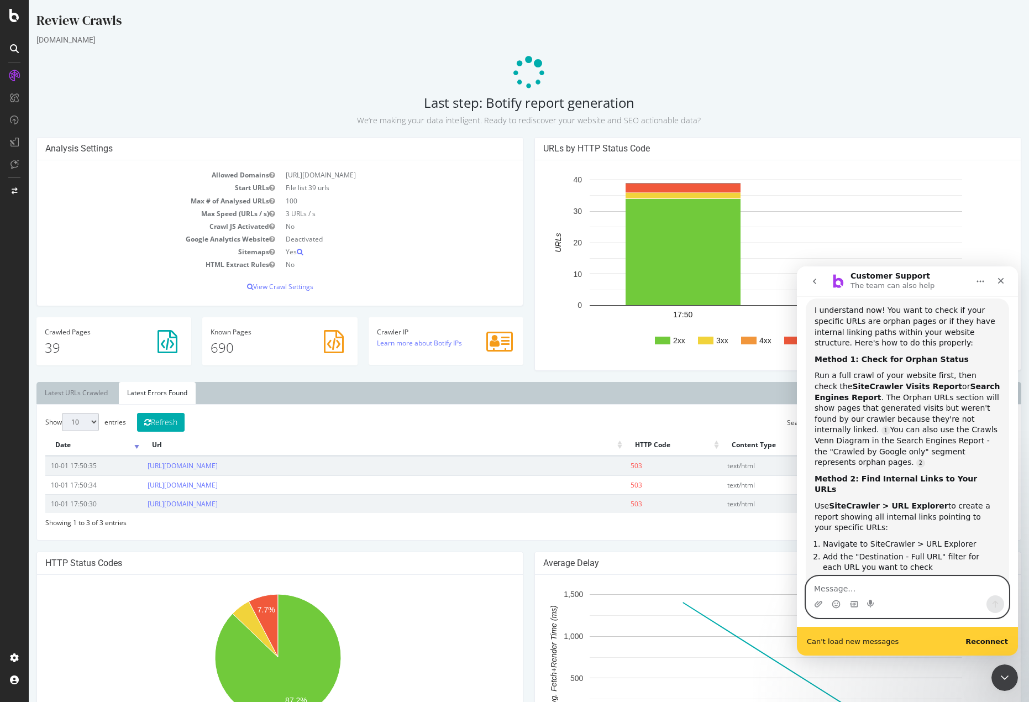
scroll to position [3035, 0]
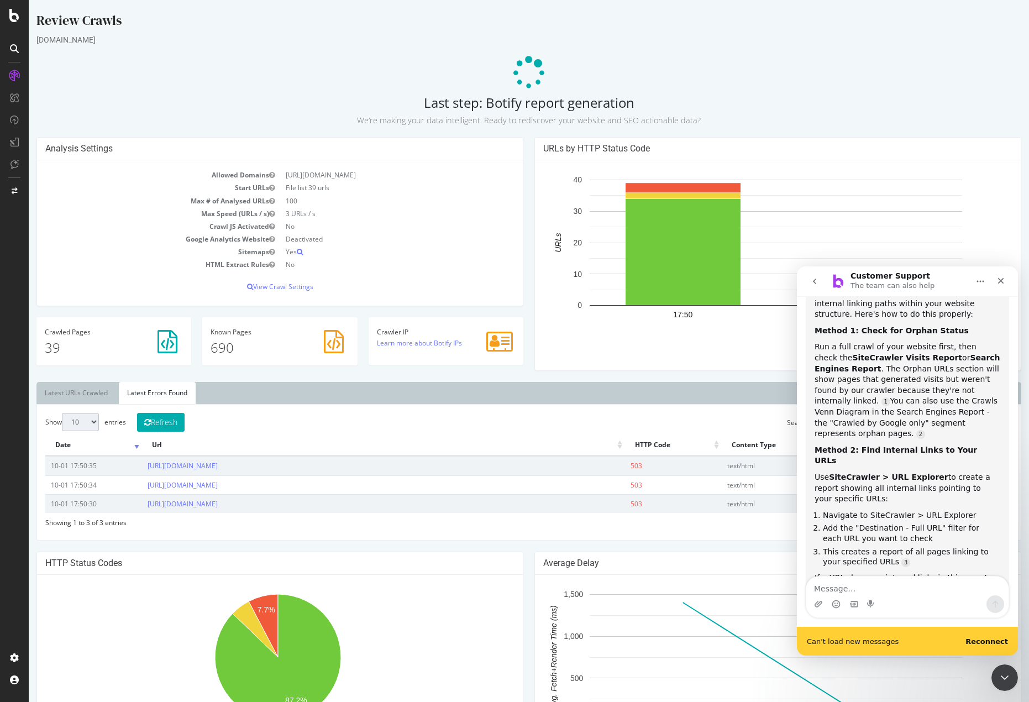
click at [989, 638] on b "Reconnect" at bounding box center [986, 641] width 43 height 8
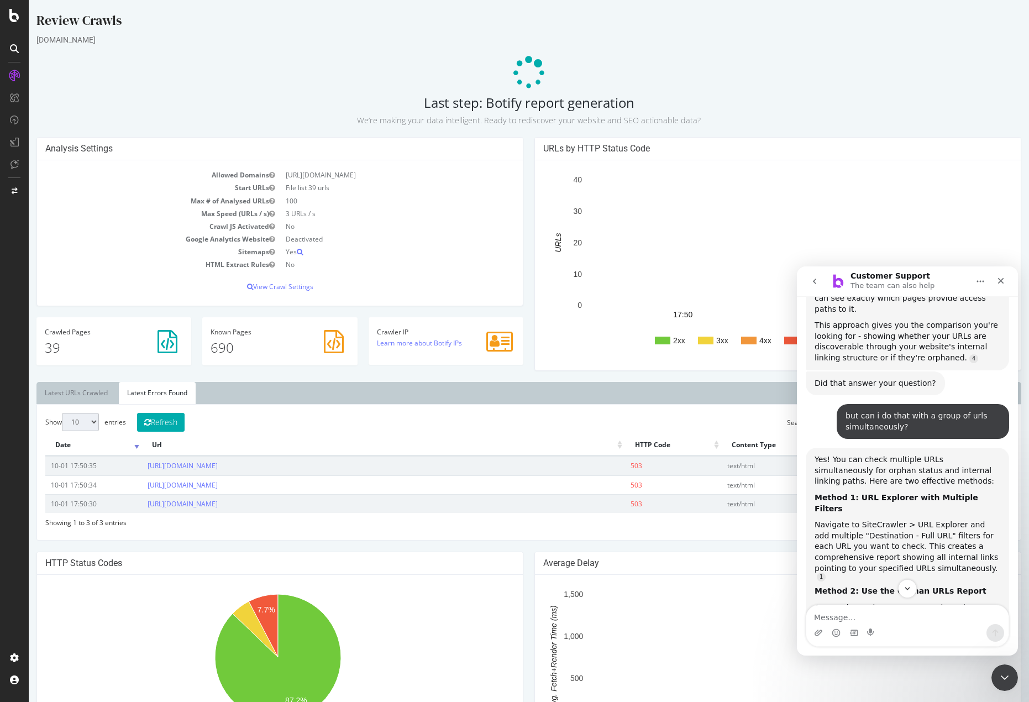
scroll to position [3360, 0]
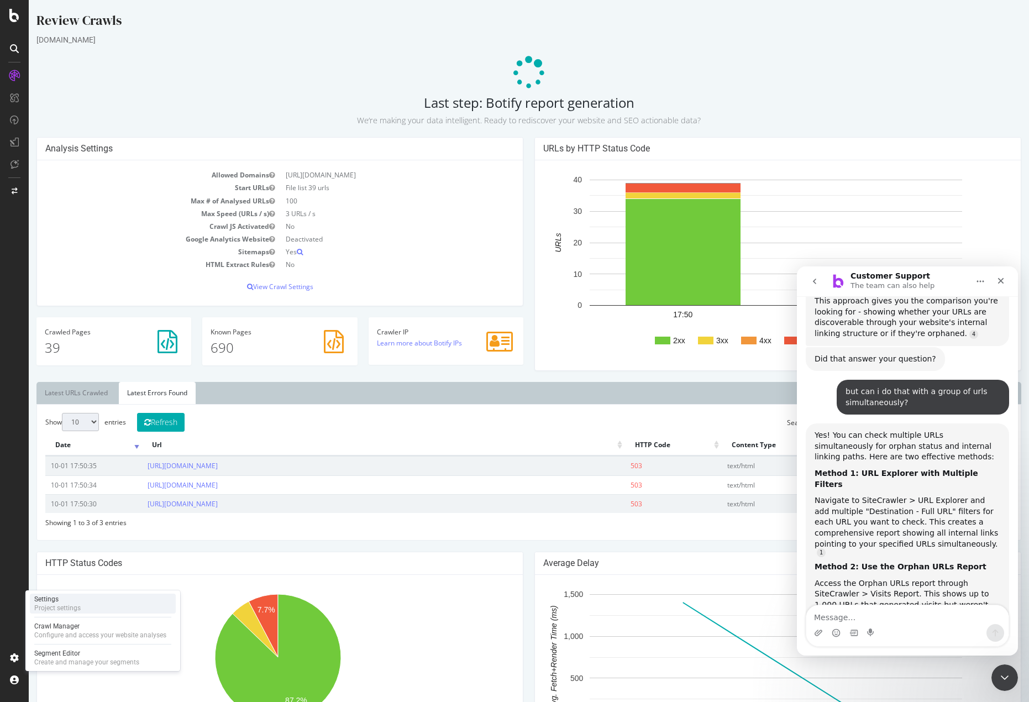
click at [96, 605] on div "Settings Project settings" at bounding box center [103, 603] width 146 height 20
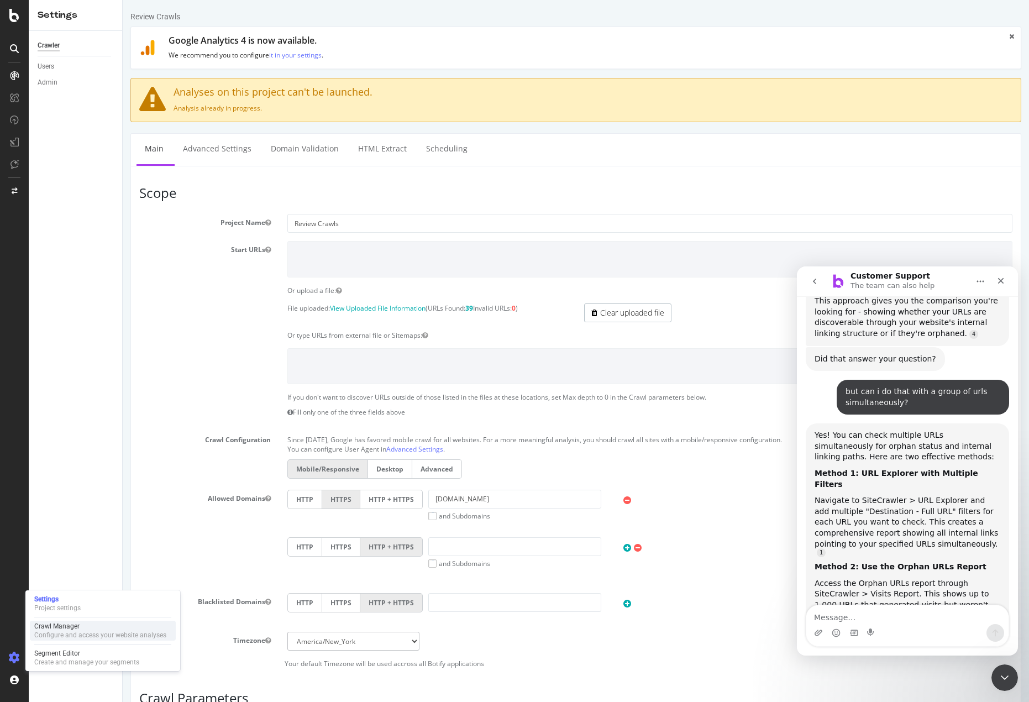
click at [90, 633] on div "Configure and access your website analyses" at bounding box center [100, 634] width 132 height 9
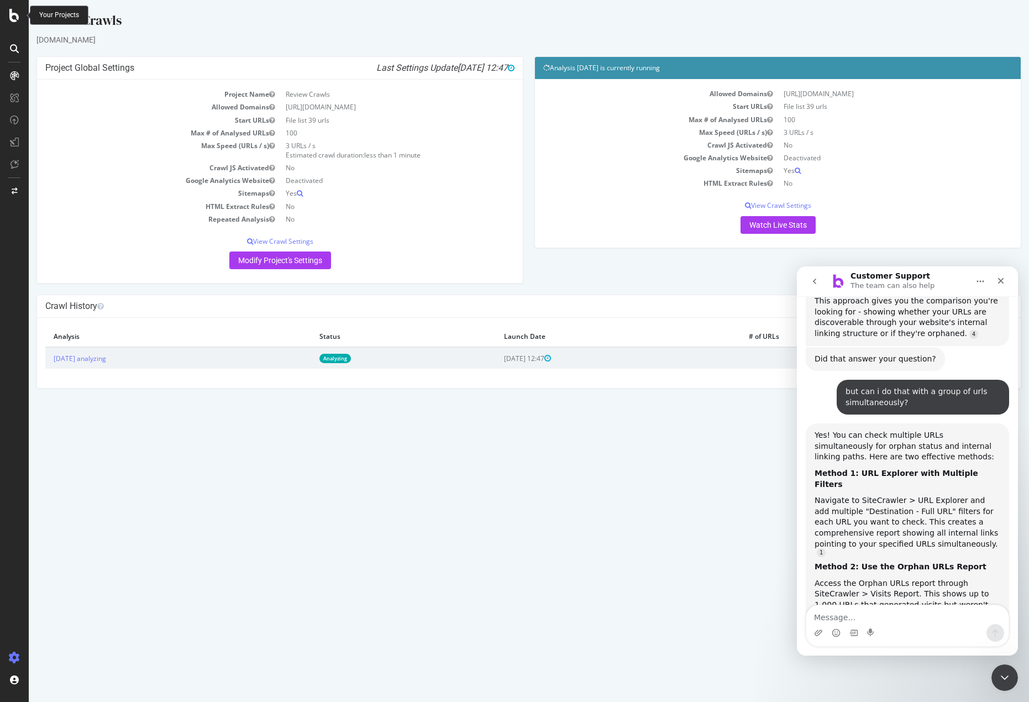
click at [13, 17] on icon at bounding box center [14, 15] width 10 height 13
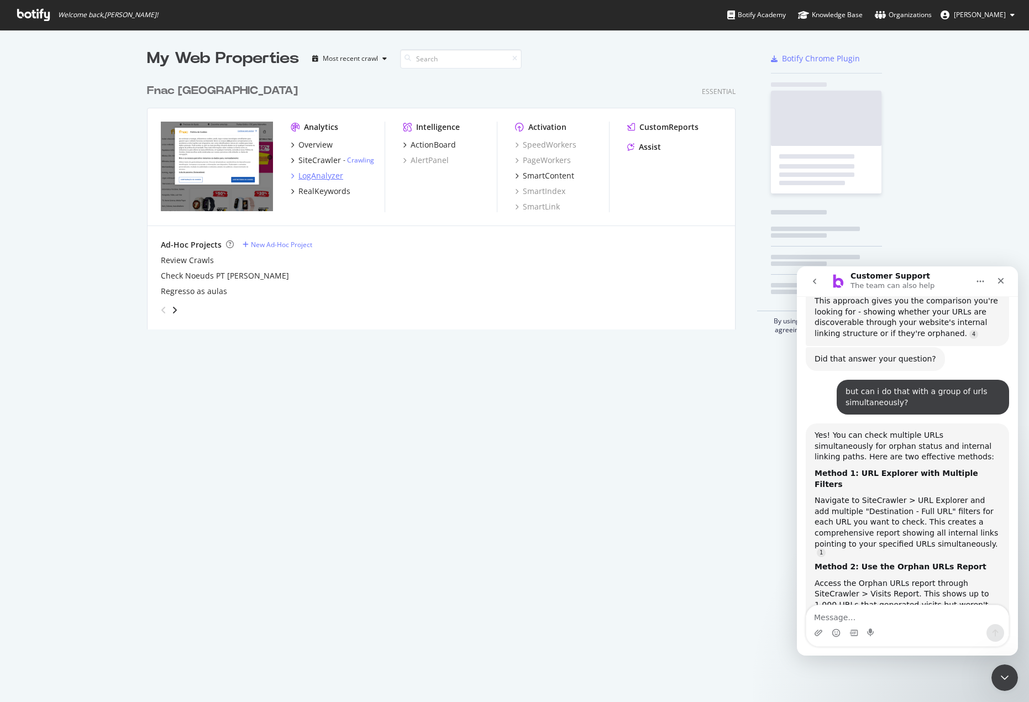
scroll to position [693, 1012]
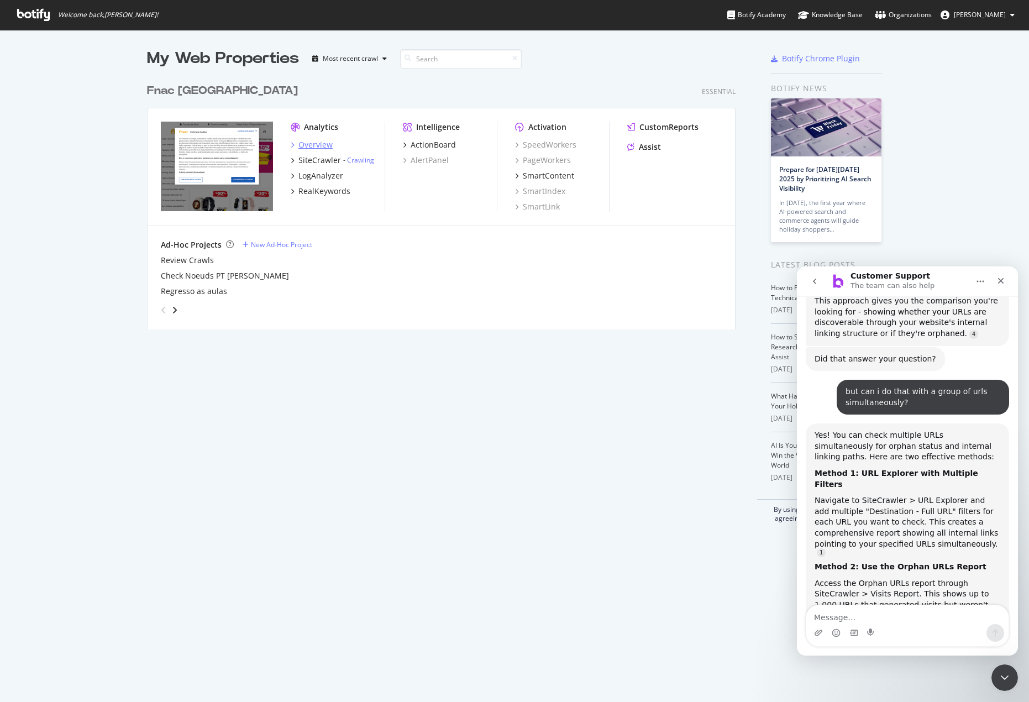
click at [314, 140] on div "Overview" at bounding box center [315, 144] width 34 height 11
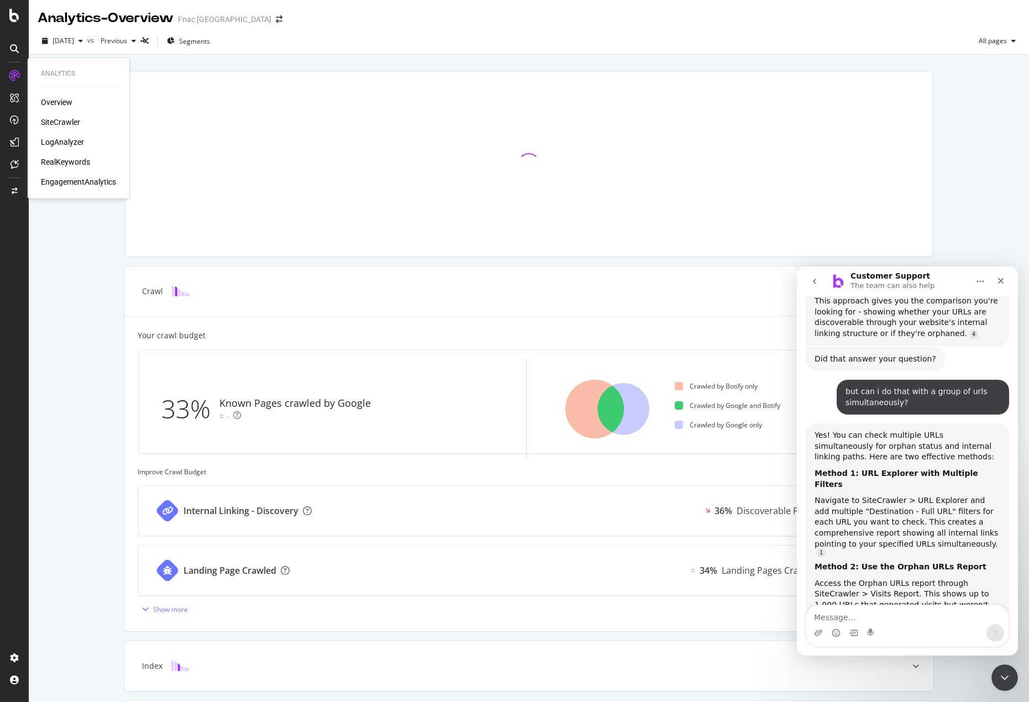
click at [59, 125] on div "SiteCrawler" at bounding box center [60, 122] width 39 height 11
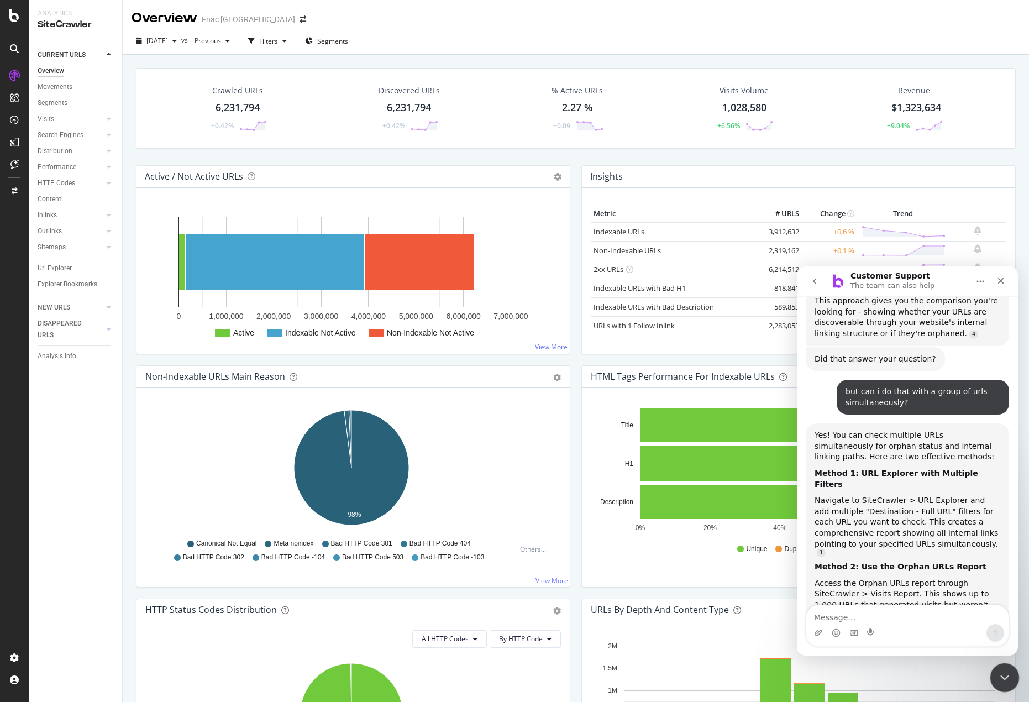
click at [1004, 676] on icon "Close Intercom Messenger" at bounding box center [1002, 675] width 13 height 13
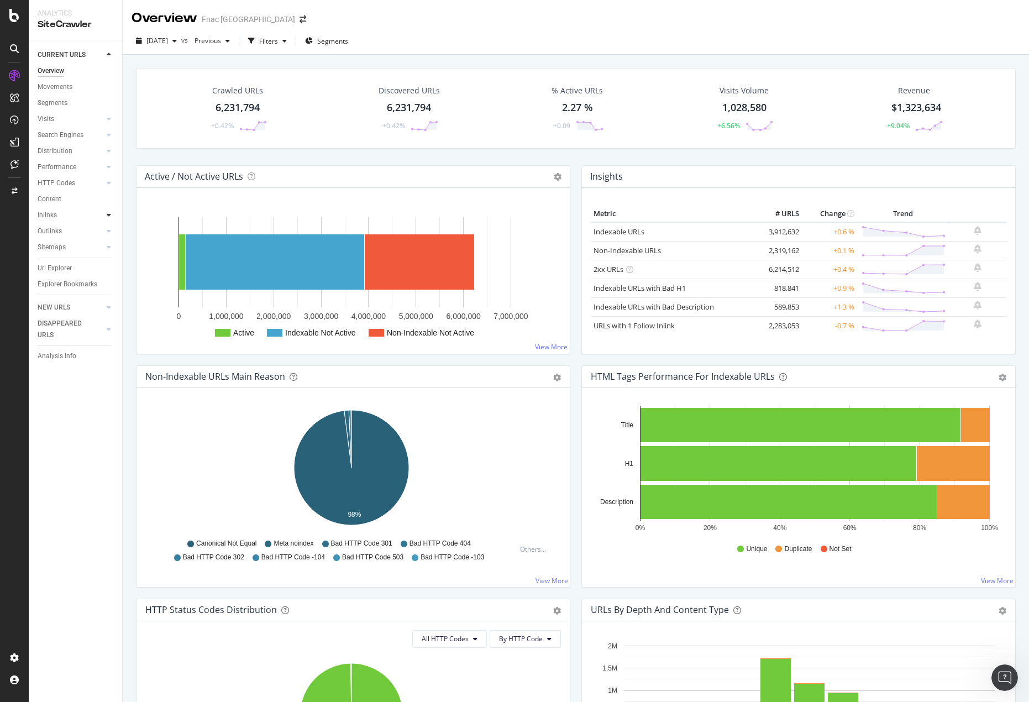
click at [112, 212] on div at bounding box center [108, 214] width 11 height 11
click at [108, 167] on icon at bounding box center [109, 167] width 4 height 7
click at [104, 146] on div "Distribution" at bounding box center [80, 151] width 85 height 16
click at [107, 153] on icon at bounding box center [109, 151] width 4 height 7
click at [109, 137] on icon at bounding box center [109, 134] width 4 height 7
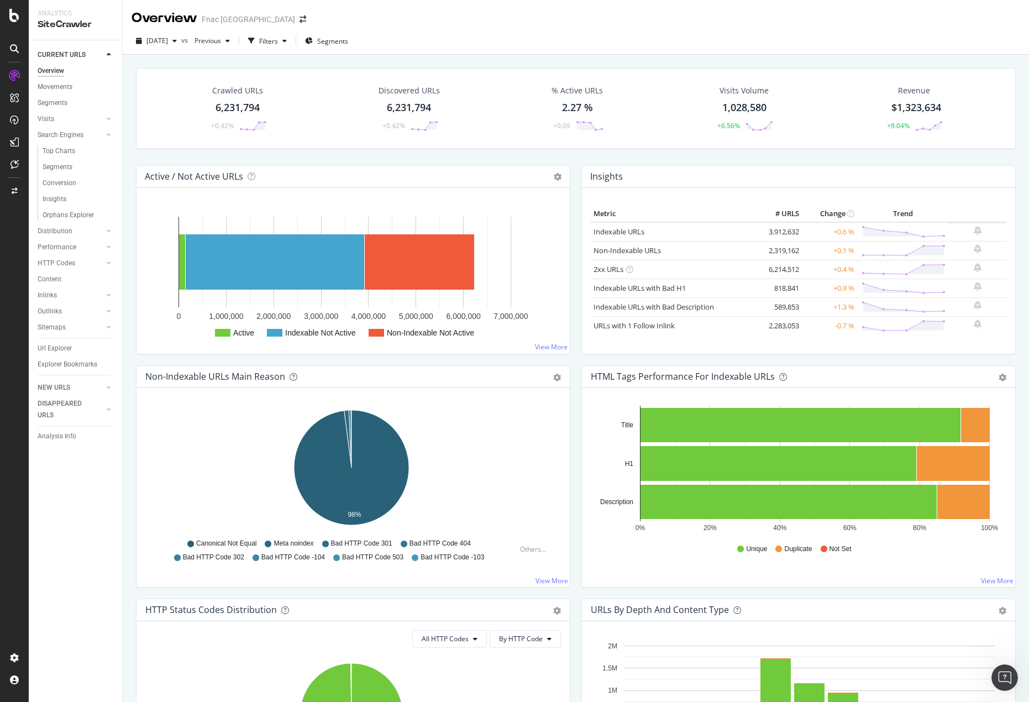
click at [110, 112] on div "Visits" at bounding box center [80, 119] width 85 height 16
click at [109, 119] on icon at bounding box center [109, 118] width 4 height 7
click at [80, 151] on div "Orphan URLs" at bounding box center [62, 151] width 39 height 12
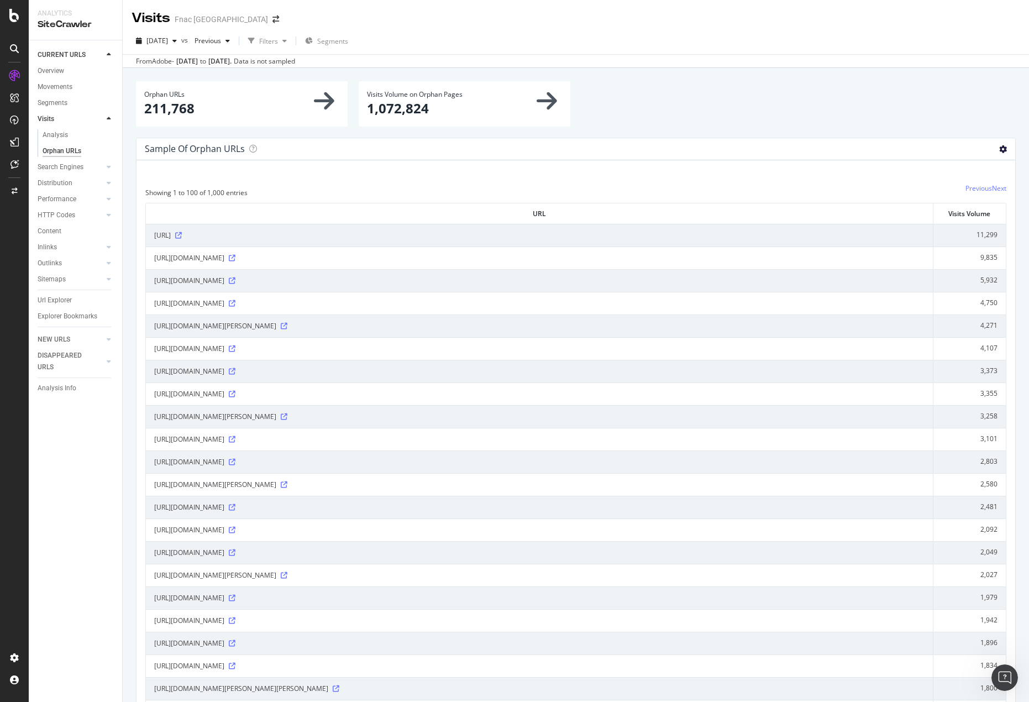
click at [999, 145] on icon at bounding box center [1003, 149] width 8 height 8
click at [987, 212] on span "Export as CSV" at bounding box center [971, 209] width 88 height 15
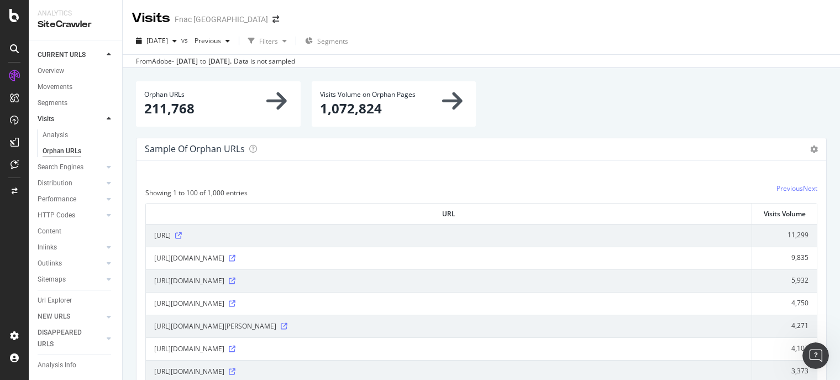
scroll to position [3428, 0]
